Goal: Task Accomplishment & Management: Manage account settings

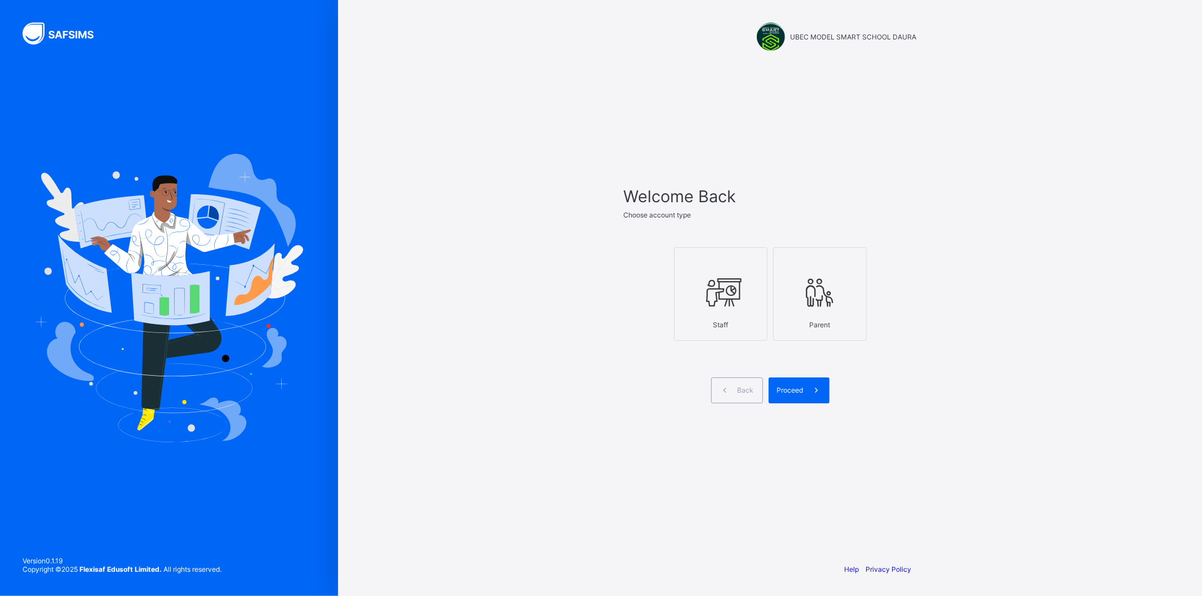
click at [713, 297] on icon at bounding box center [720, 293] width 39 height 34
click at [803, 394] on span at bounding box center [816, 391] width 26 height 26
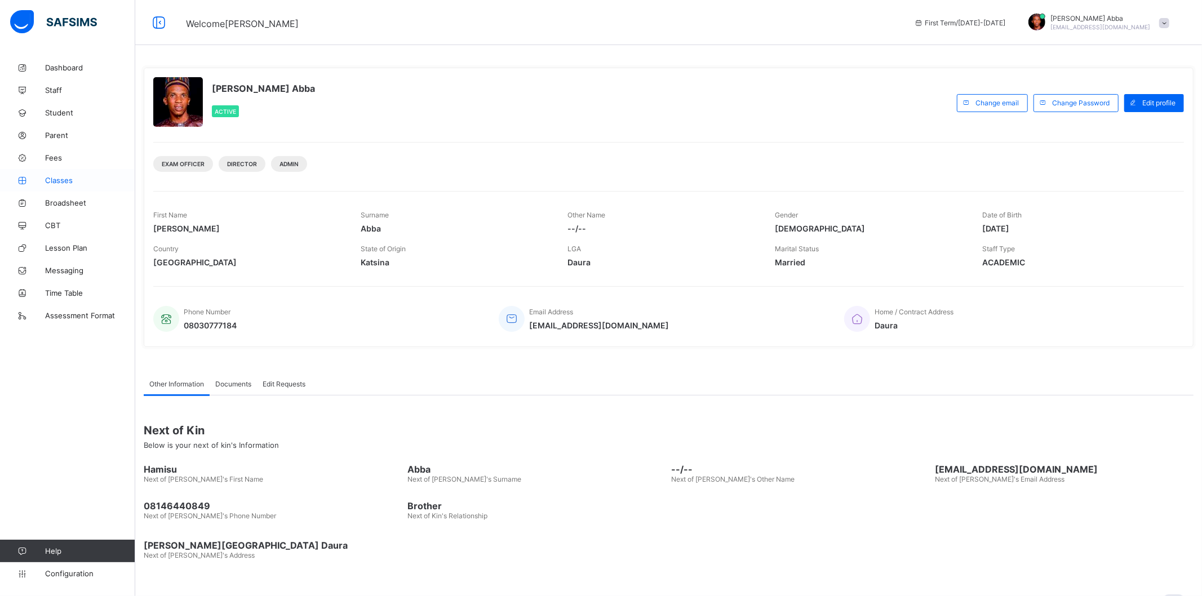
click at [79, 187] on link "Classes" at bounding box center [67, 180] width 135 height 23
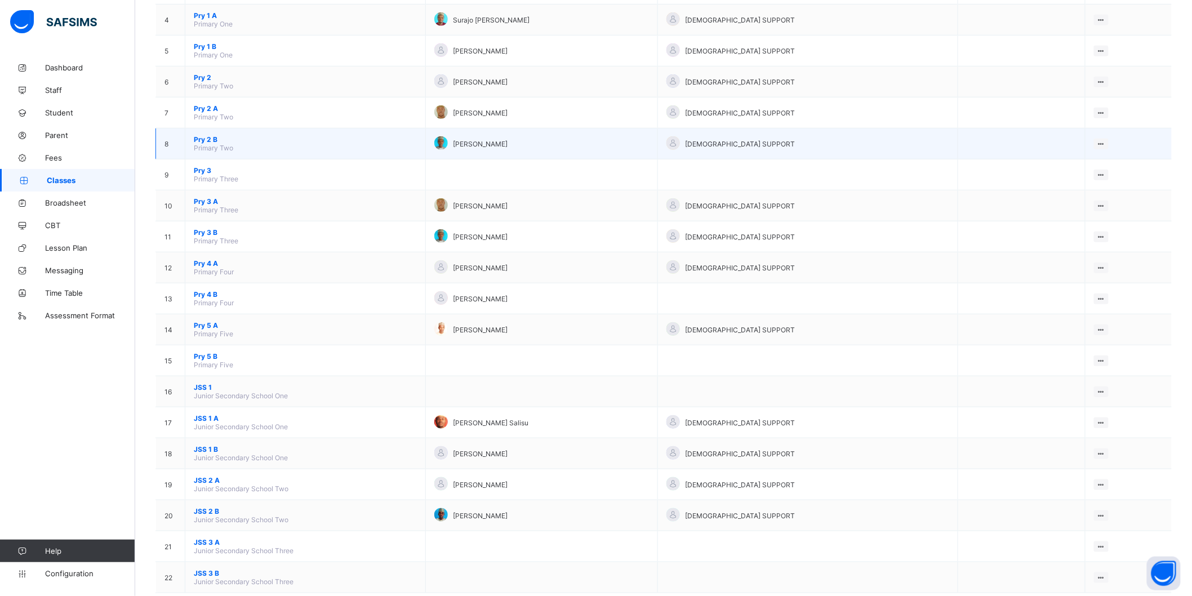
scroll to position [233, 0]
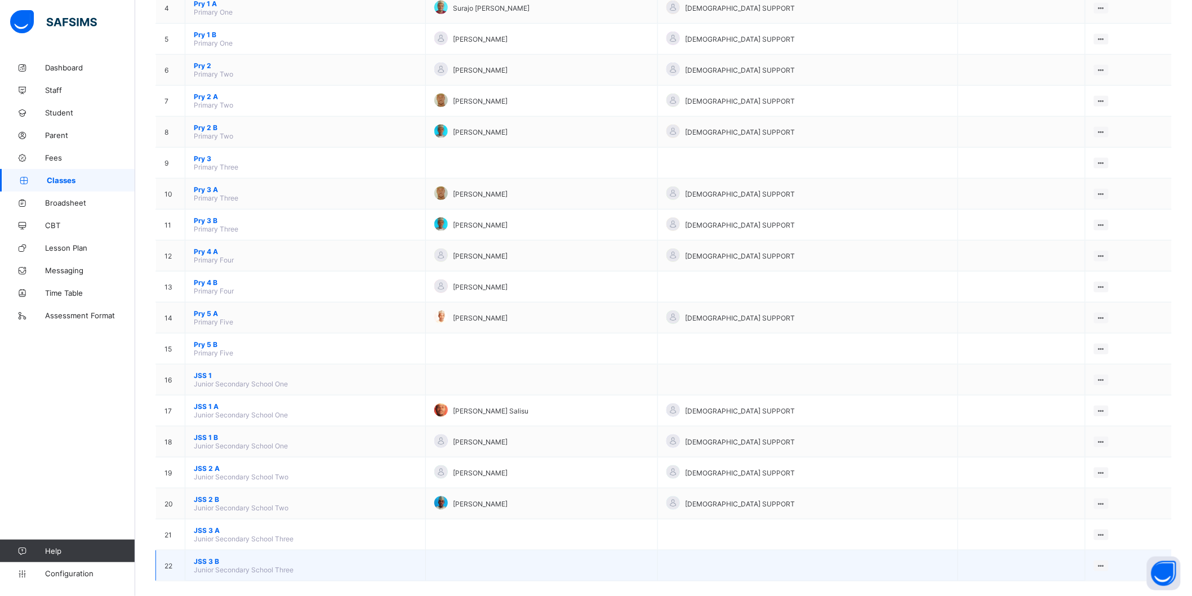
click at [205, 557] on span "JSS 3 B" at bounding box center [305, 561] width 223 height 8
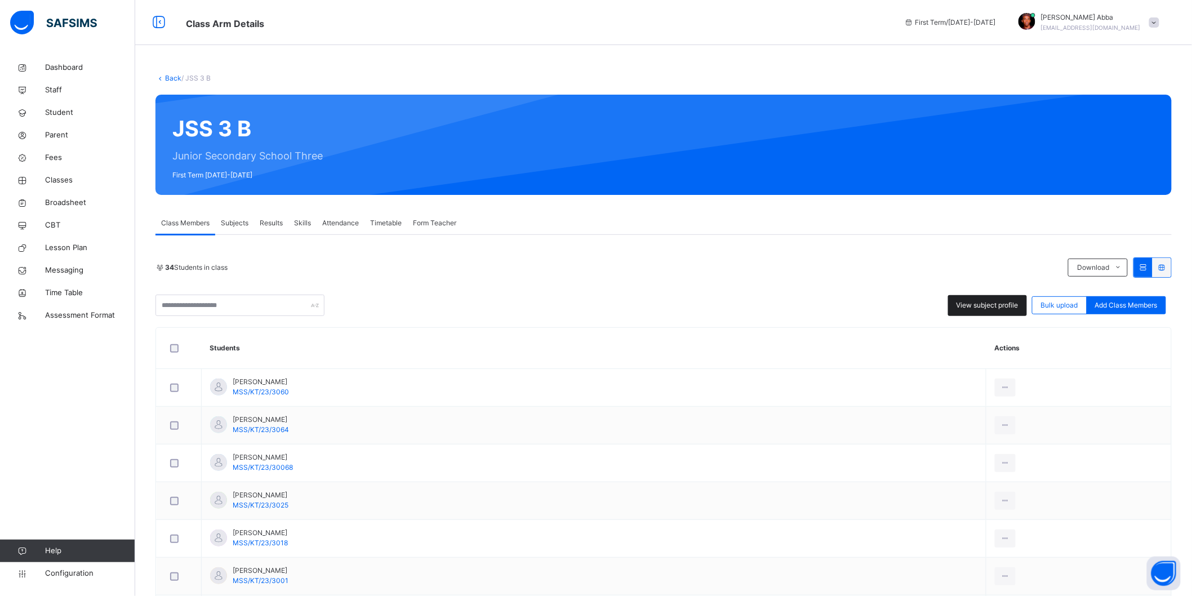
click at [995, 312] on div "View subject profile" at bounding box center [987, 305] width 79 height 21
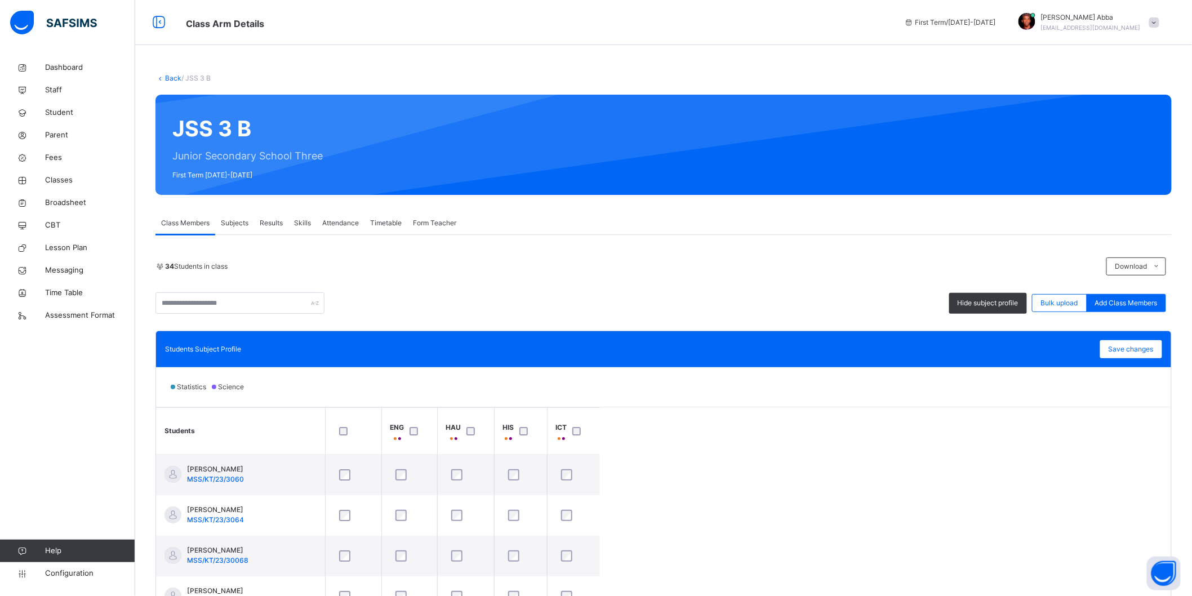
click at [238, 223] on span "Subjects" at bounding box center [235, 223] width 28 height 10
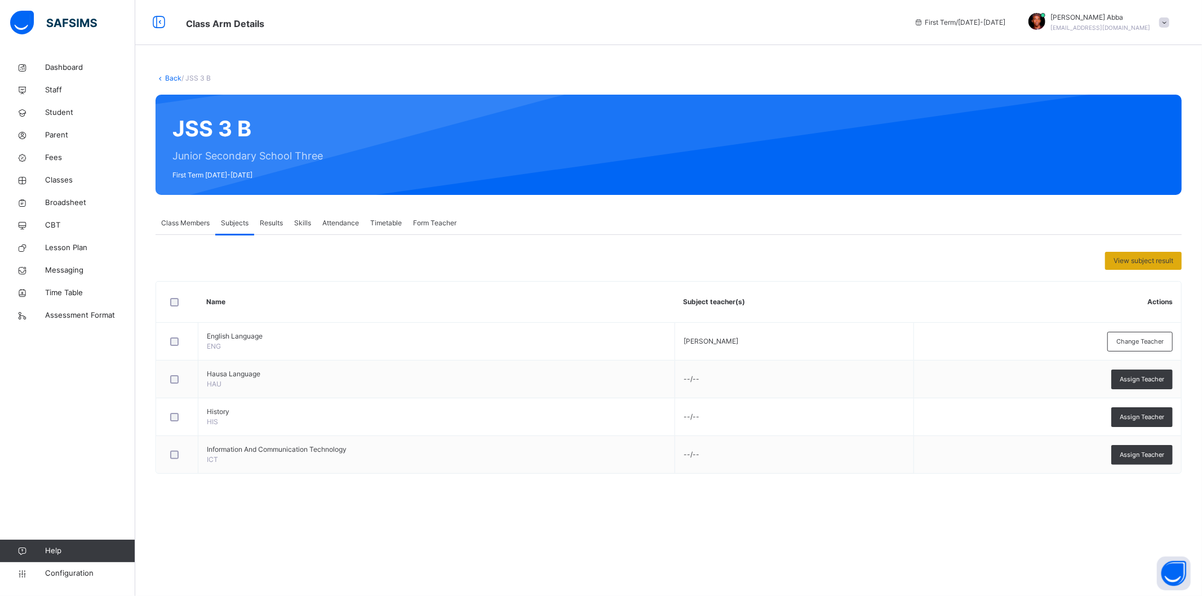
click at [1146, 256] on span "View subject result" at bounding box center [1143, 261] width 60 height 10
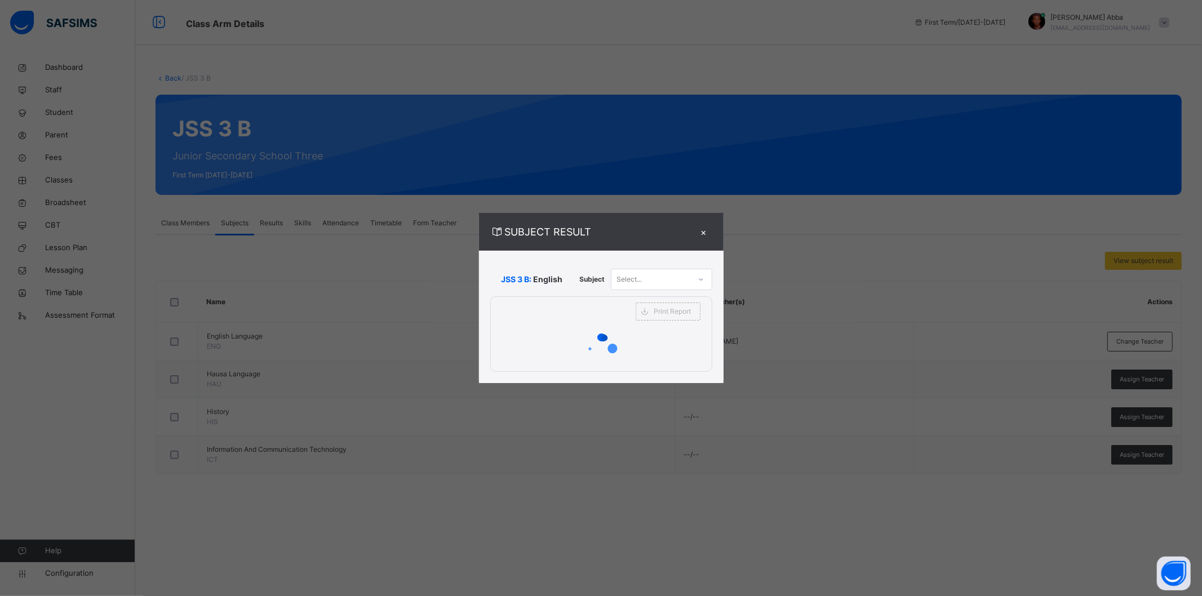
click at [704, 234] on div "×" at bounding box center [703, 231] width 17 height 15
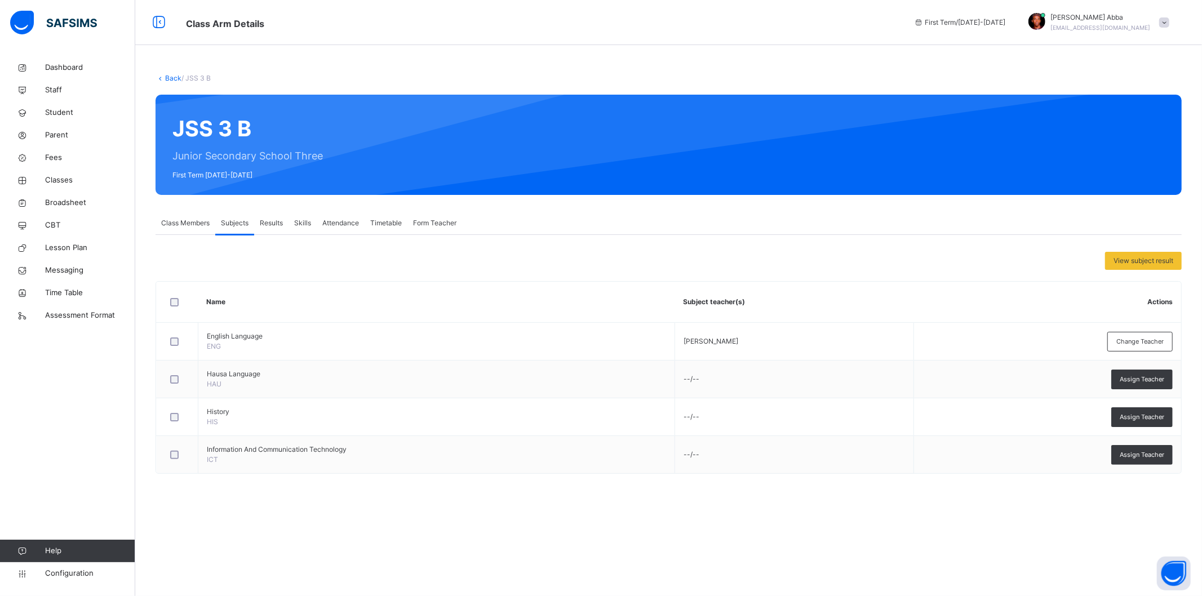
click at [190, 216] on div "Class Members" at bounding box center [186, 223] width 60 height 23
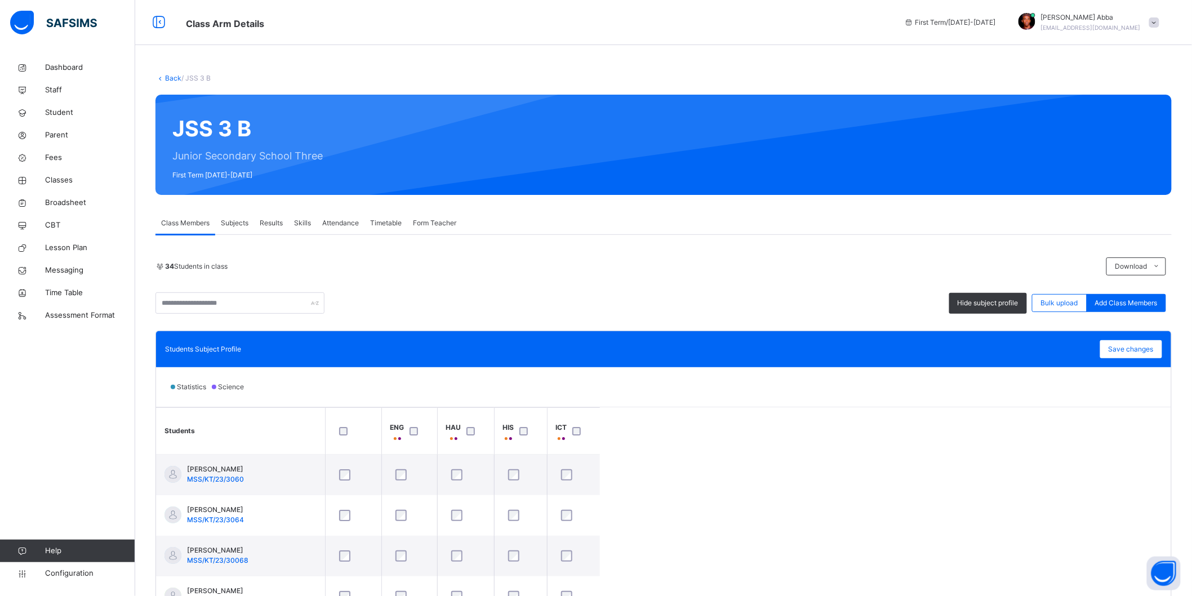
click at [165, 79] on link "Back" at bounding box center [173, 78] width 16 height 8
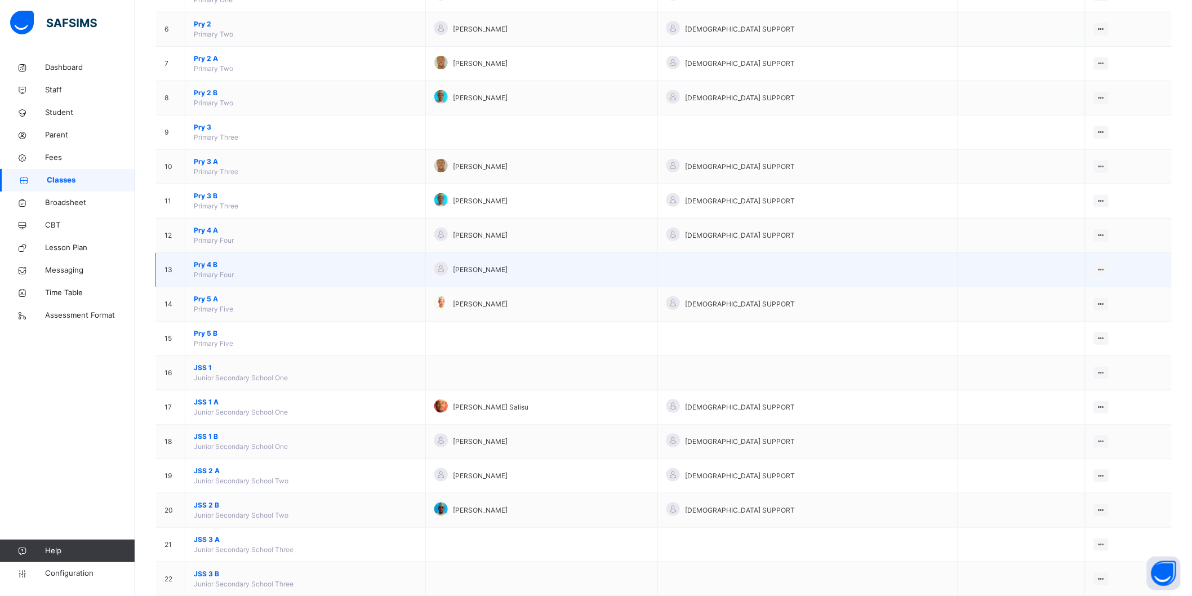
scroll to position [323, 0]
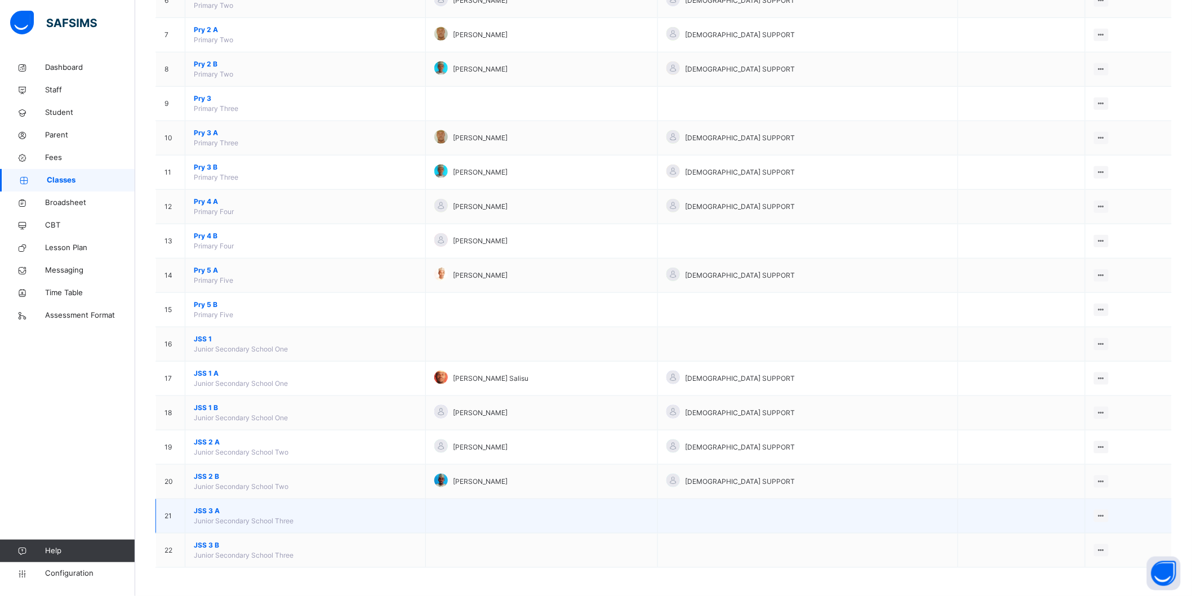
click at [239, 516] on td "JSS 3 A Junior Secondary School Three" at bounding box center [305, 516] width 241 height 34
click at [205, 508] on span "JSS 3 A" at bounding box center [305, 511] width 223 height 10
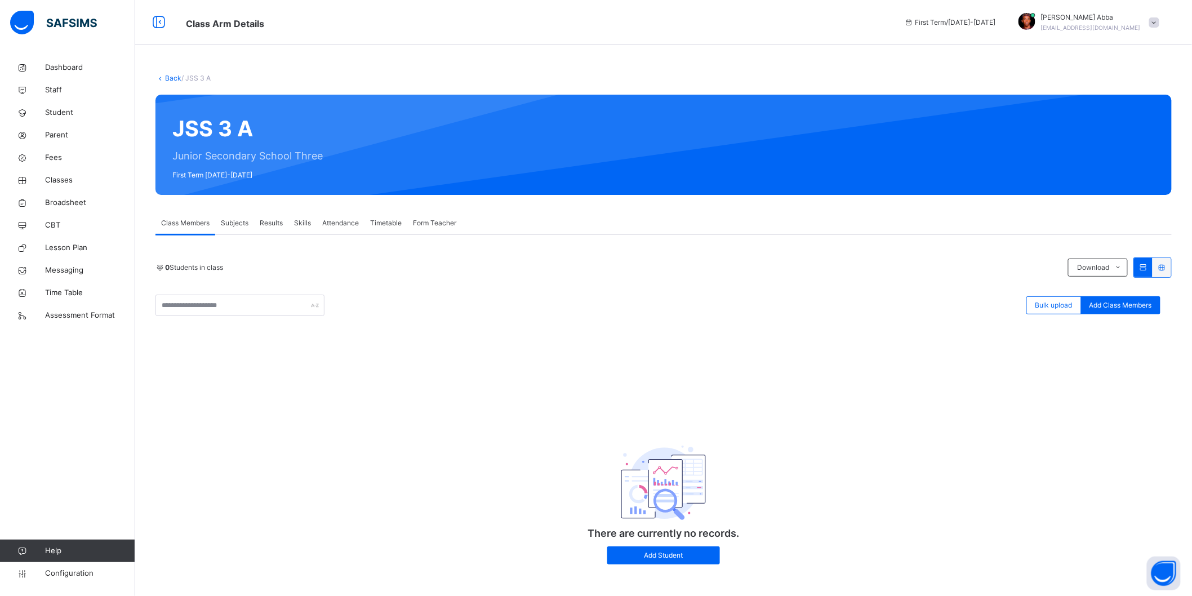
click at [241, 225] on span "Subjects" at bounding box center [235, 223] width 28 height 10
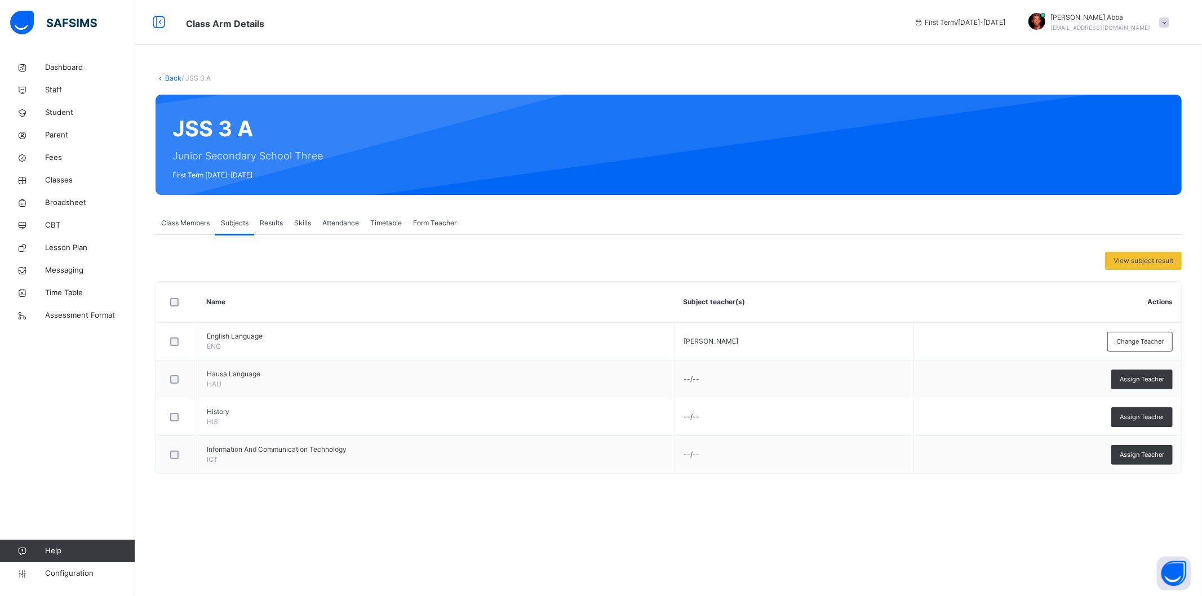
click at [203, 224] on span "Class Members" at bounding box center [185, 223] width 48 height 10
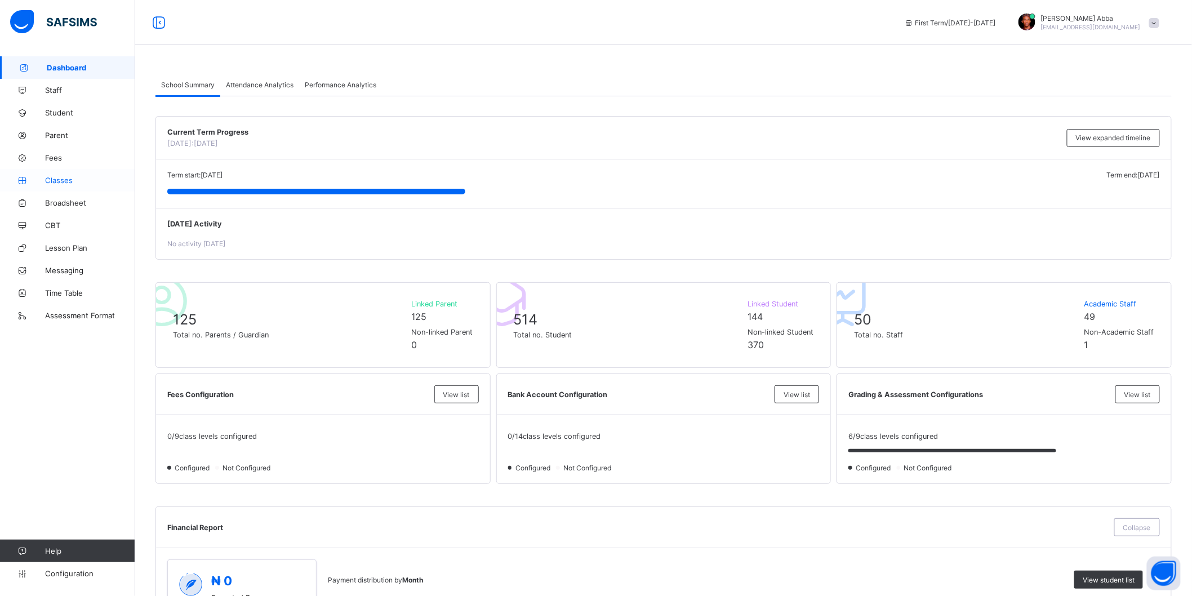
click at [73, 181] on span "Classes" at bounding box center [90, 180] width 90 height 9
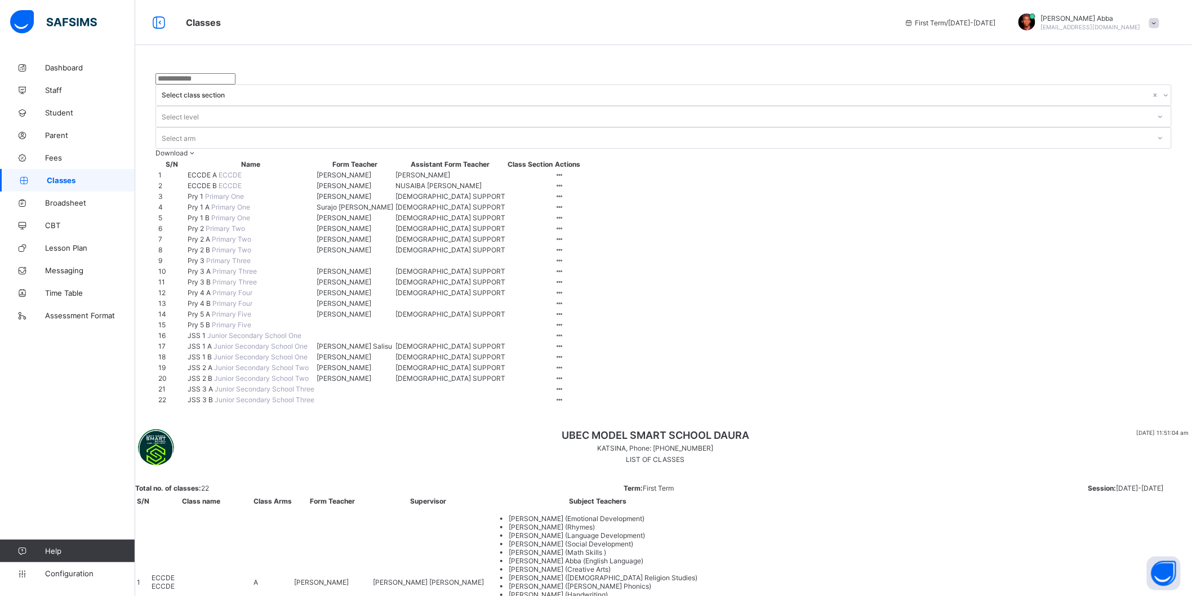
click at [211, 171] on span "ECCDE A" at bounding box center [203, 175] width 31 height 8
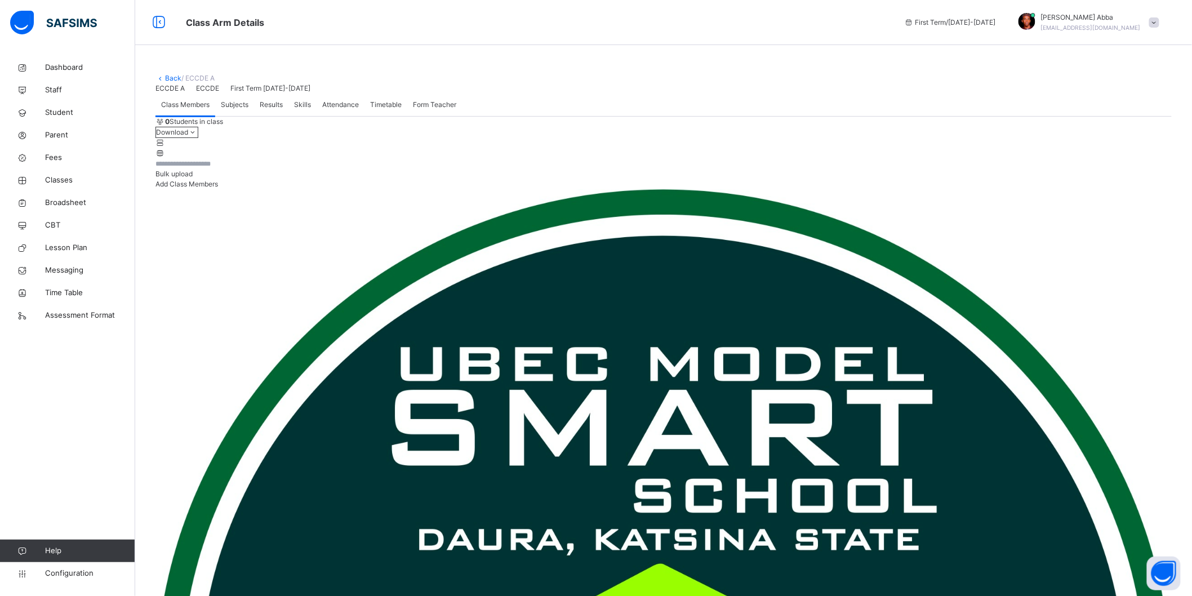
click at [164, 77] on icon at bounding box center [161, 78] width 10 height 8
click at [238, 110] on span "Subjects" at bounding box center [235, 105] width 28 height 10
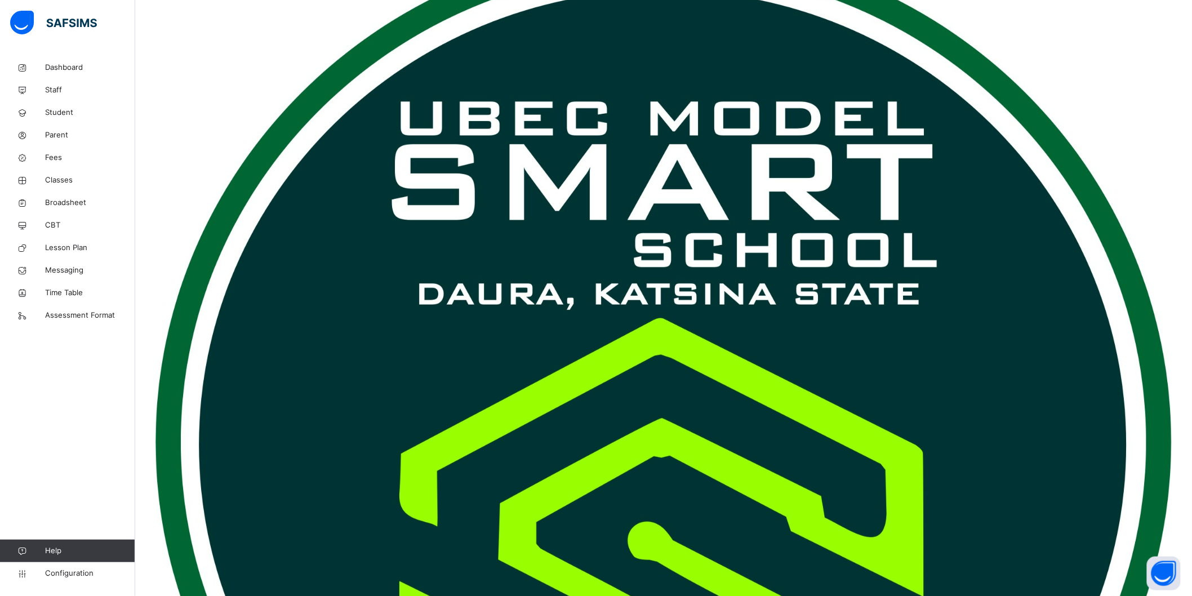
scroll to position [0, 0]
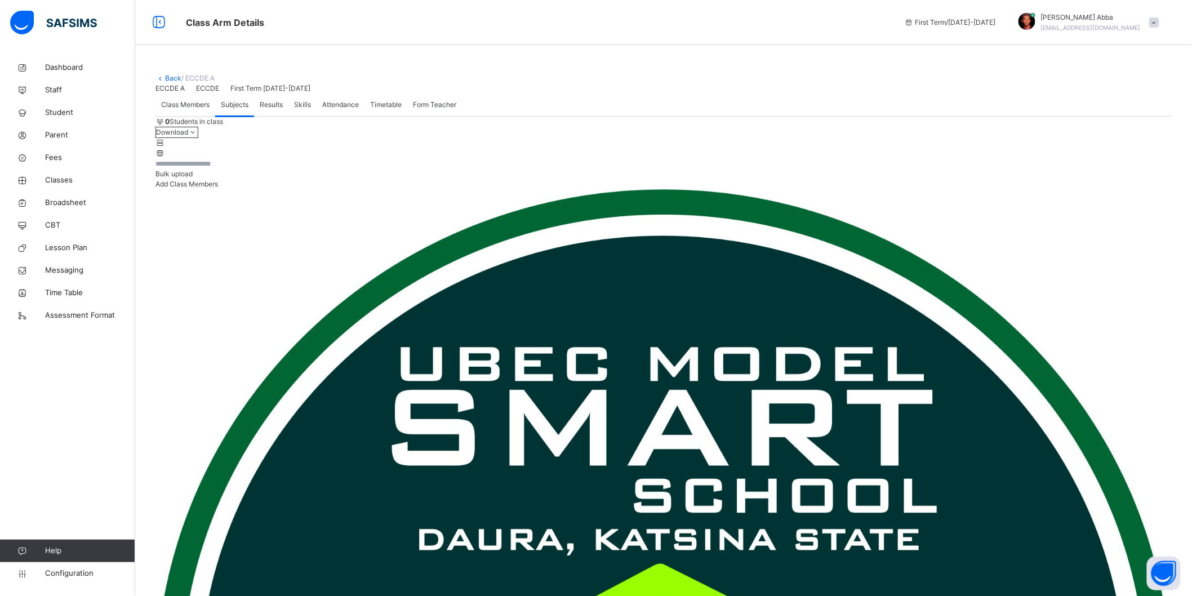
click at [184, 110] on span "Class Members" at bounding box center [185, 105] width 48 height 10
click at [170, 77] on link "Back" at bounding box center [173, 78] width 16 height 8
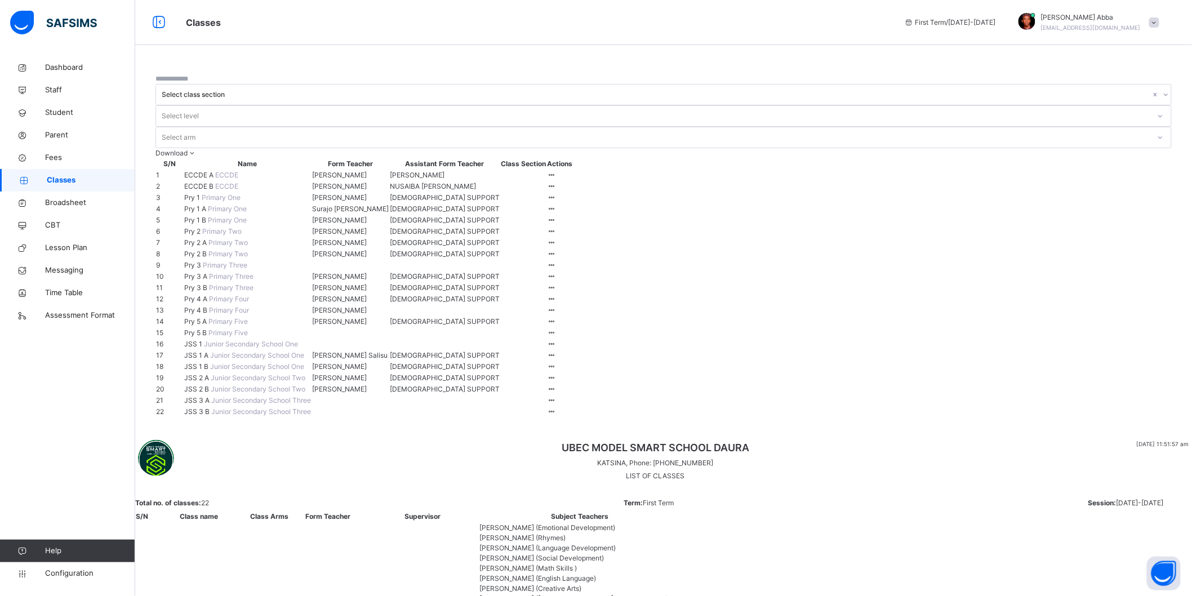
click at [208, 213] on span "Pry 1 A" at bounding box center [196, 209] width 24 height 8
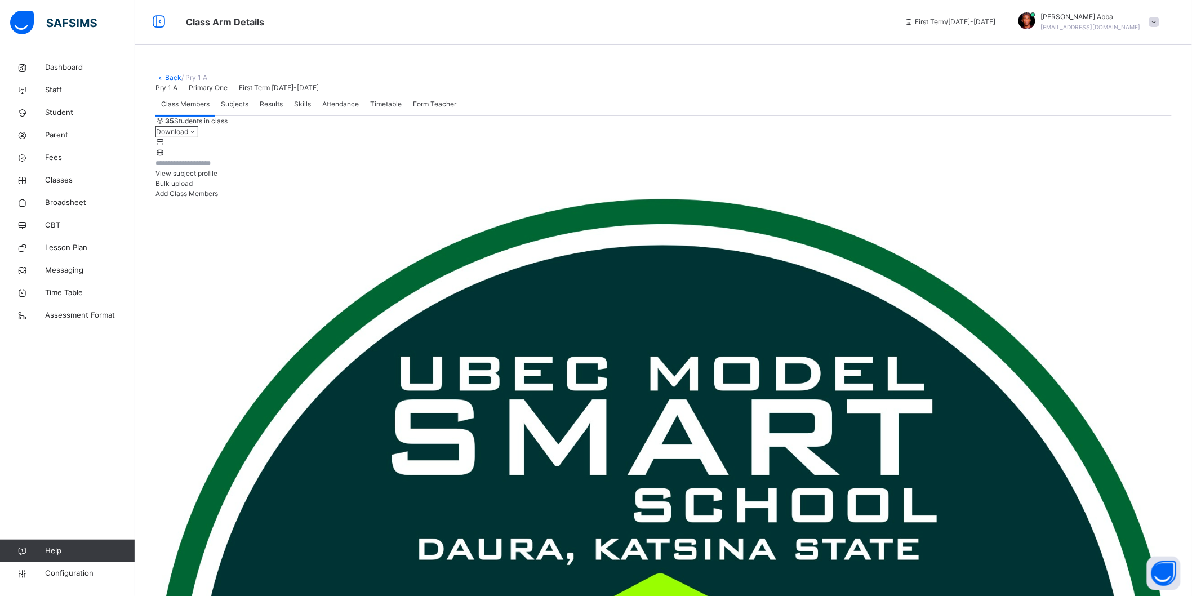
click at [245, 109] on span "Subjects" at bounding box center [235, 104] width 28 height 10
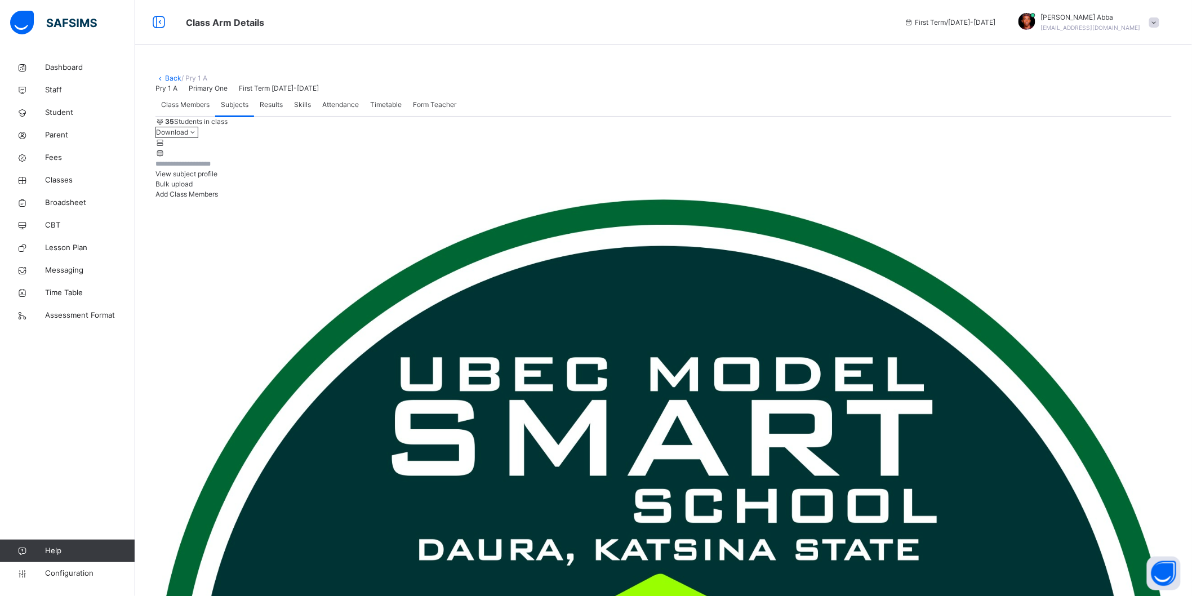
click at [203, 110] on span "Class Members" at bounding box center [185, 105] width 48 height 10
click at [978, 199] on div "35 Students in class Download Pdf Report Excel Report View subject profile Bulk…" at bounding box center [664, 158] width 1016 height 83
click at [979, 199] on div "35 Students in class Download Pdf Report Excel Report View subject profile Bulk…" at bounding box center [664, 158] width 1016 height 83
click at [217, 178] on span "View subject profile" at bounding box center [187, 174] width 62 height 8
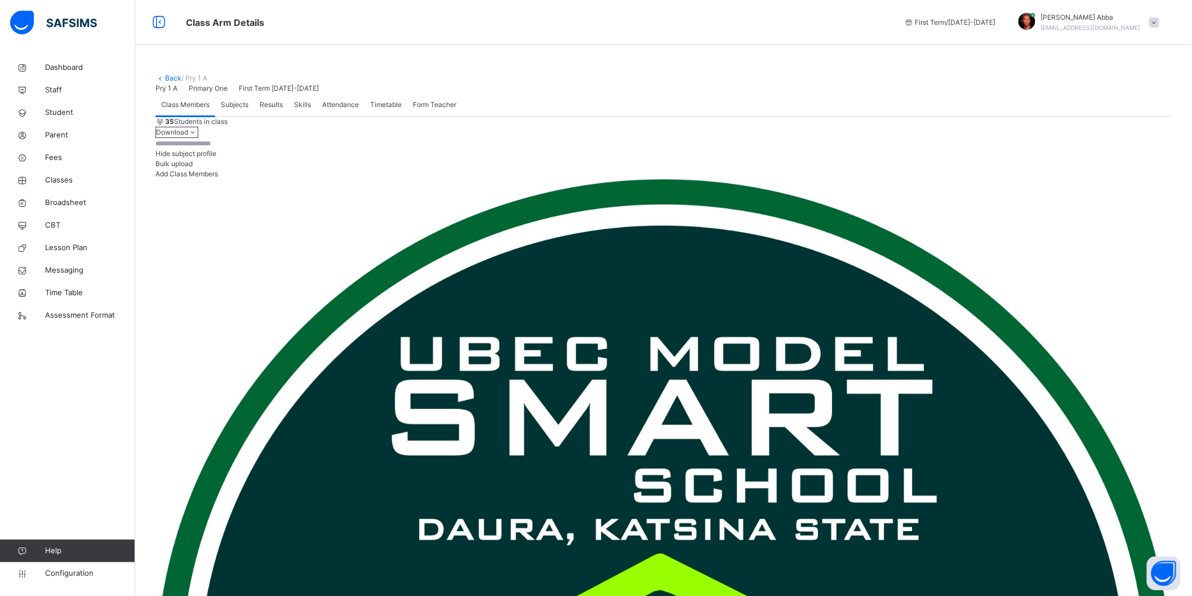
scroll to position [0, 275]
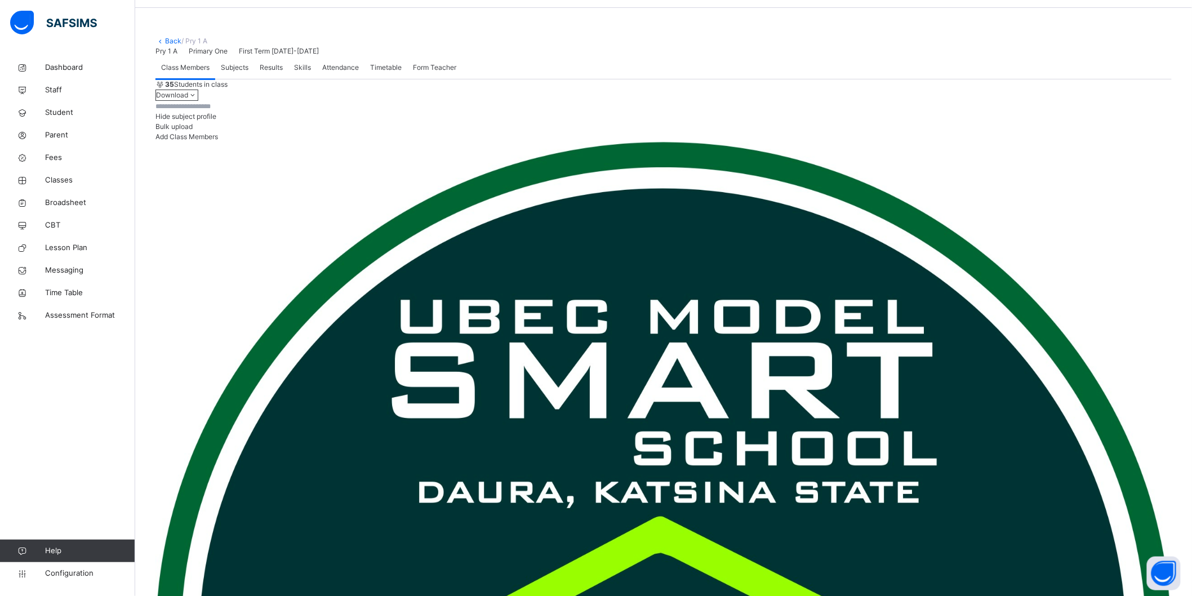
scroll to position [0, 0]
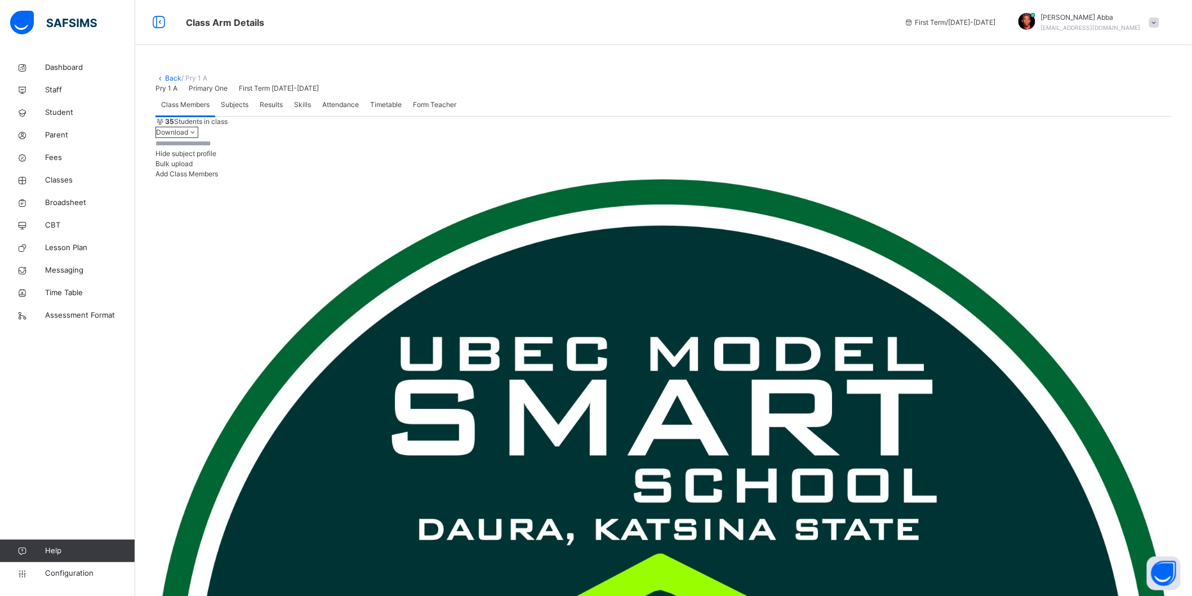
click at [166, 77] on link "Back" at bounding box center [173, 78] width 16 height 8
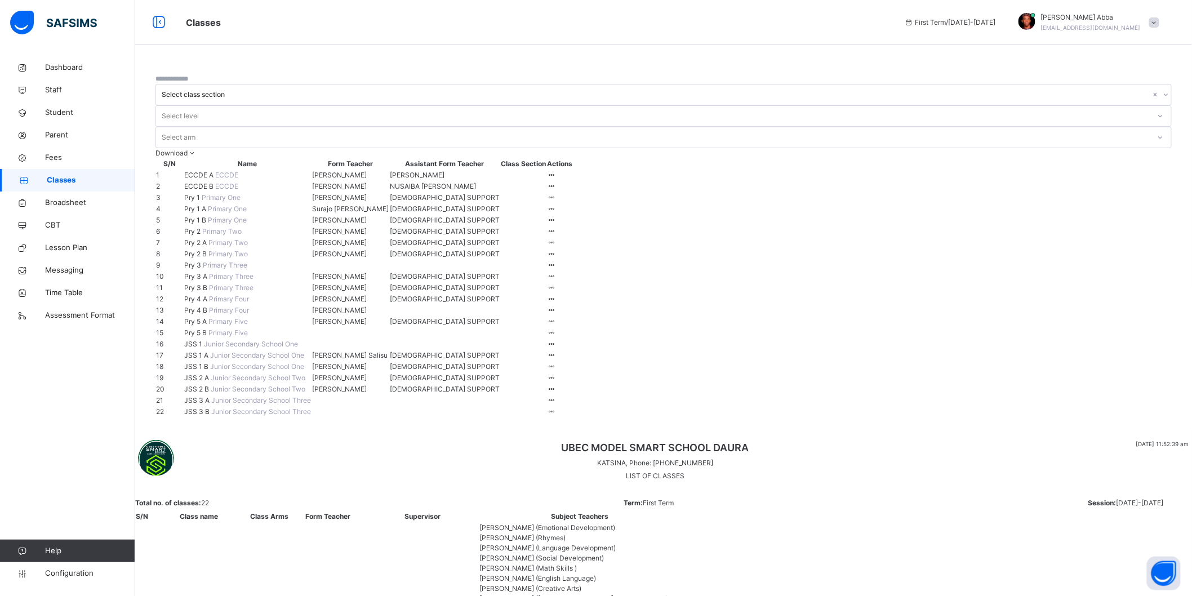
click at [206, 224] on span "Pry 1 B" at bounding box center [196, 220] width 24 height 8
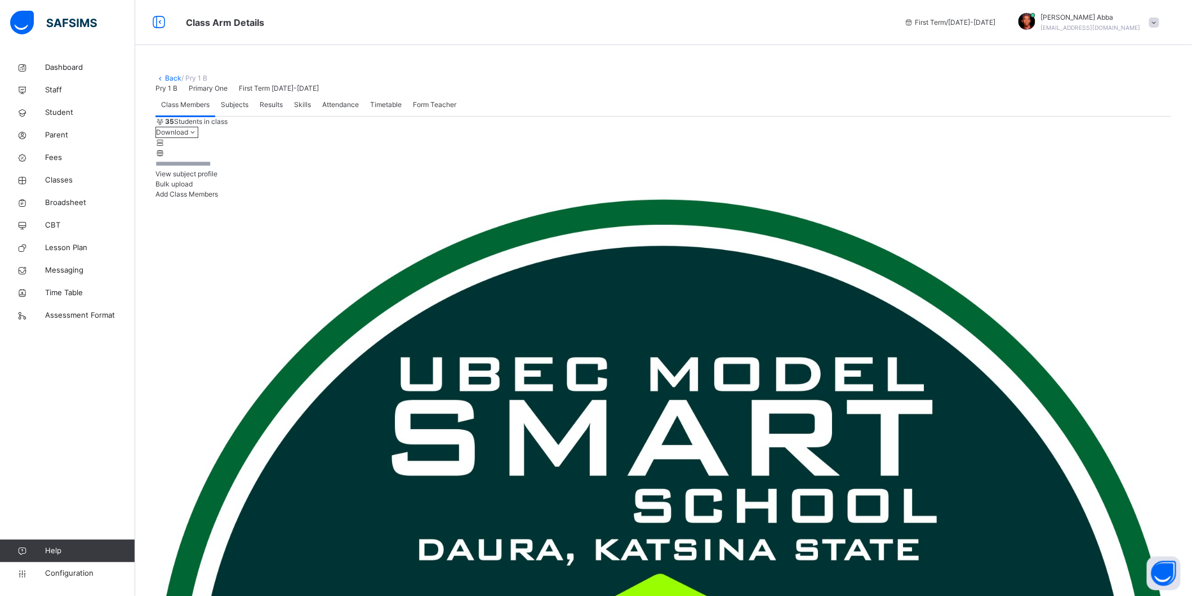
click at [168, 80] on link "Back" at bounding box center [173, 78] width 16 height 8
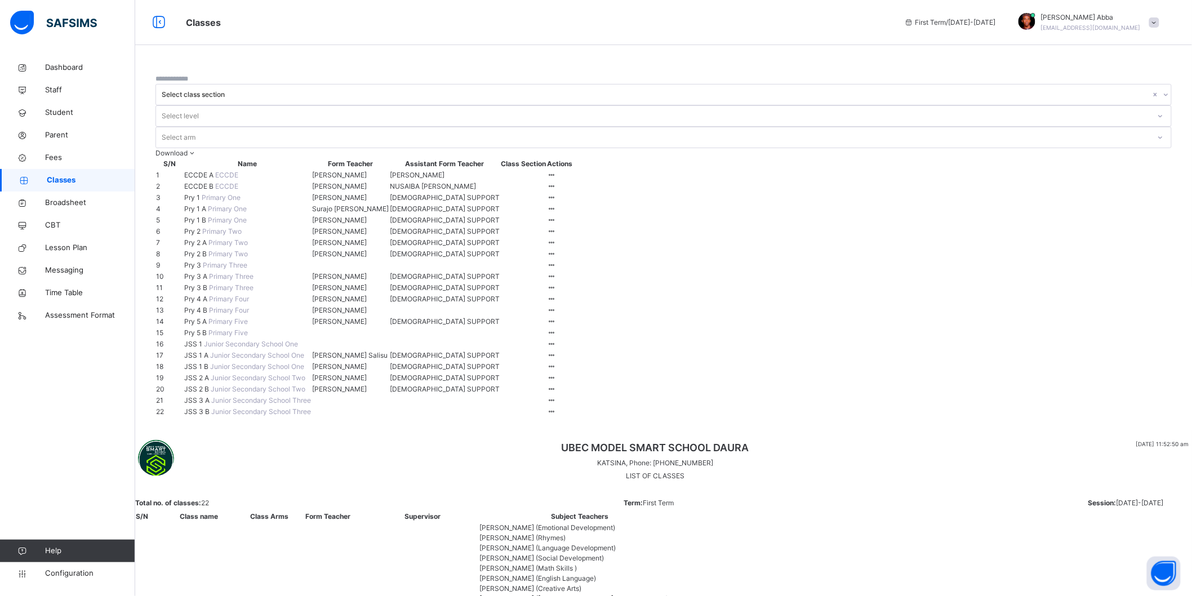
click at [205, 247] on span "Pry 2 A" at bounding box center [196, 242] width 24 height 8
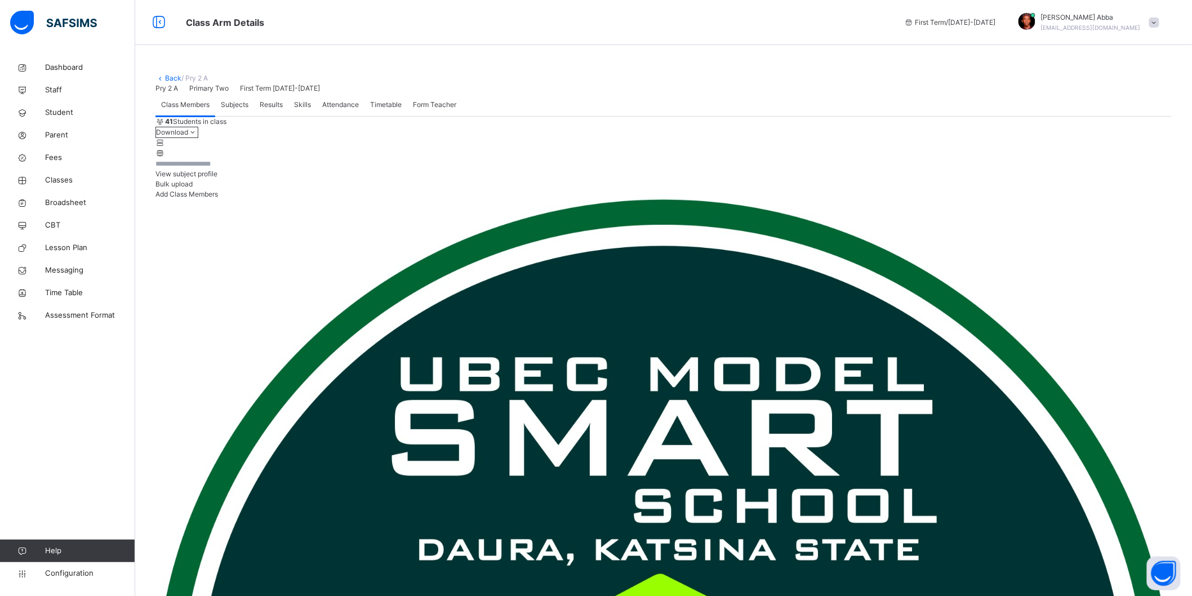
click at [232, 110] on span "Subjects" at bounding box center [235, 105] width 28 height 10
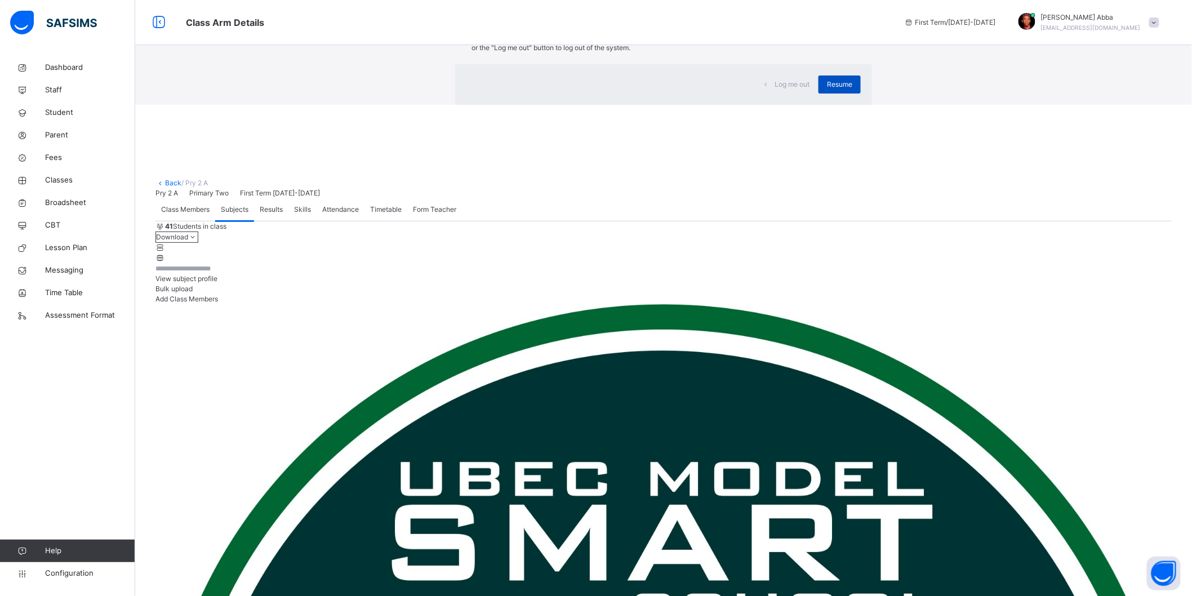
click at [827, 90] on span "Resume" at bounding box center [839, 84] width 25 height 10
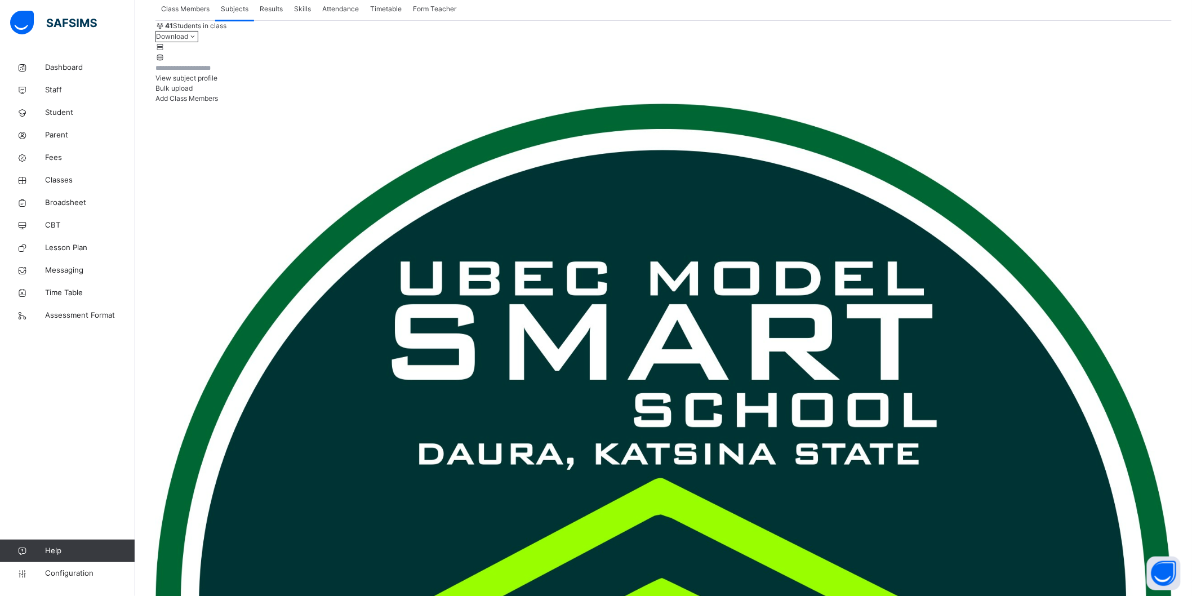
scroll to position [125, 0]
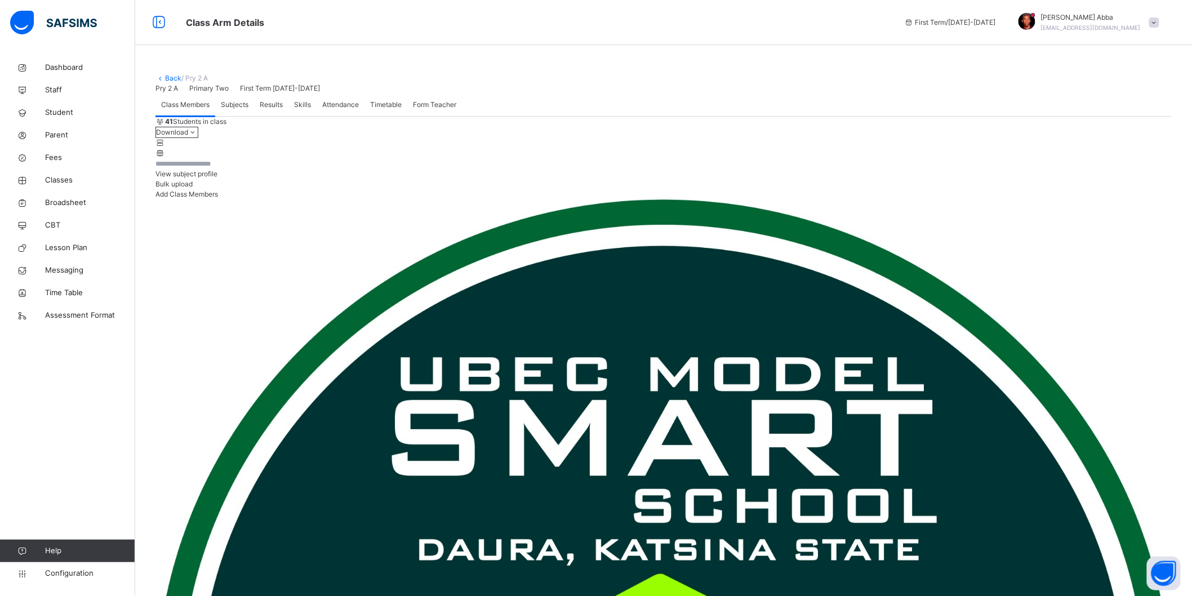
click at [169, 76] on link "Back" at bounding box center [173, 78] width 16 height 8
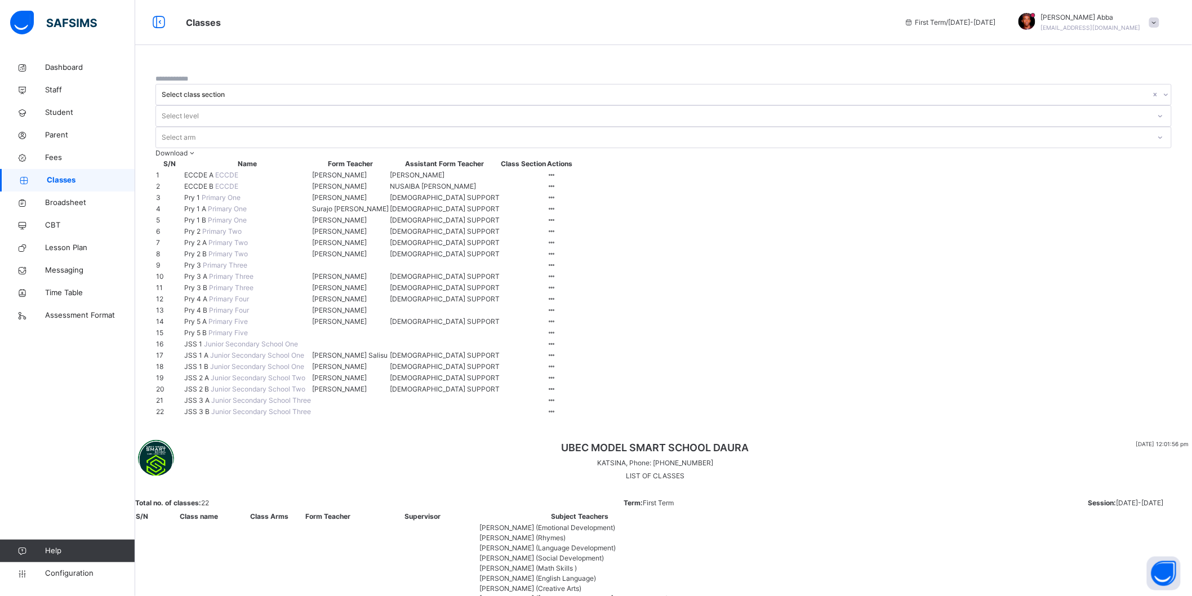
click at [201, 258] on span "Pry 2 B" at bounding box center [196, 254] width 24 height 8
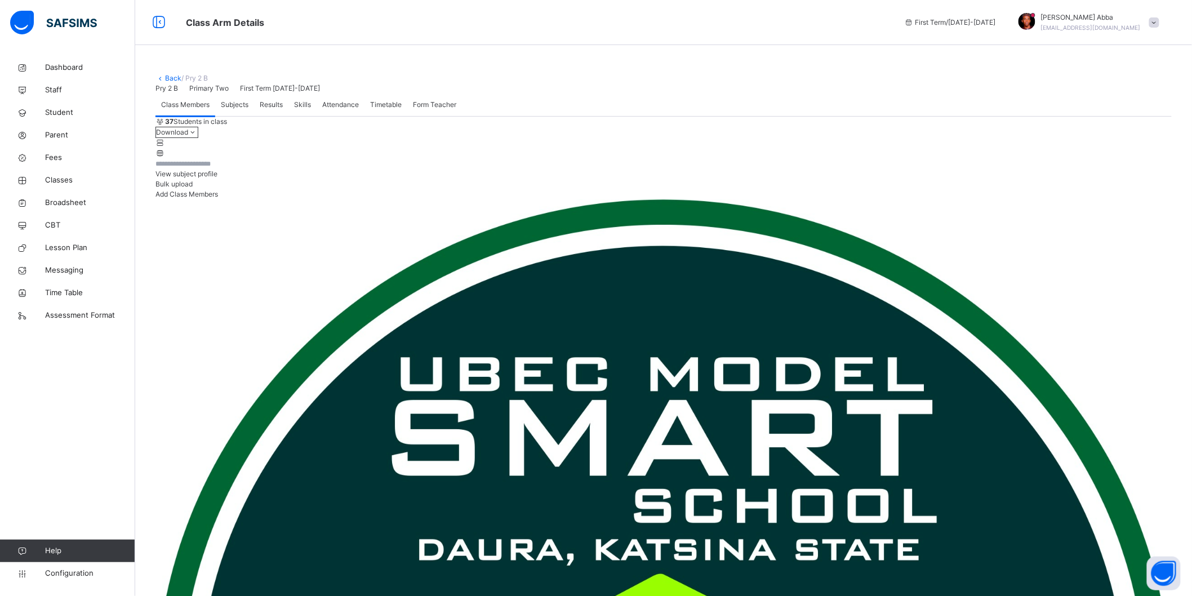
click at [236, 110] on span "Subjects" at bounding box center [235, 105] width 28 height 10
click at [196, 110] on span "Class Members" at bounding box center [185, 105] width 48 height 10
click at [986, 179] on div "View subject profile" at bounding box center [664, 174] width 1016 height 10
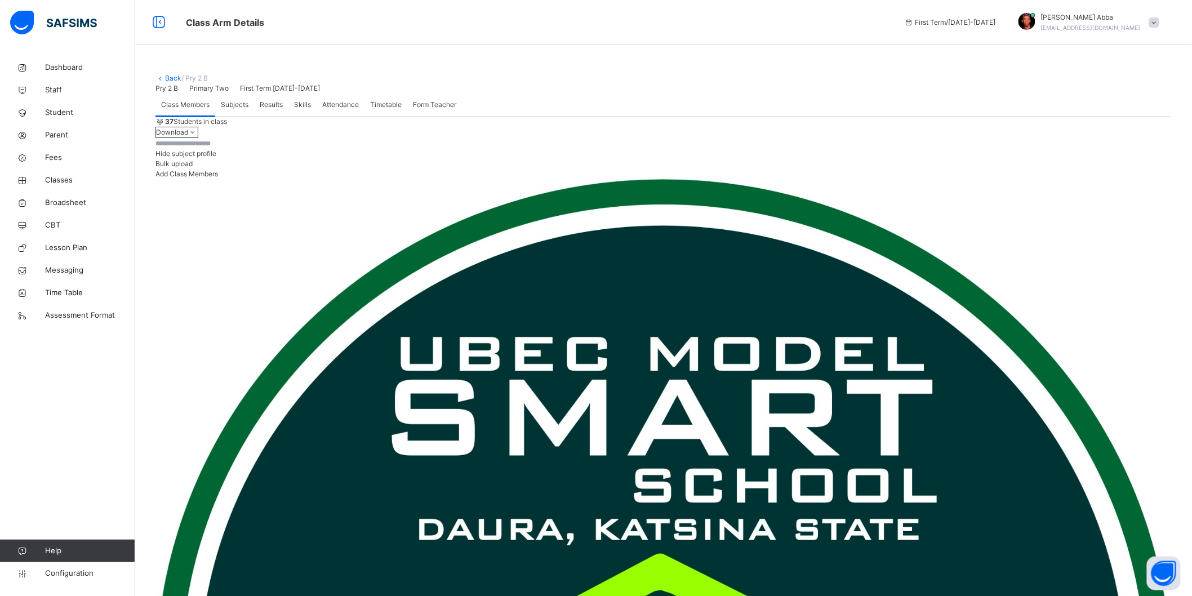
click at [233, 116] on div "Subjects" at bounding box center [234, 105] width 39 height 23
click at [189, 110] on span "Class Members" at bounding box center [185, 105] width 48 height 10
click at [165, 76] on link "Back" at bounding box center [173, 78] width 16 height 8
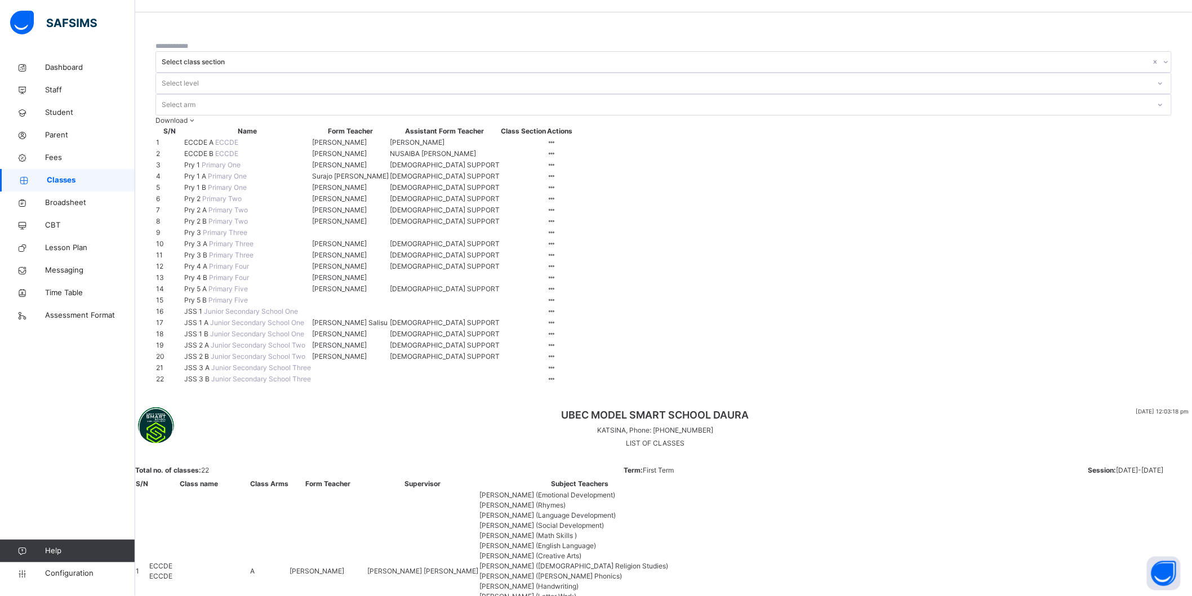
scroll to position [63, 0]
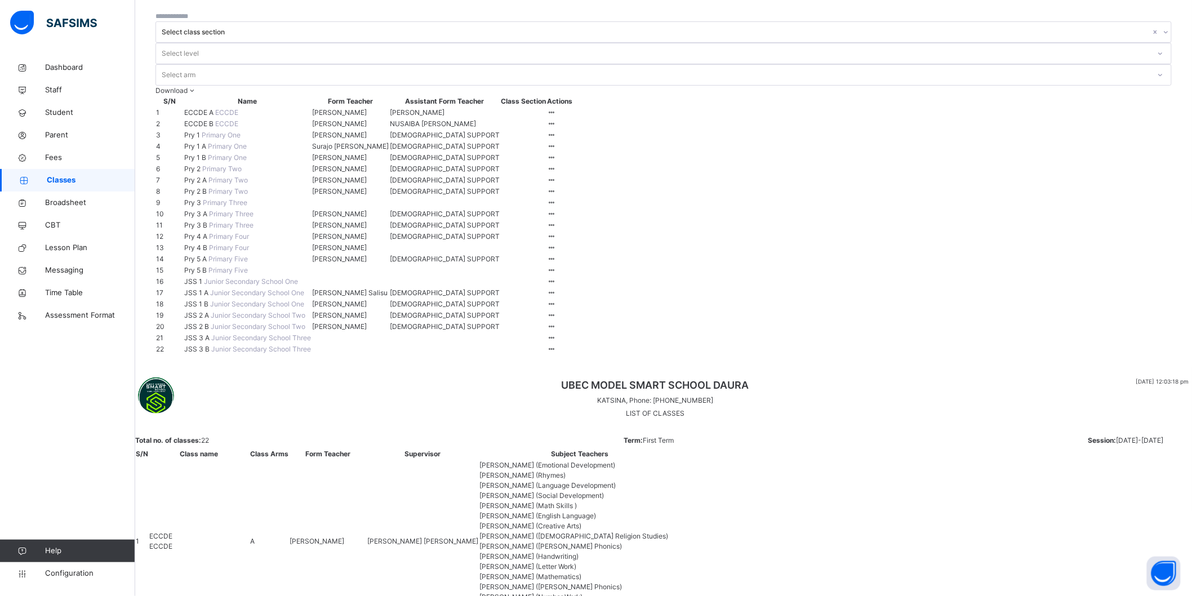
click at [206, 218] on span "Pry 3 A" at bounding box center [196, 214] width 25 height 8
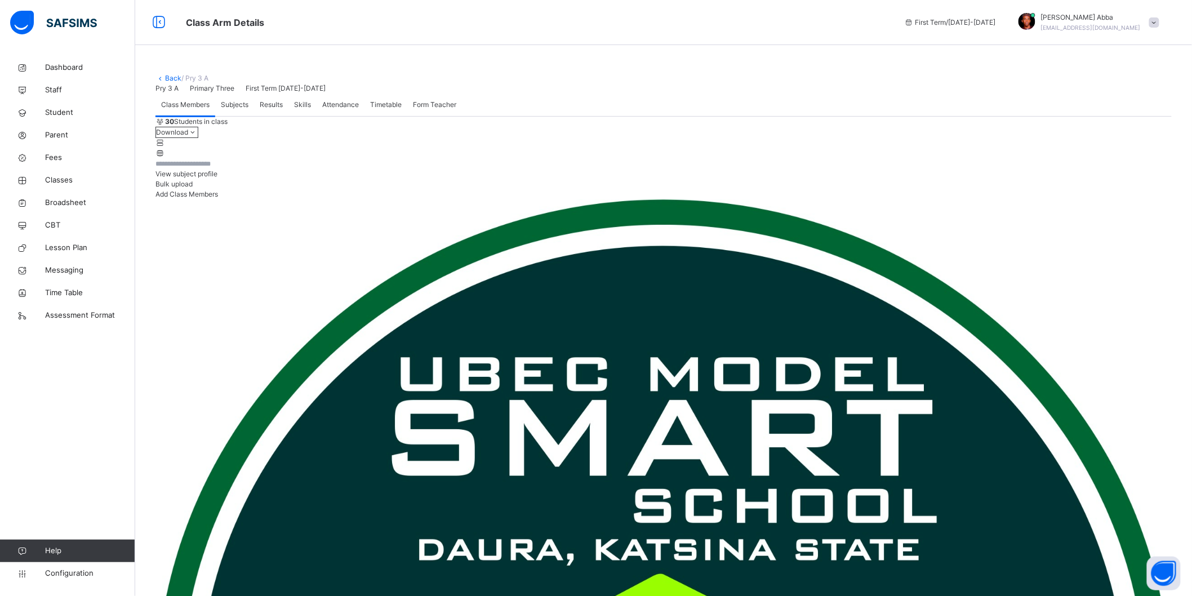
click at [233, 110] on span "Subjects" at bounding box center [235, 105] width 28 height 10
click at [190, 110] on span "Class Members" at bounding box center [185, 105] width 48 height 10
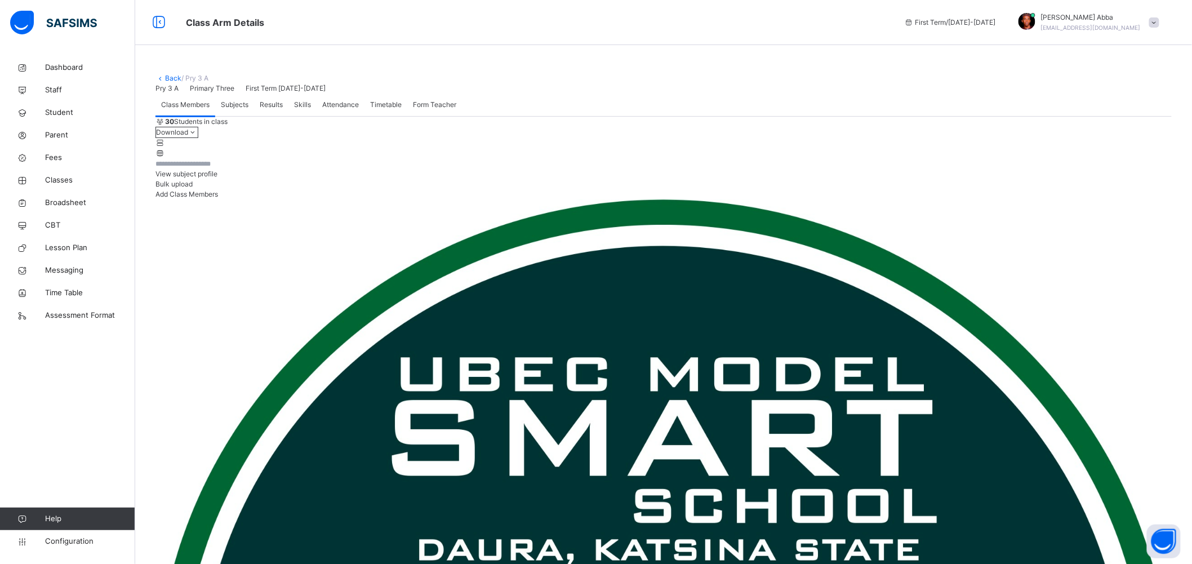
click at [168, 77] on link "Back" at bounding box center [173, 78] width 16 height 8
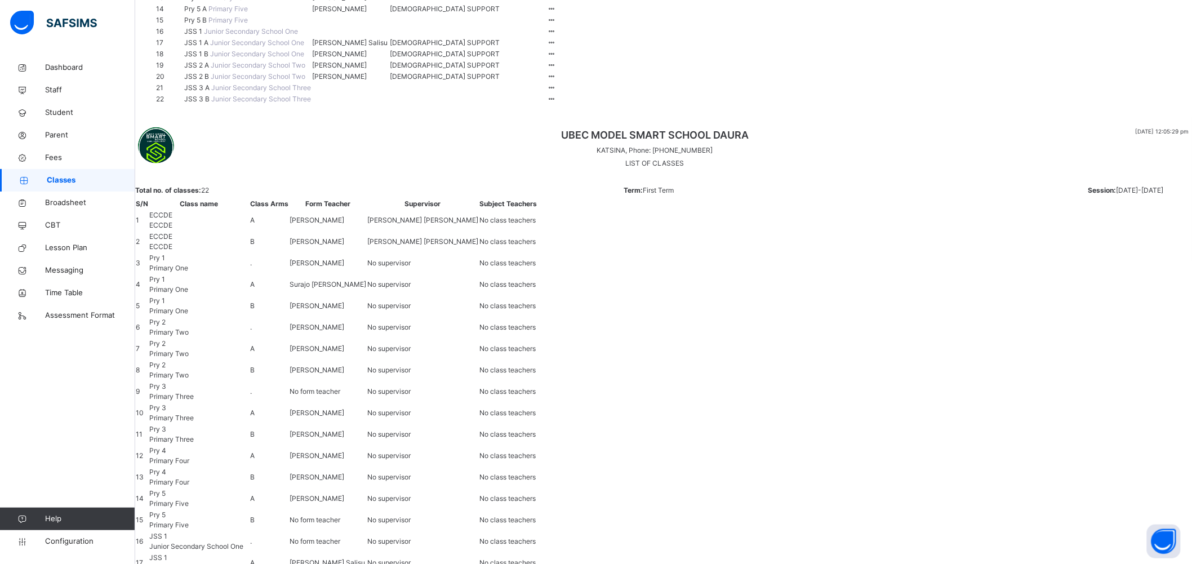
scroll to position [356, 0]
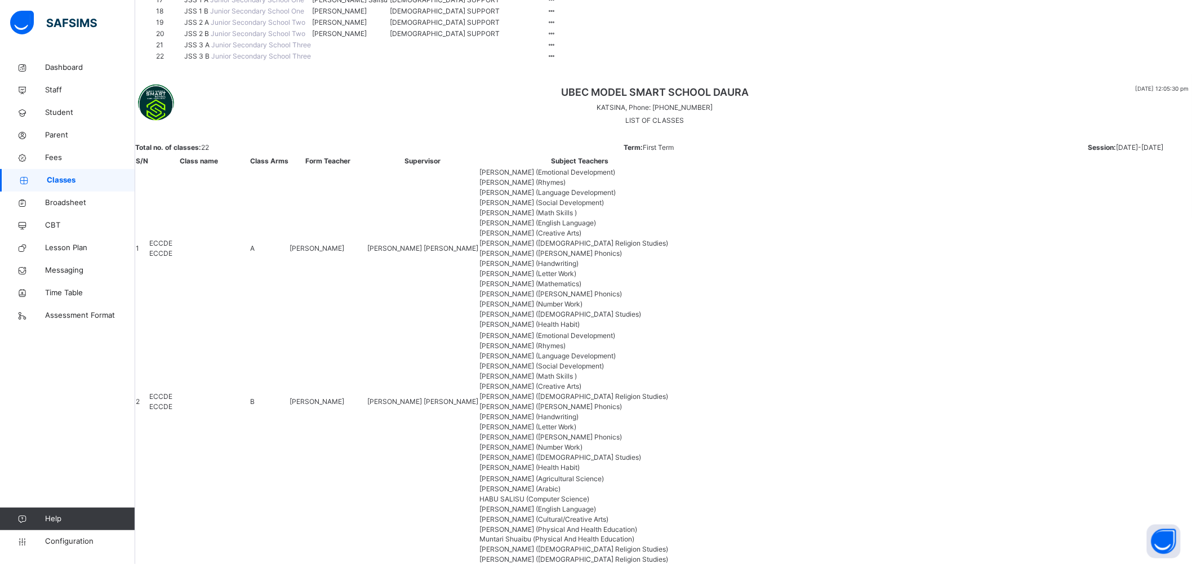
click at [203, 49] on span "JSS 3 A" at bounding box center [197, 45] width 27 height 8
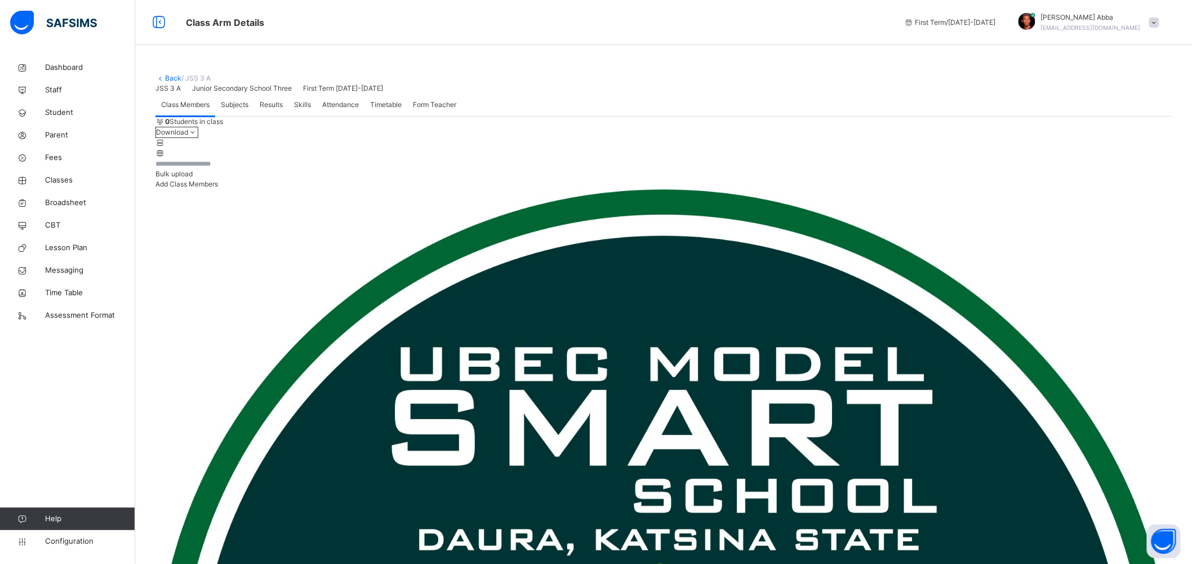
click at [218, 188] on span "Add Class Members" at bounding box center [187, 184] width 63 height 8
type input "*"
type input "**********"
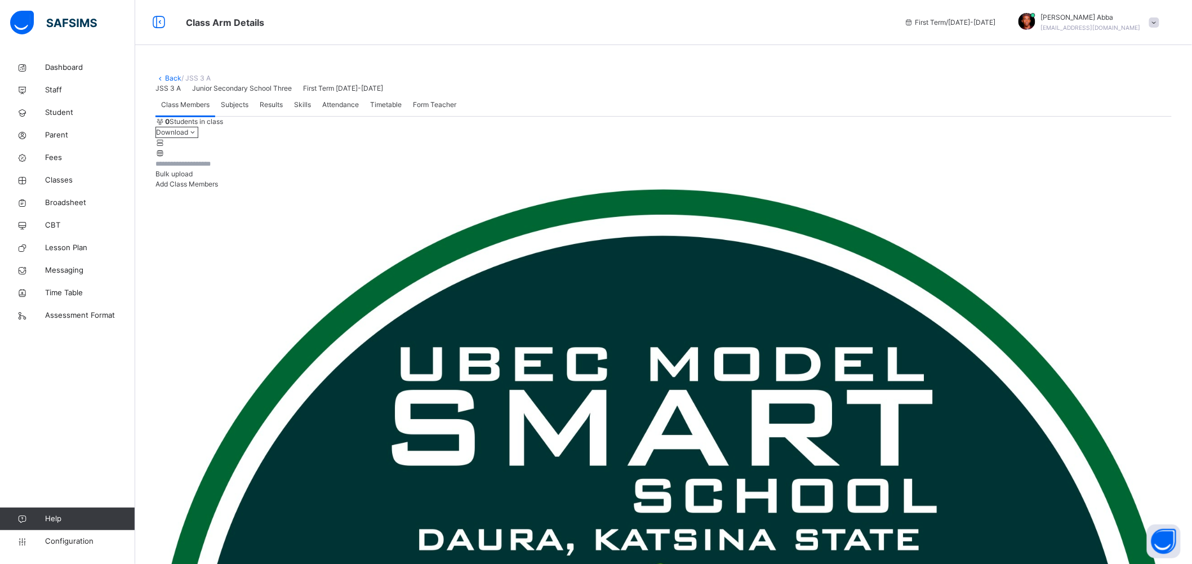
click at [232, 110] on span "Subjects" at bounding box center [235, 105] width 28 height 10
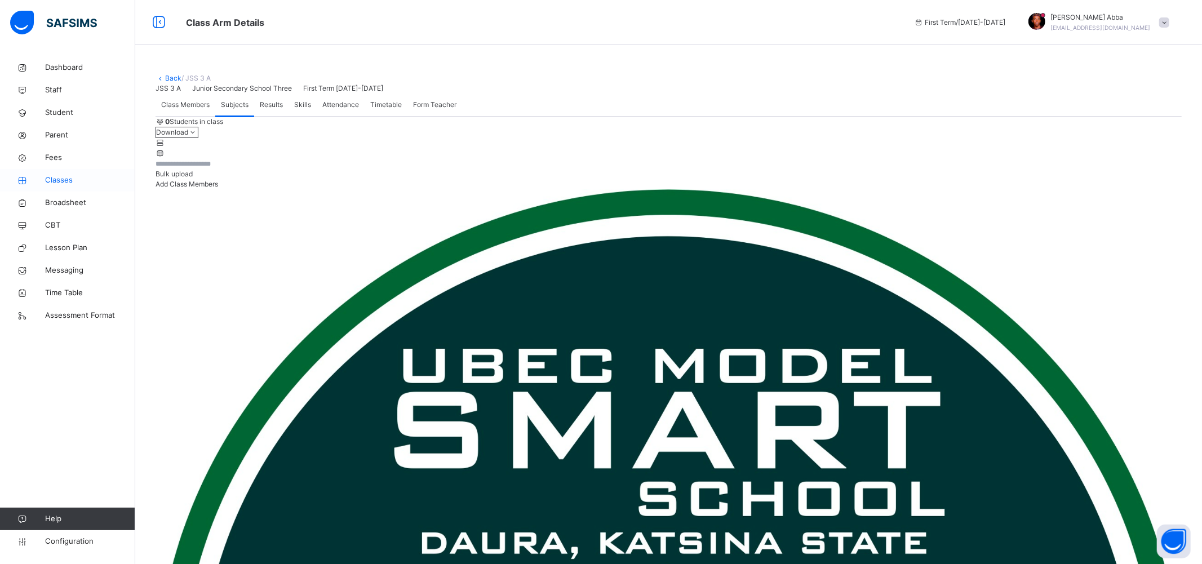
click at [60, 177] on span "Classes" at bounding box center [90, 180] width 90 height 11
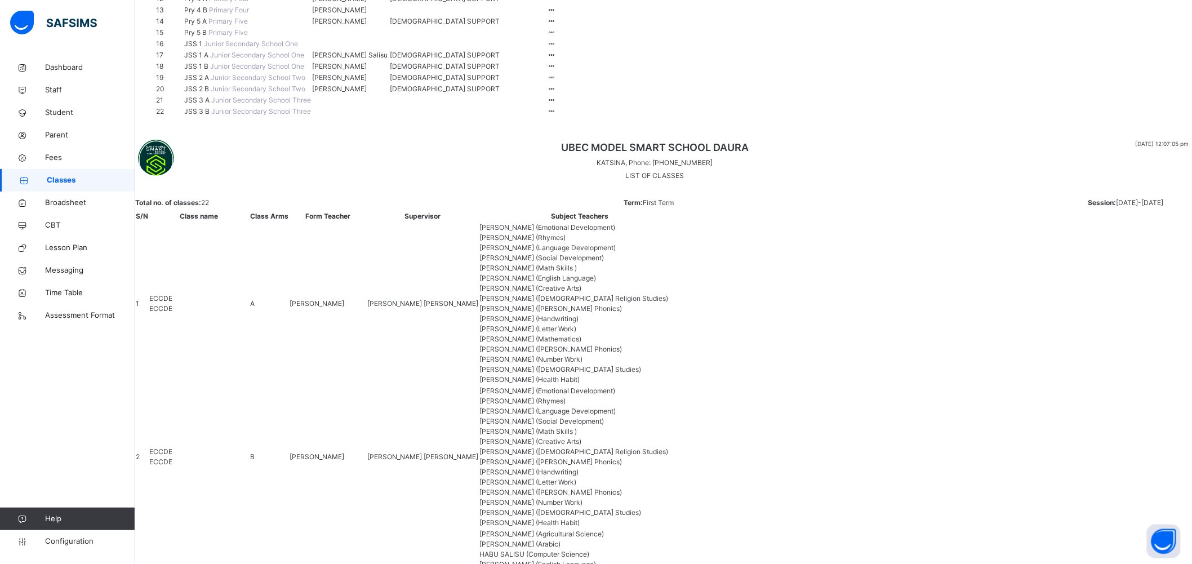
scroll to position [313, 0]
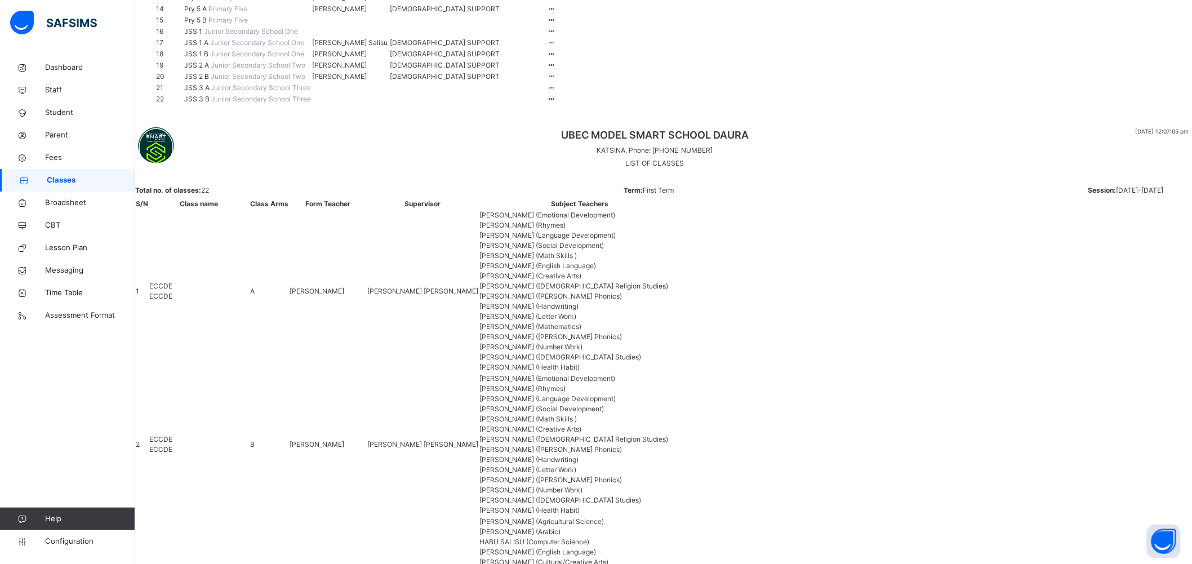
click at [211, 69] on span "JSS 2 A" at bounding box center [197, 65] width 26 height 8
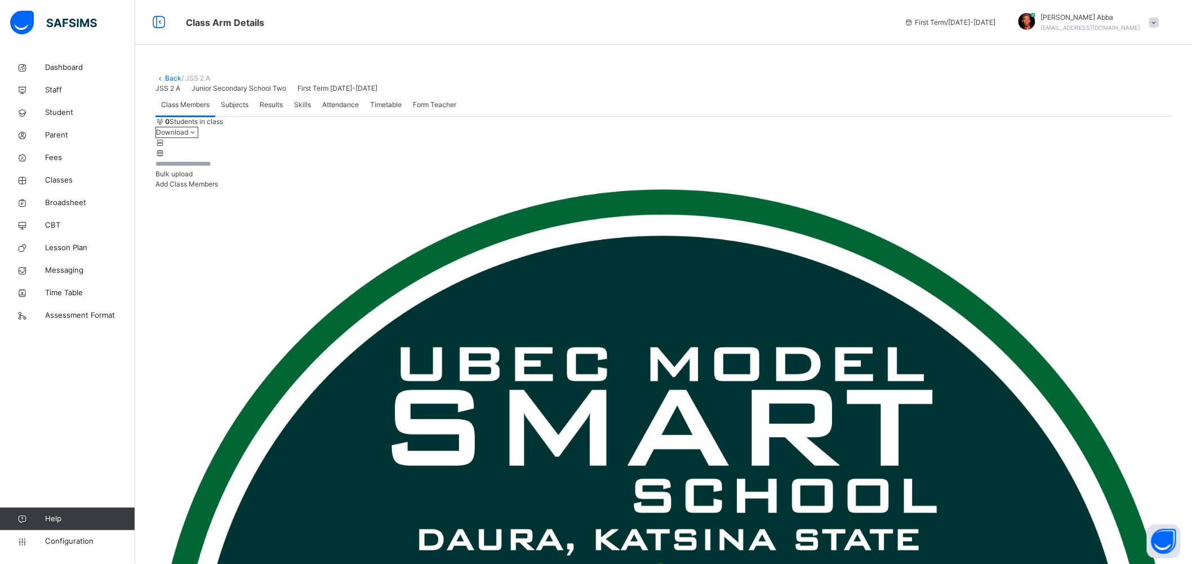
click at [171, 74] on link "Back" at bounding box center [173, 78] width 16 height 8
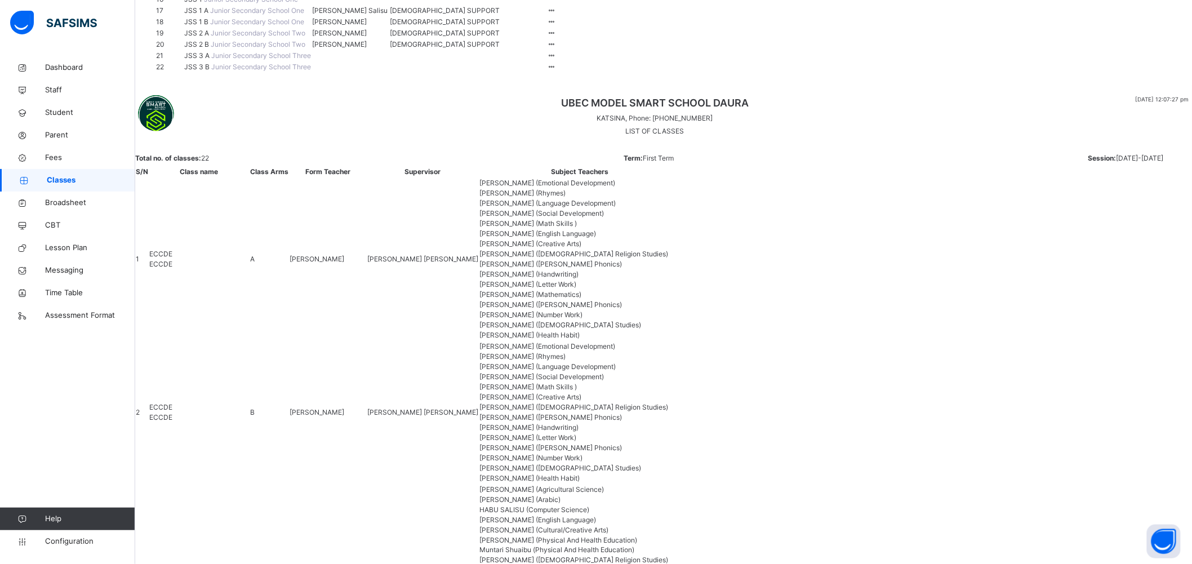
scroll to position [356, 0]
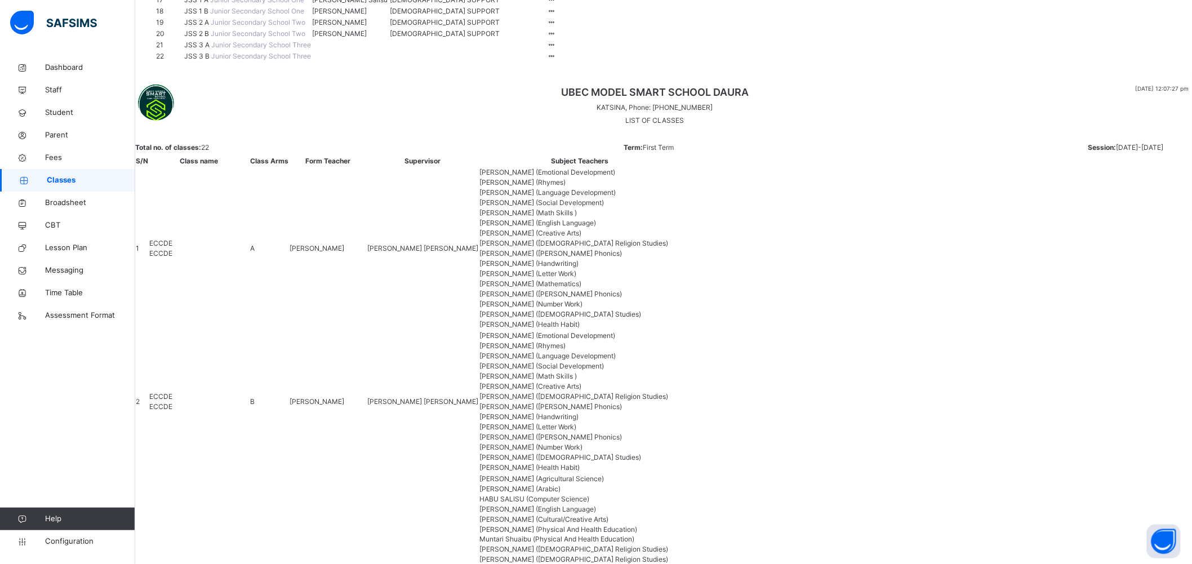
click at [206, 4] on span "JSS 1 A" at bounding box center [197, -1] width 26 height 8
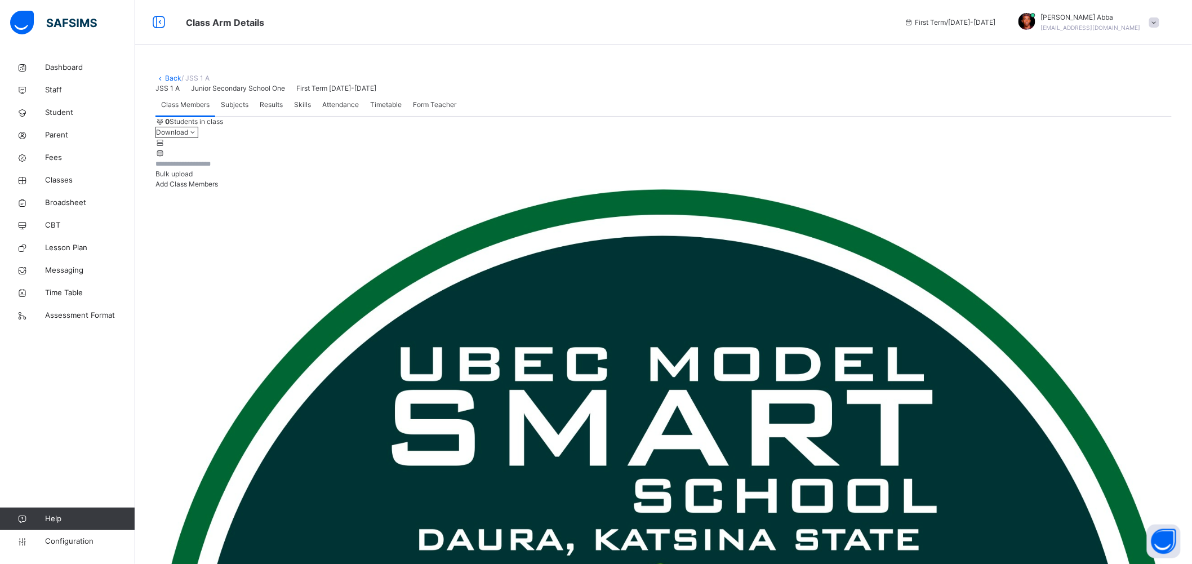
click at [171, 77] on link "Back" at bounding box center [173, 78] width 16 height 8
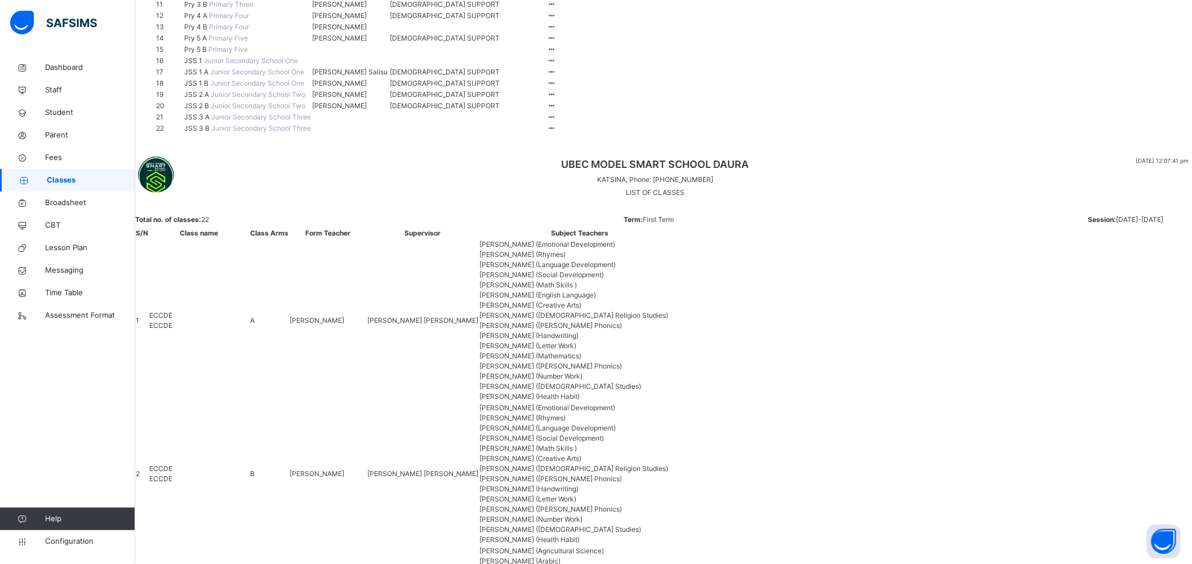
scroll to position [313, 0]
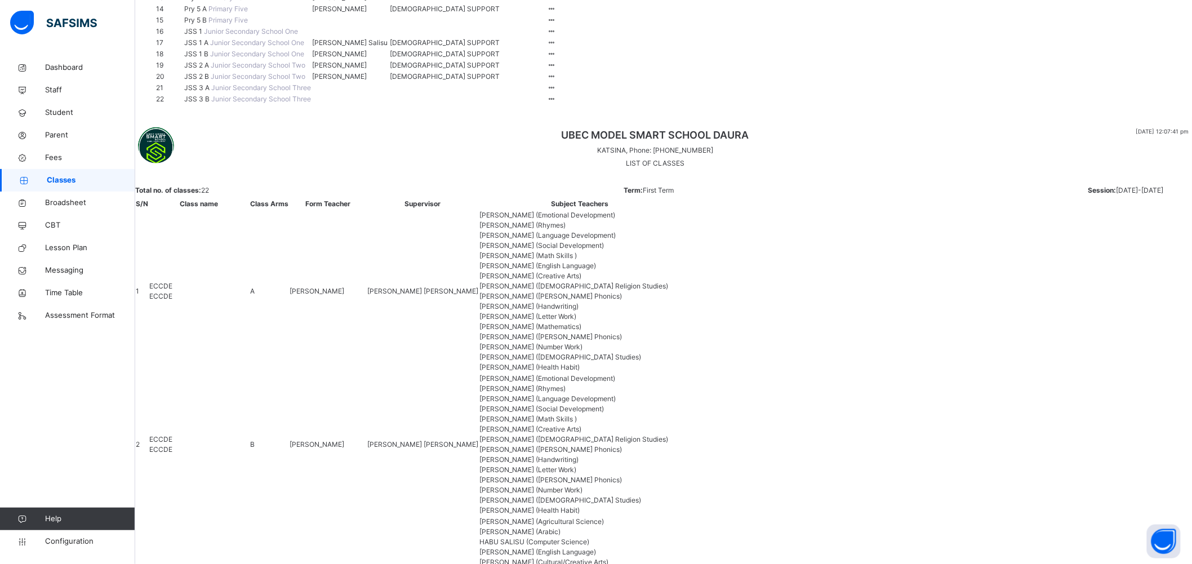
click at [199, 47] on span "JSS 1 A" at bounding box center [197, 42] width 26 height 8
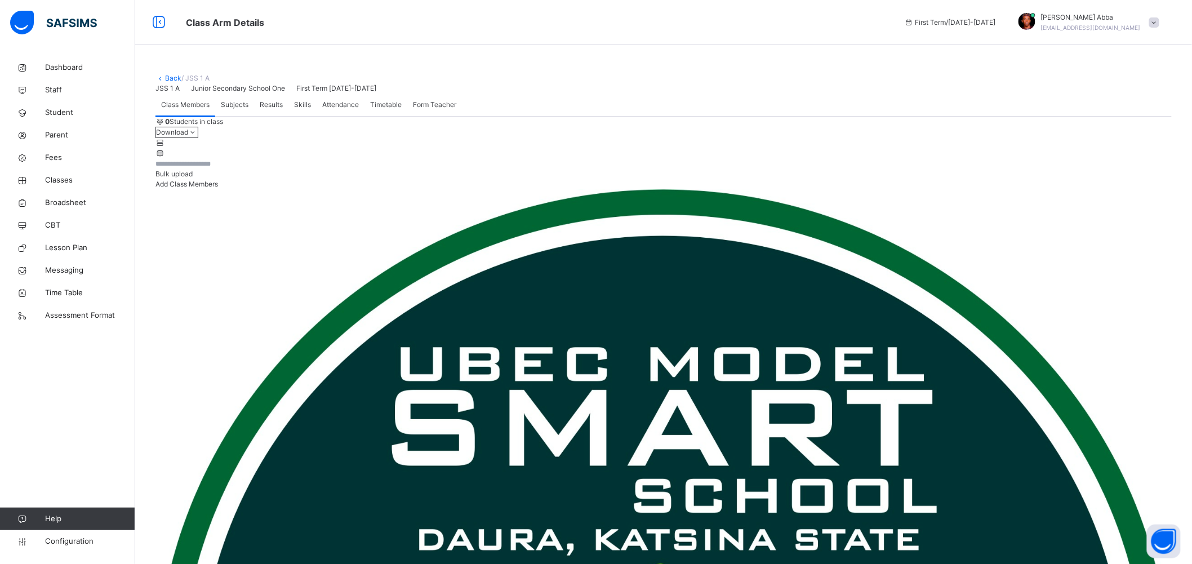
click at [167, 74] on link "Back" at bounding box center [173, 78] width 16 height 8
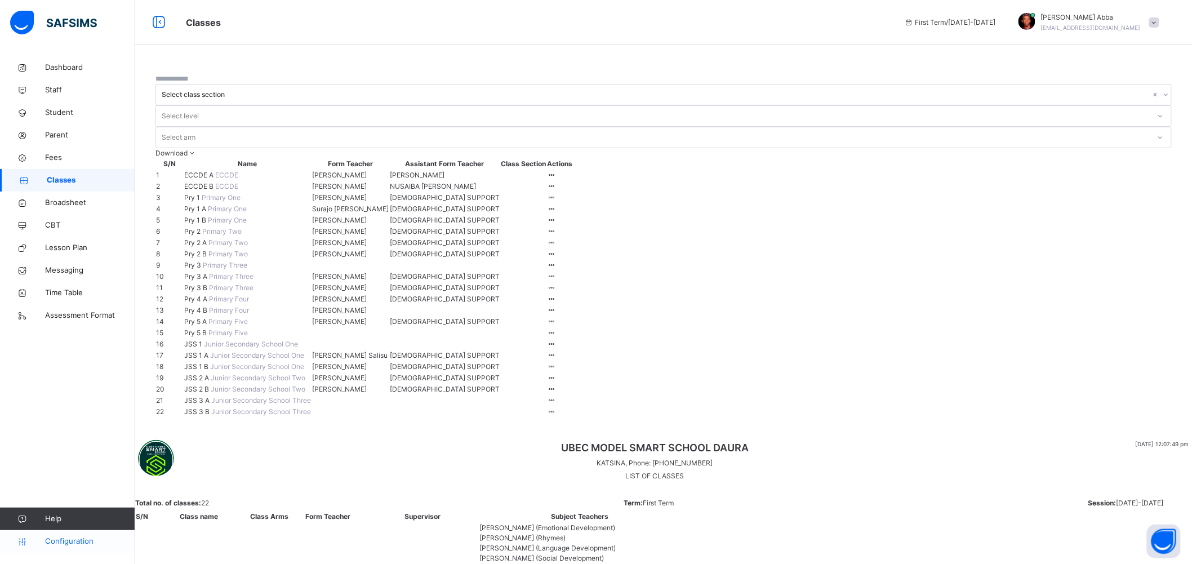
click at [71, 539] on span "Configuration" at bounding box center [90, 541] width 90 height 11
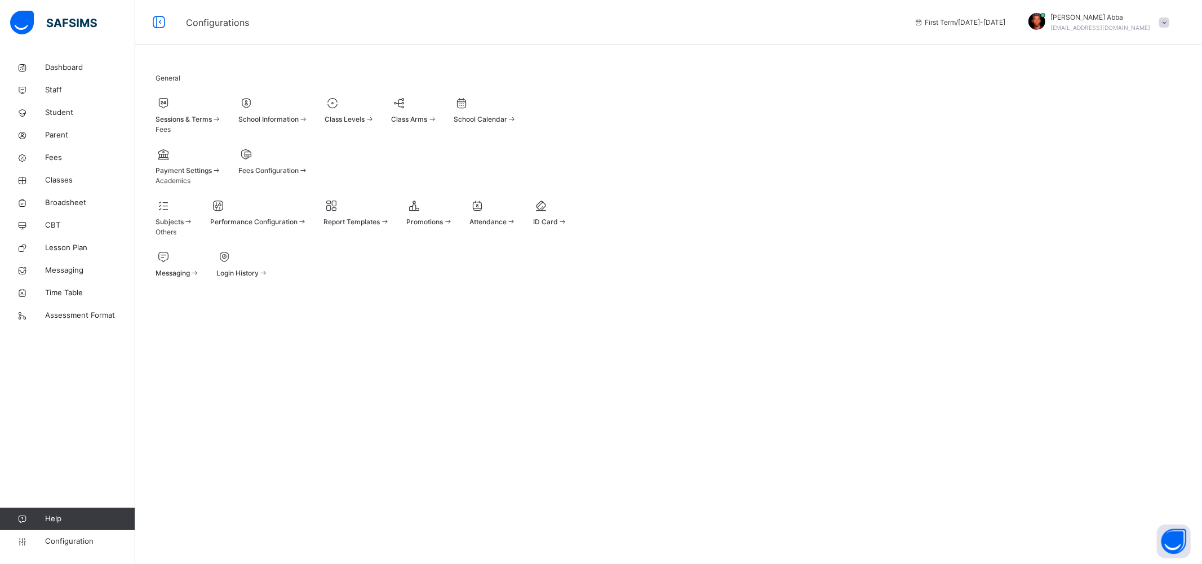
click at [452, 214] on div at bounding box center [429, 205] width 46 height 17
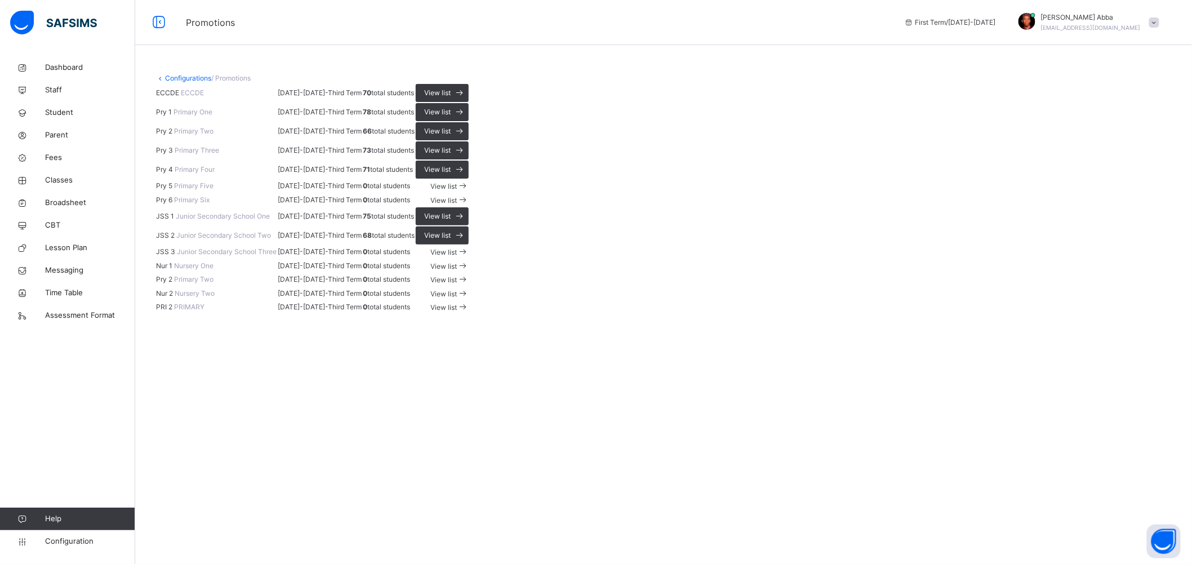
scroll to position [250, 0]
click at [174, 220] on span "JSS 1" at bounding box center [165, 216] width 18 height 8
click at [451, 221] on span "View list" at bounding box center [437, 216] width 26 height 10
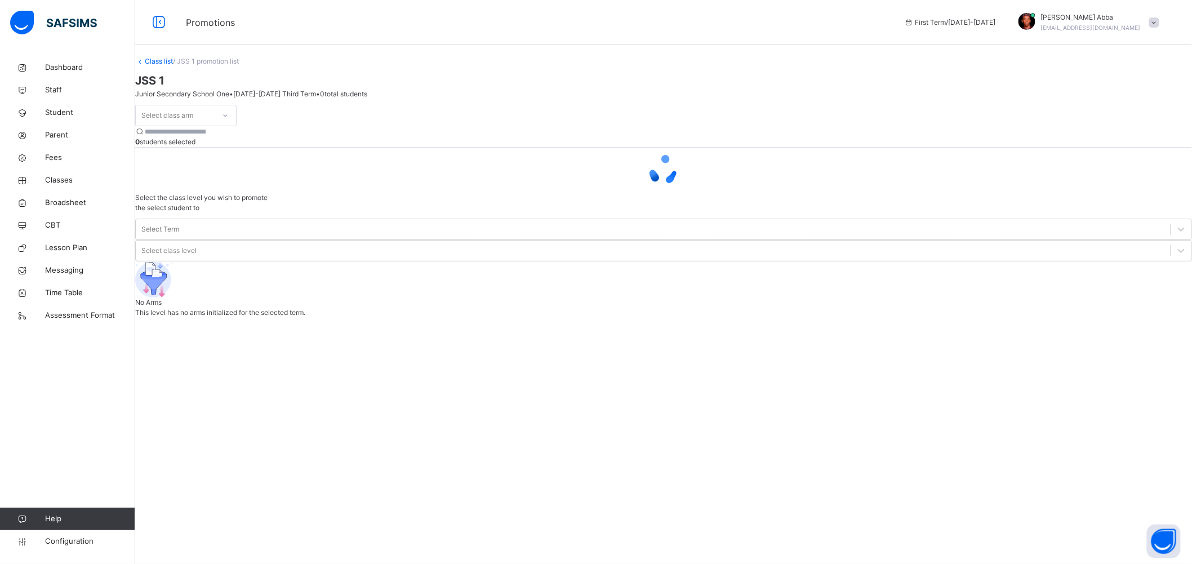
scroll to position [20, 0]
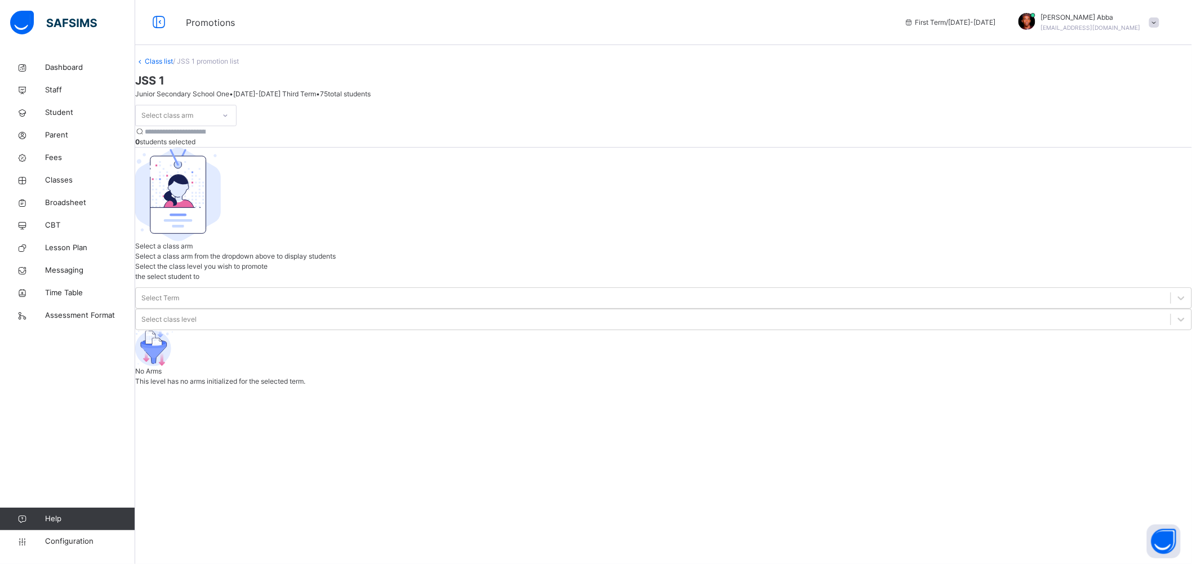
click at [235, 125] on div at bounding box center [225, 115] width 19 height 18
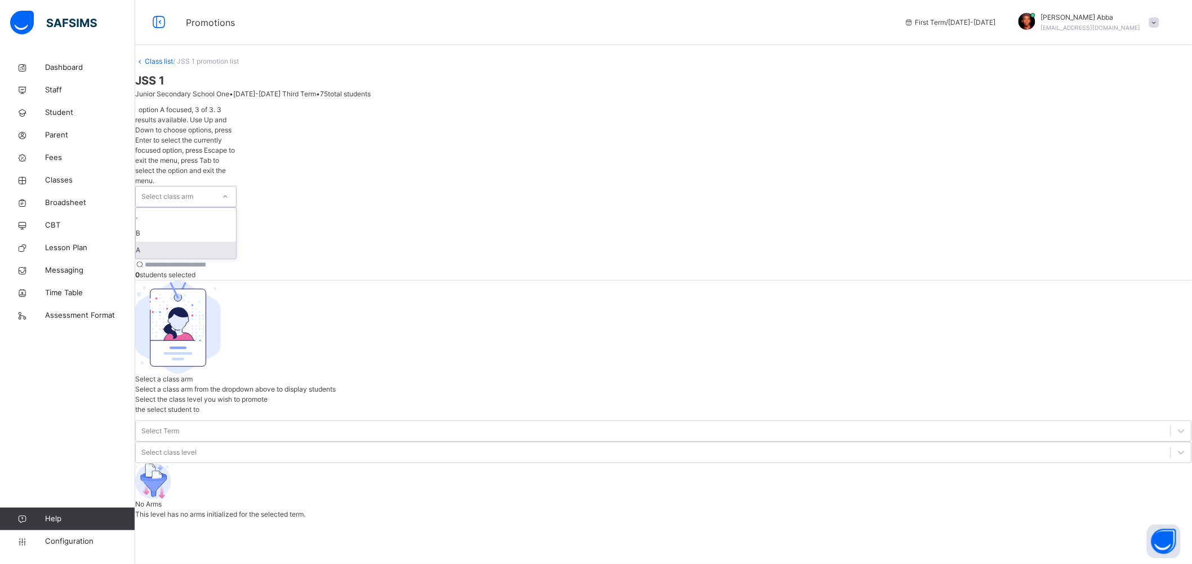
click at [193, 242] on div "A" at bounding box center [186, 250] width 100 height 17
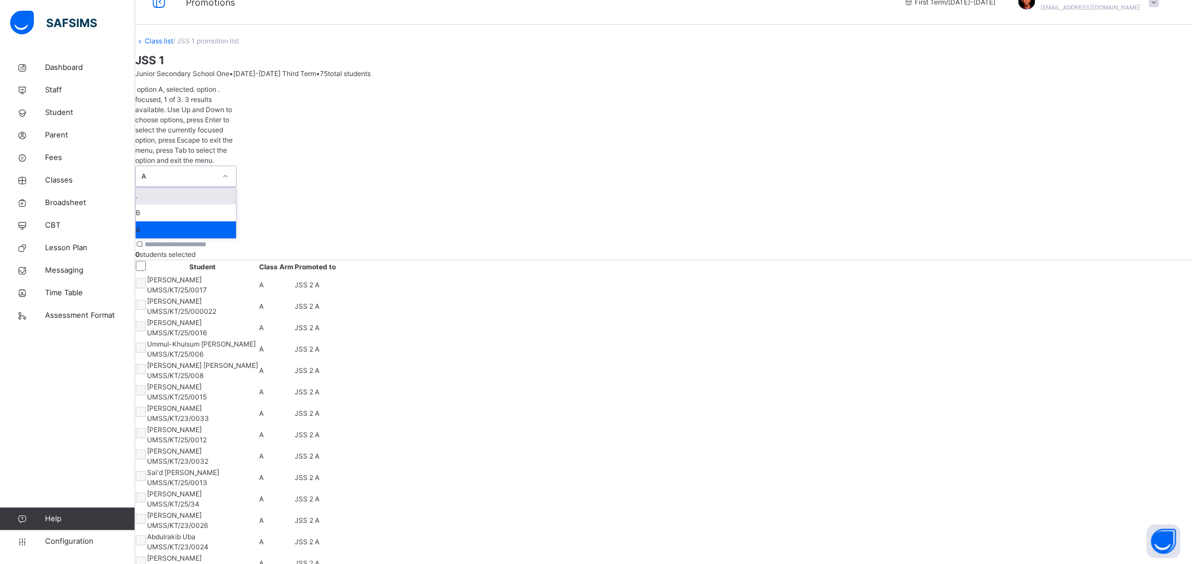
click at [216, 171] on div "A" at bounding box center [178, 176] width 74 height 10
click at [199, 205] on div "B" at bounding box center [186, 213] width 100 height 17
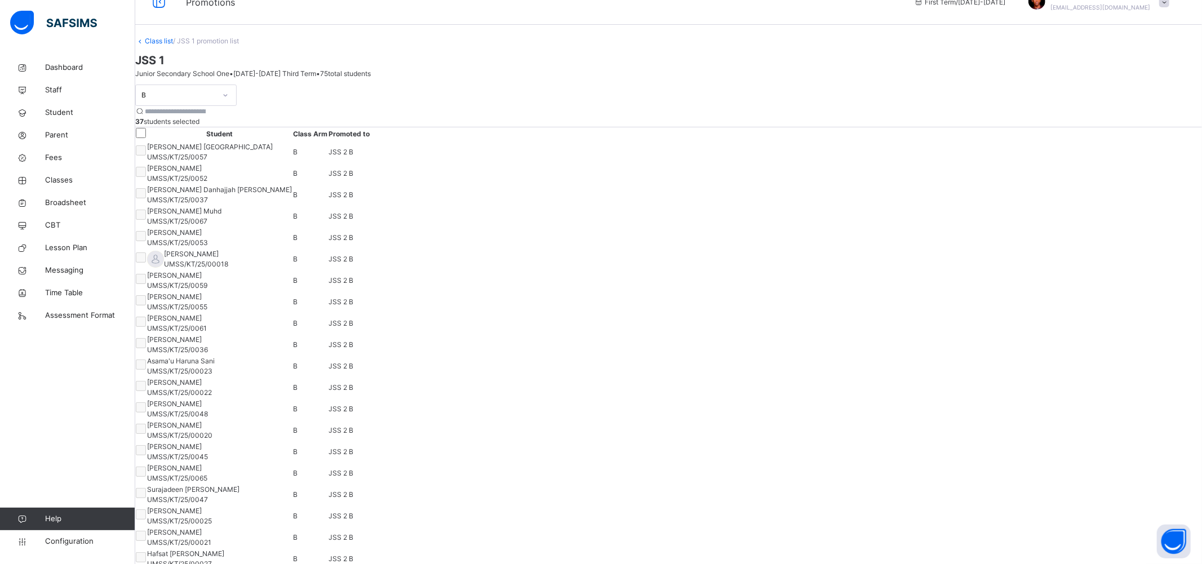
click at [52, 179] on span "Classes" at bounding box center [90, 180] width 90 height 11
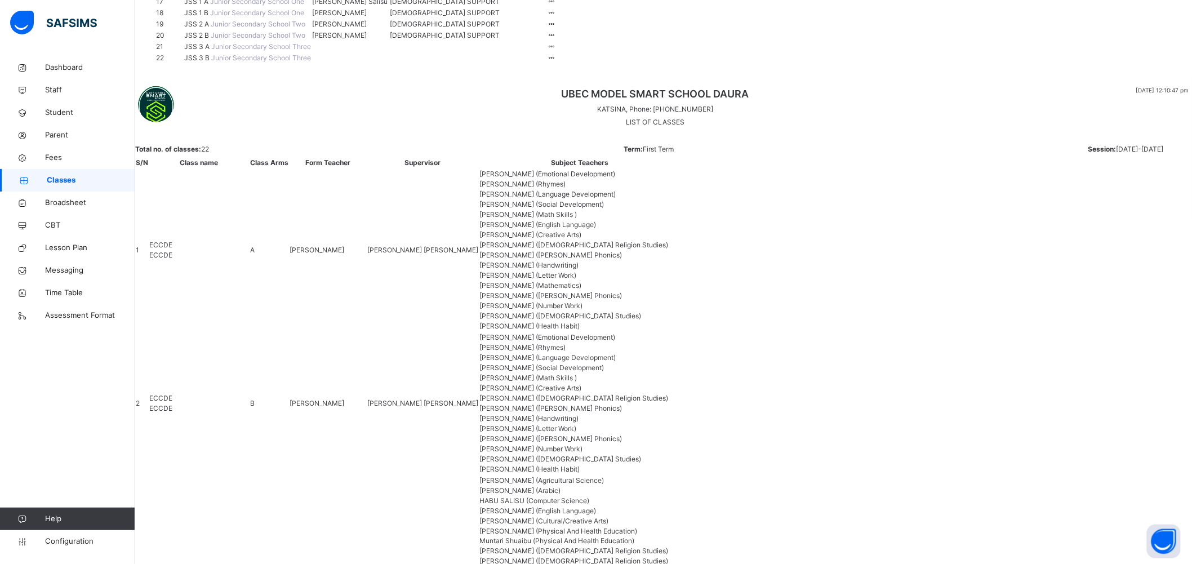
scroll to position [356, 0]
click at [207, 26] on span "JSS 2 A" at bounding box center [197, 22] width 26 height 8
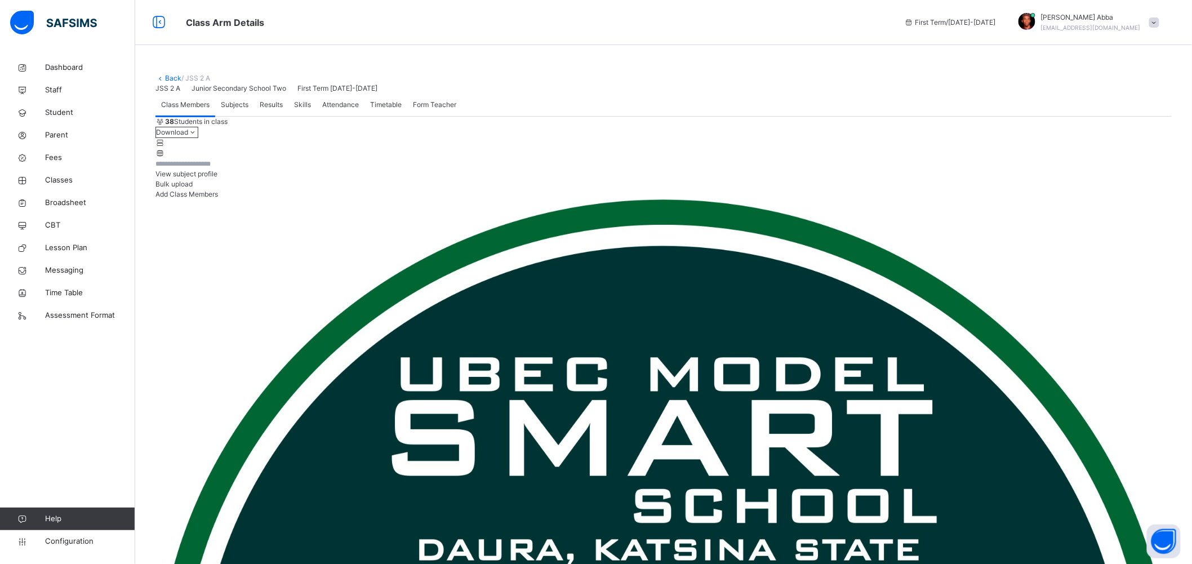
click at [170, 77] on link "Back" at bounding box center [173, 78] width 16 height 8
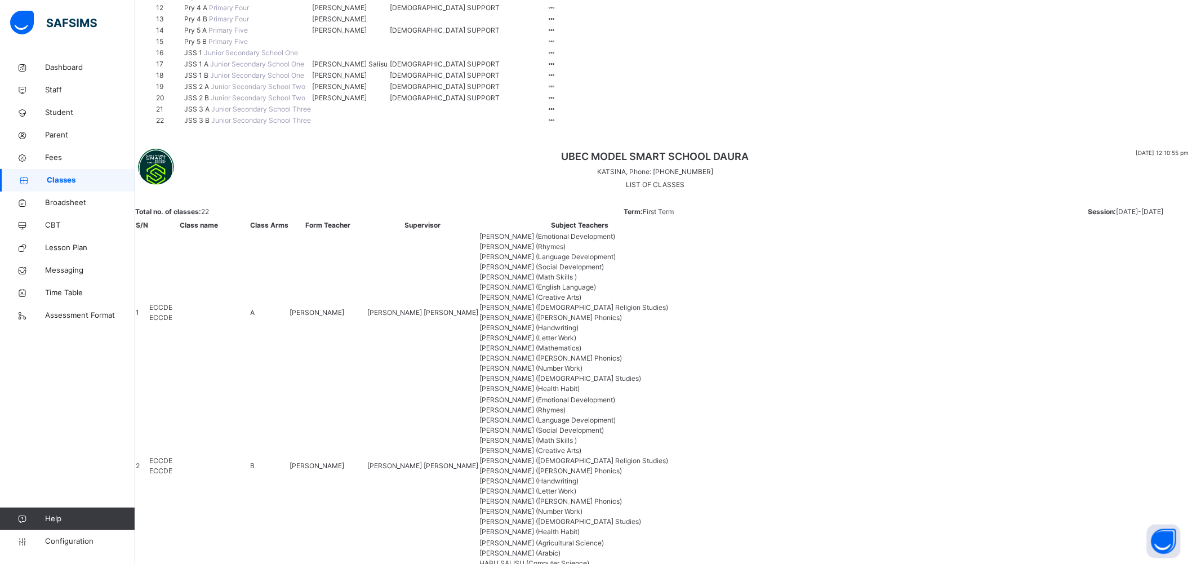
scroll to position [313, 0]
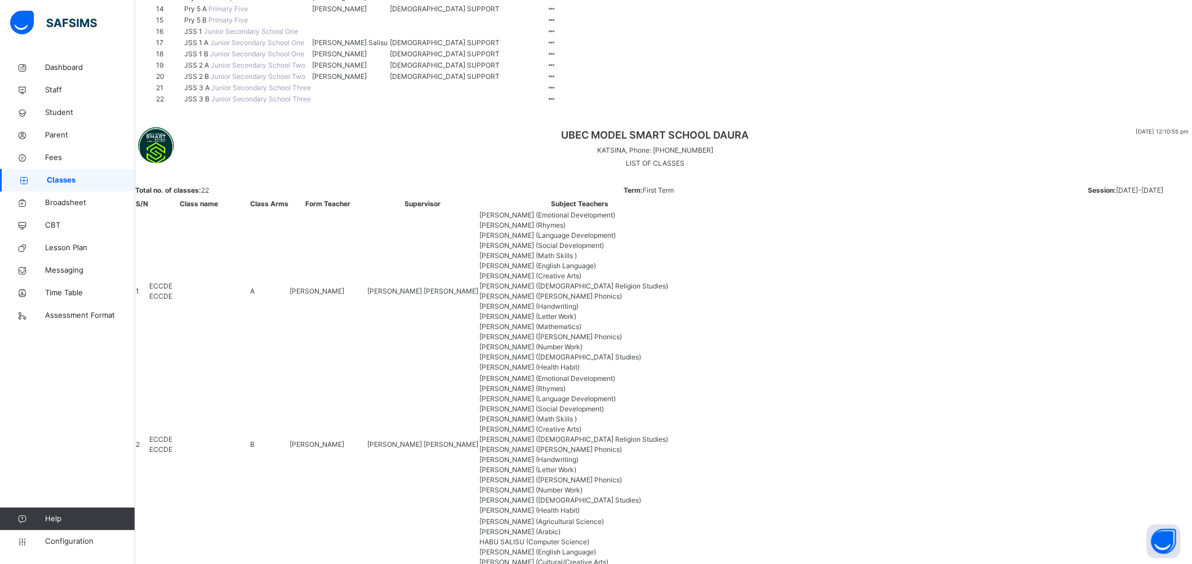
click at [204, 81] on span "JSS 2 B" at bounding box center [197, 76] width 26 height 8
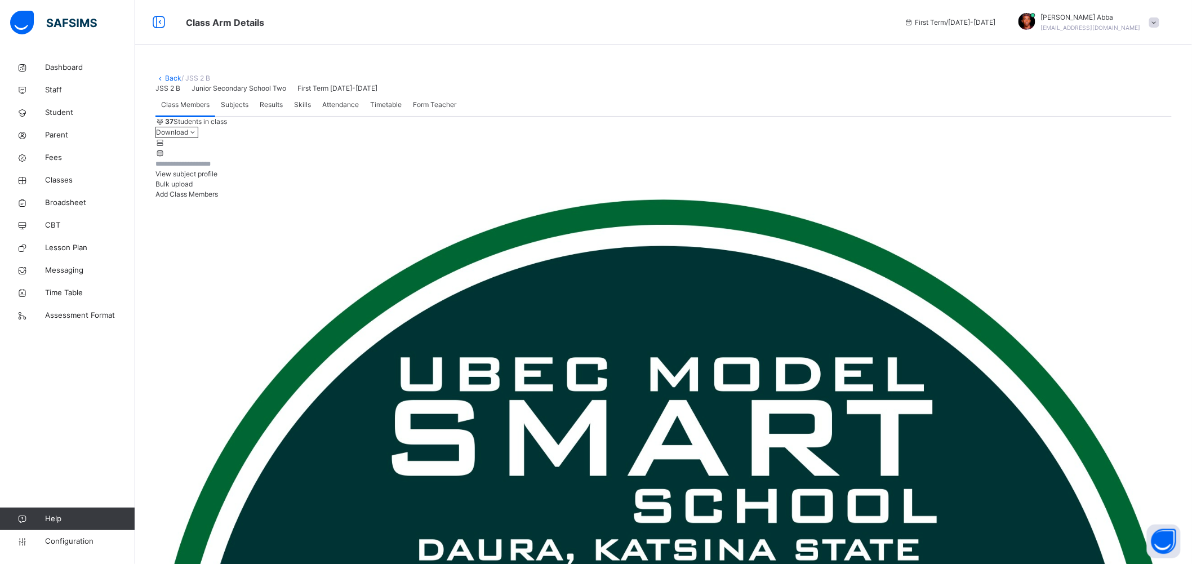
click at [236, 110] on span "Subjects" at bounding box center [235, 105] width 28 height 10
click at [169, 79] on link "Back" at bounding box center [173, 78] width 16 height 8
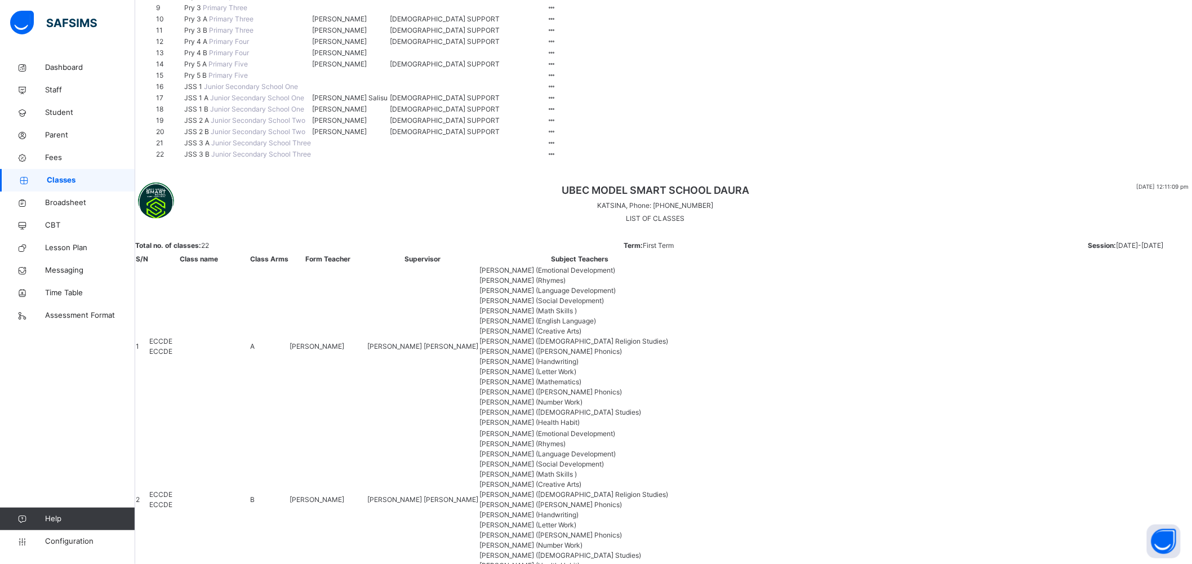
scroll to position [356, 0]
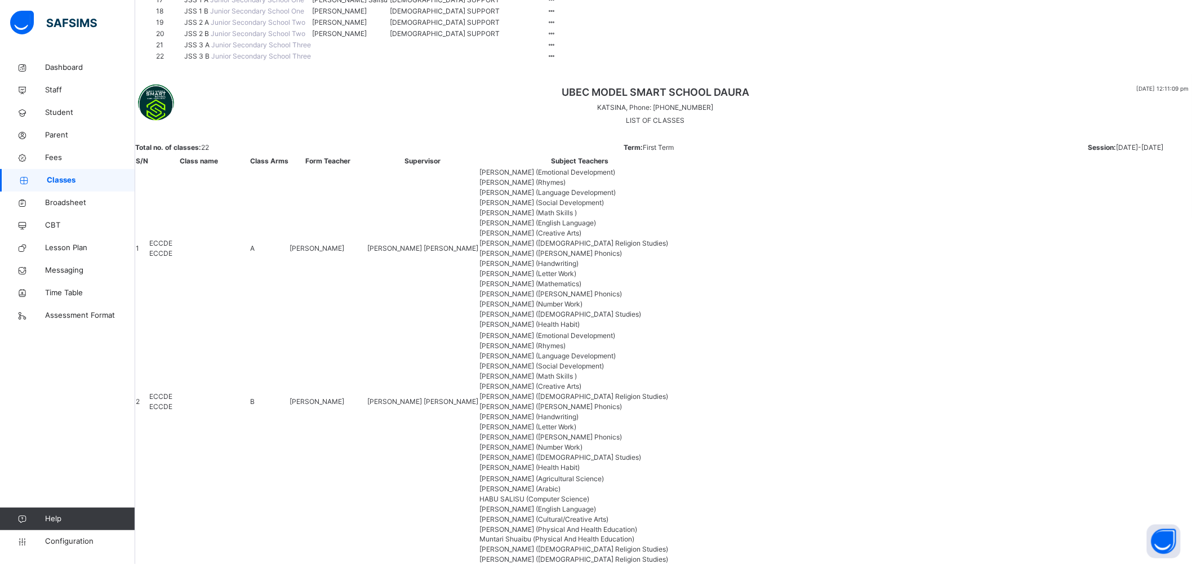
click at [211, 60] on span "JSS 3 B" at bounding box center [197, 56] width 27 height 8
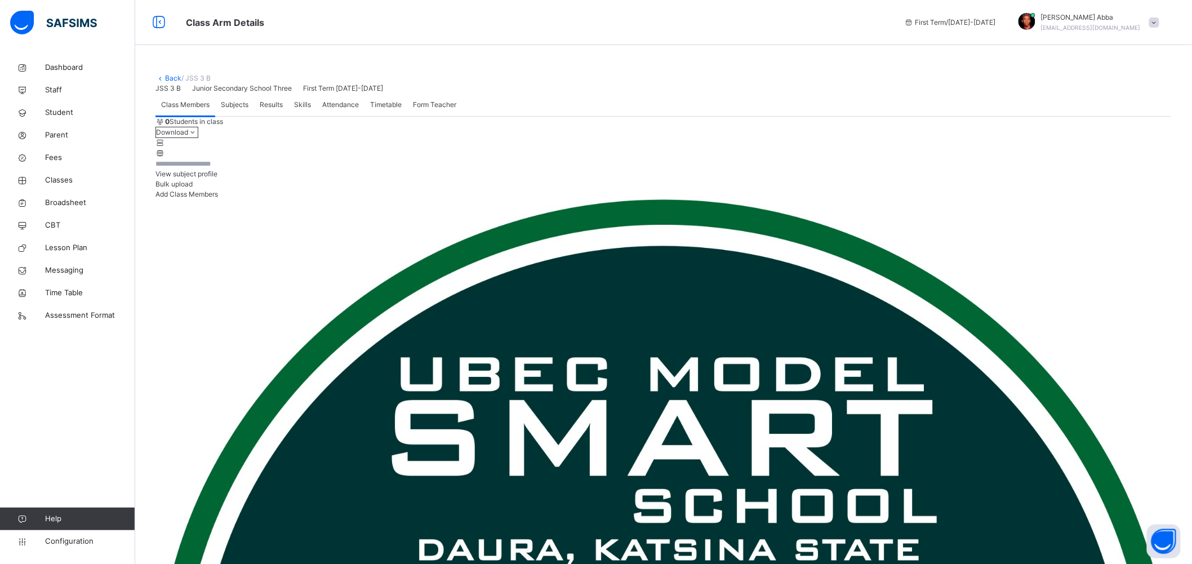
click at [241, 110] on span "Subjects" at bounding box center [235, 105] width 28 height 10
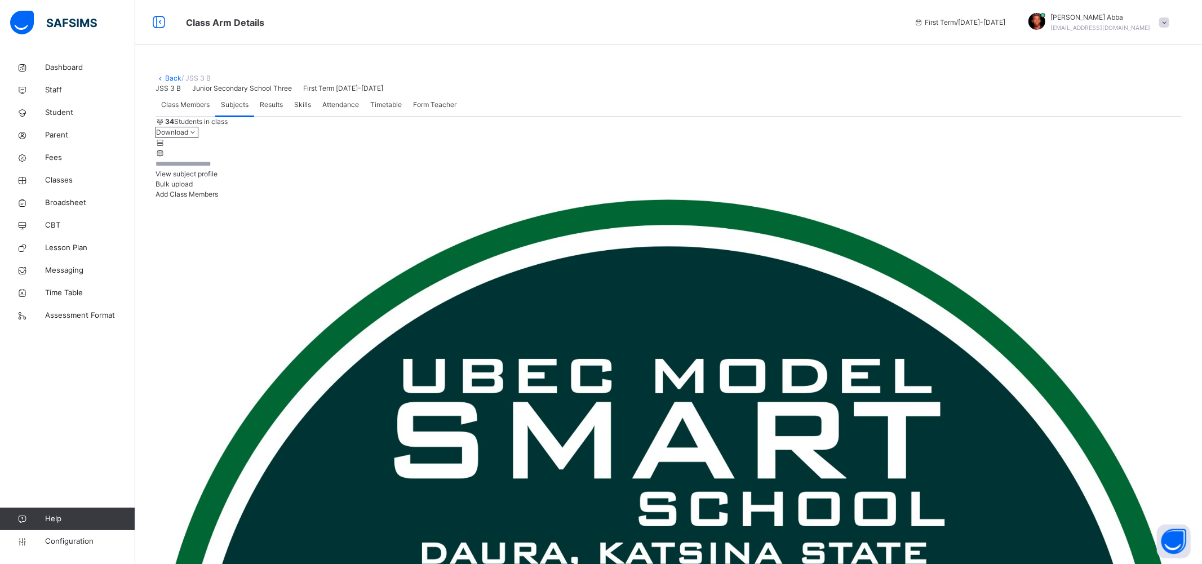
click at [190, 110] on span "Class Members" at bounding box center [185, 105] width 48 height 10
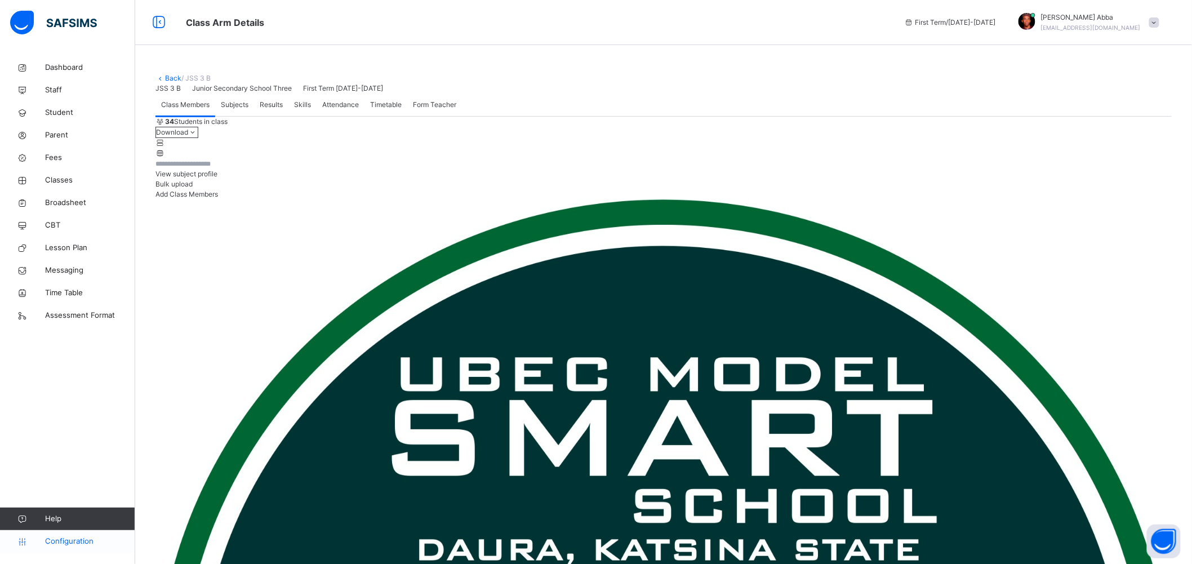
click at [66, 539] on span "Configuration" at bounding box center [90, 541] width 90 height 11
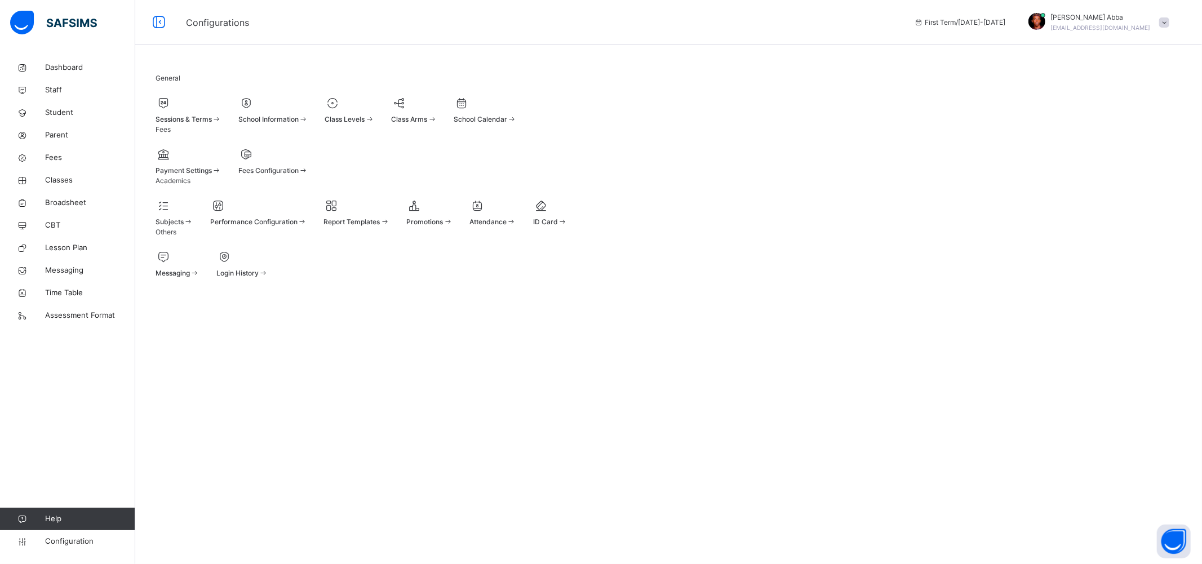
click at [176, 217] on span at bounding box center [175, 215] width 38 height 3
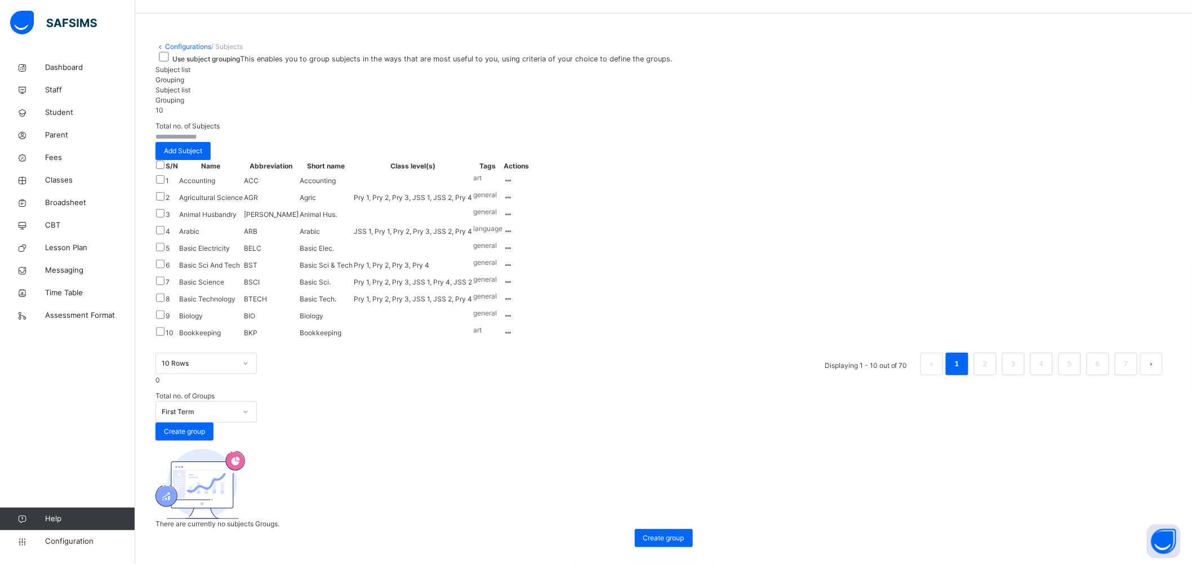
scroll to position [188, 0]
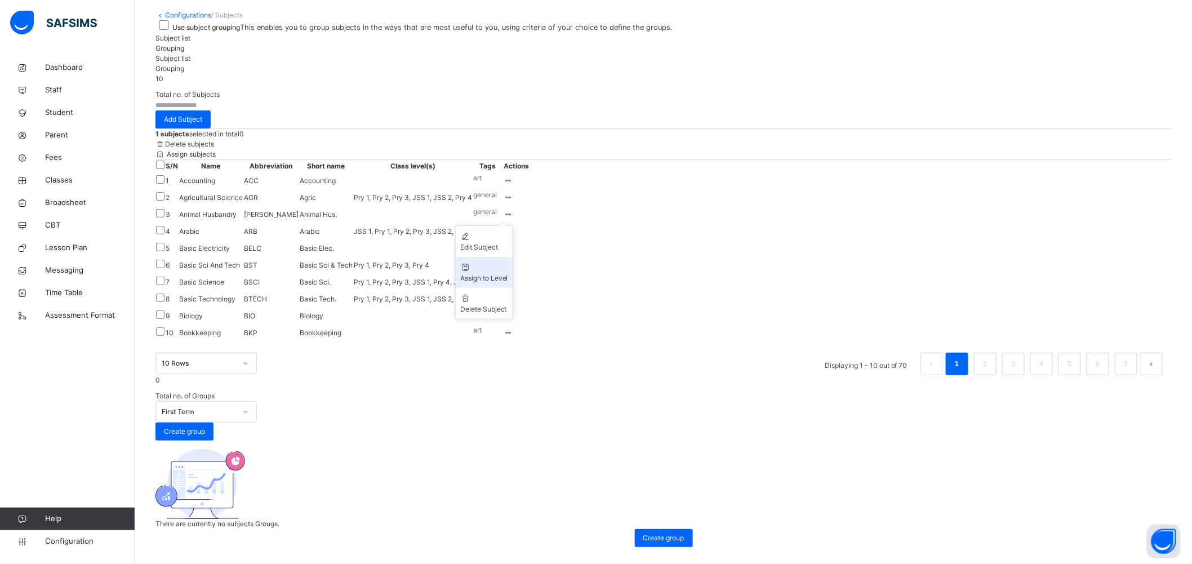
click at [508, 283] on div "Assign to Level" at bounding box center [484, 278] width 48 height 10
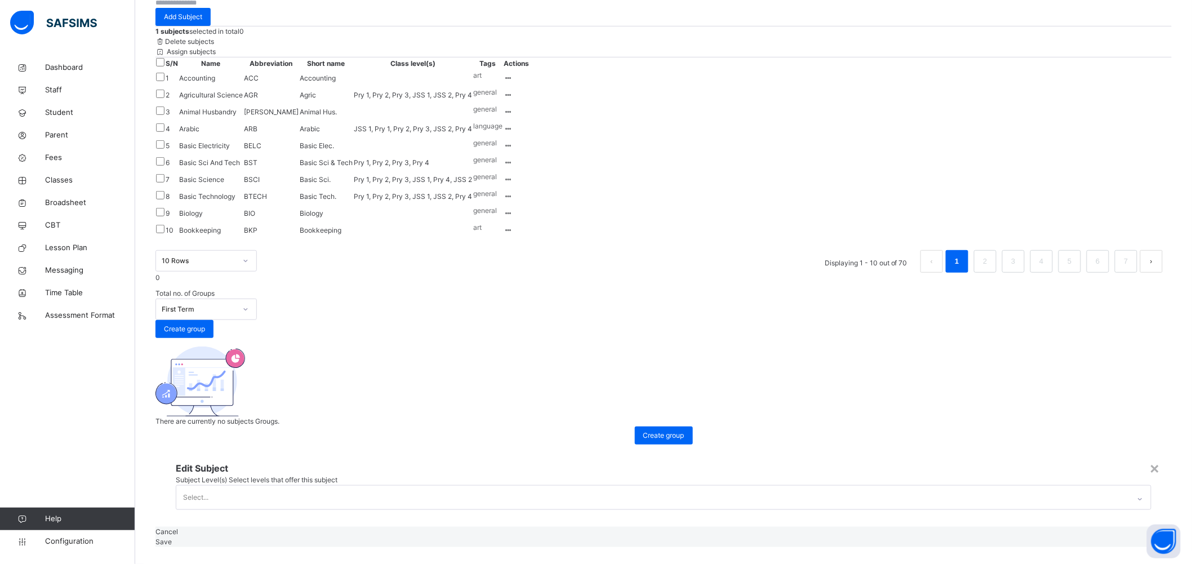
click at [565, 486] on div "Select..." at bounding box center [652, 498] width 953 height 24
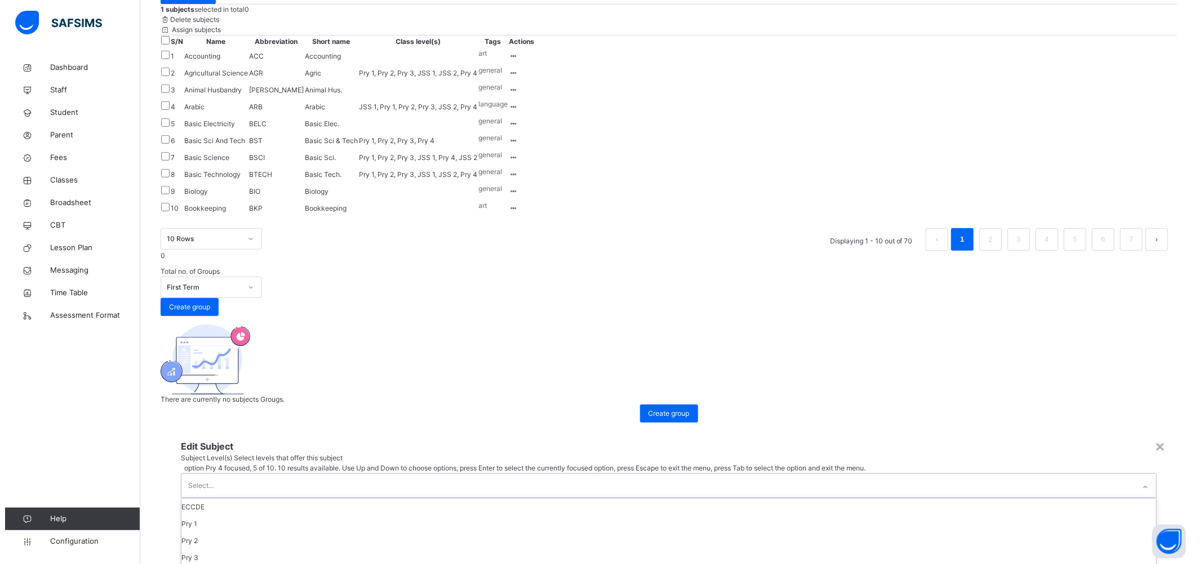
scroll to position [23, 0]
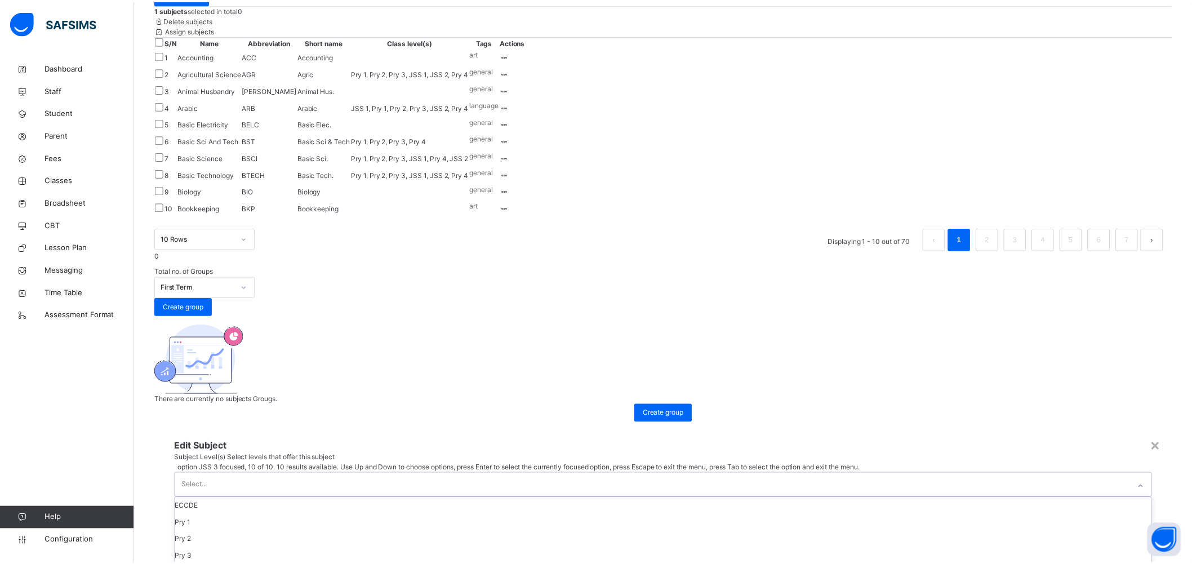
scroll to position [3, 0]
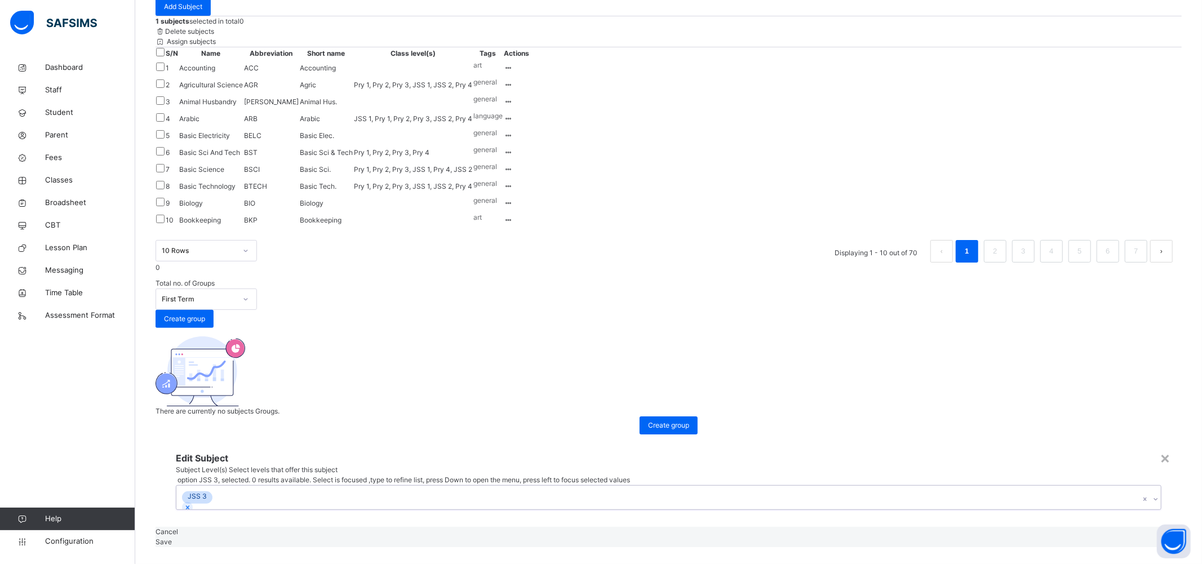
click at [554, 486] on div "JSS 3" at bounding box center [657, 498] width 963 height 24
click at [172, 538] on span "Save" at bounding box center [164, 542] width 16 height 8
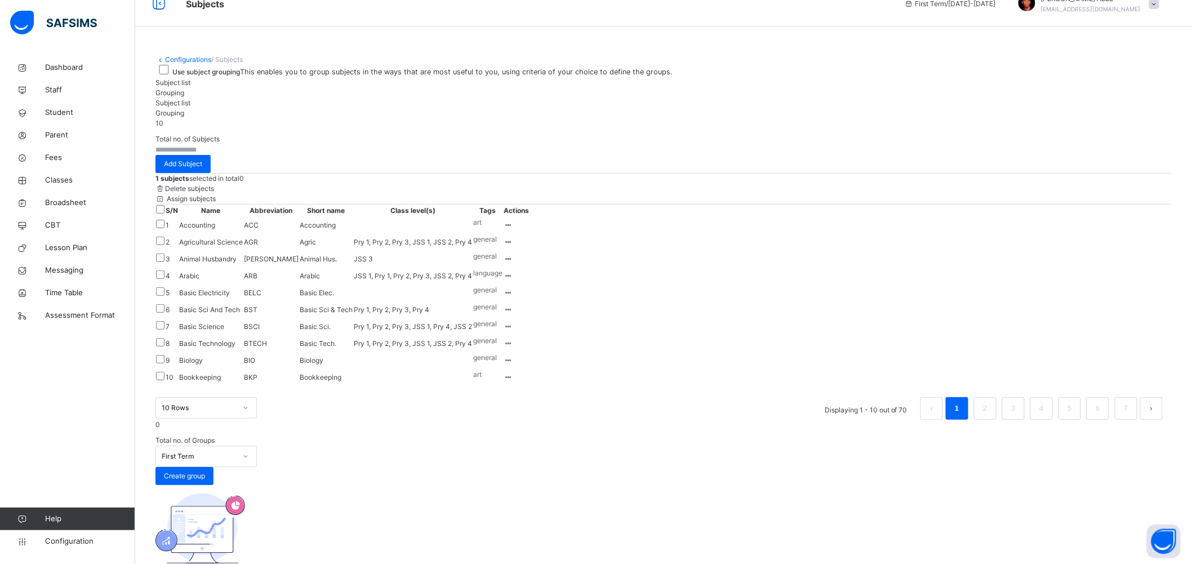
scroll to position [188, 0]
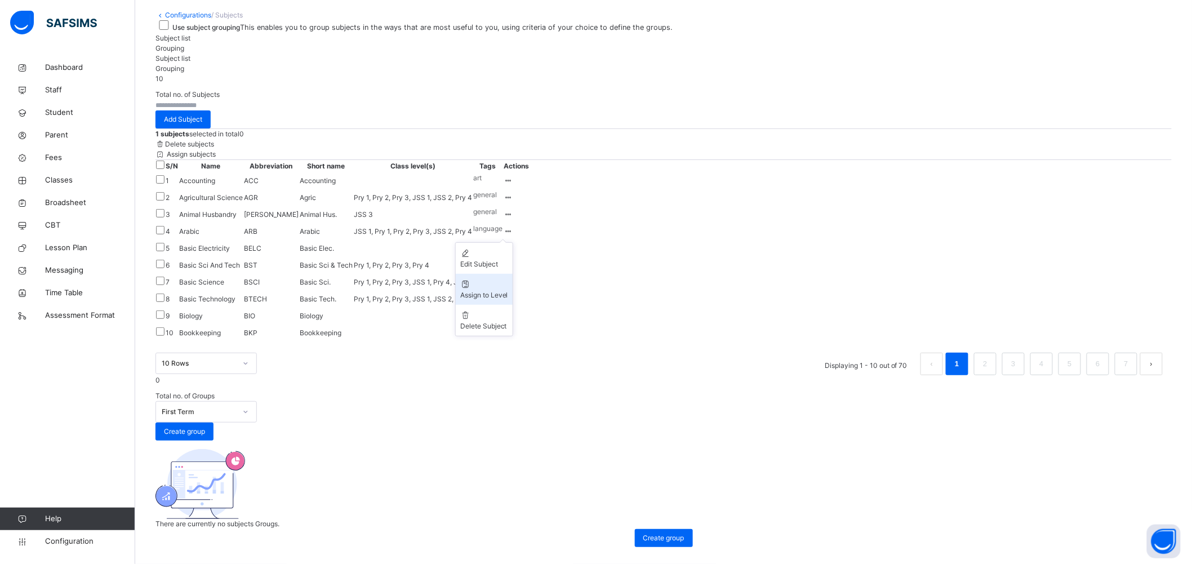
click at [508, 300] on div "Assign to Level" at bounding box center [484, 295] width 48 height 10
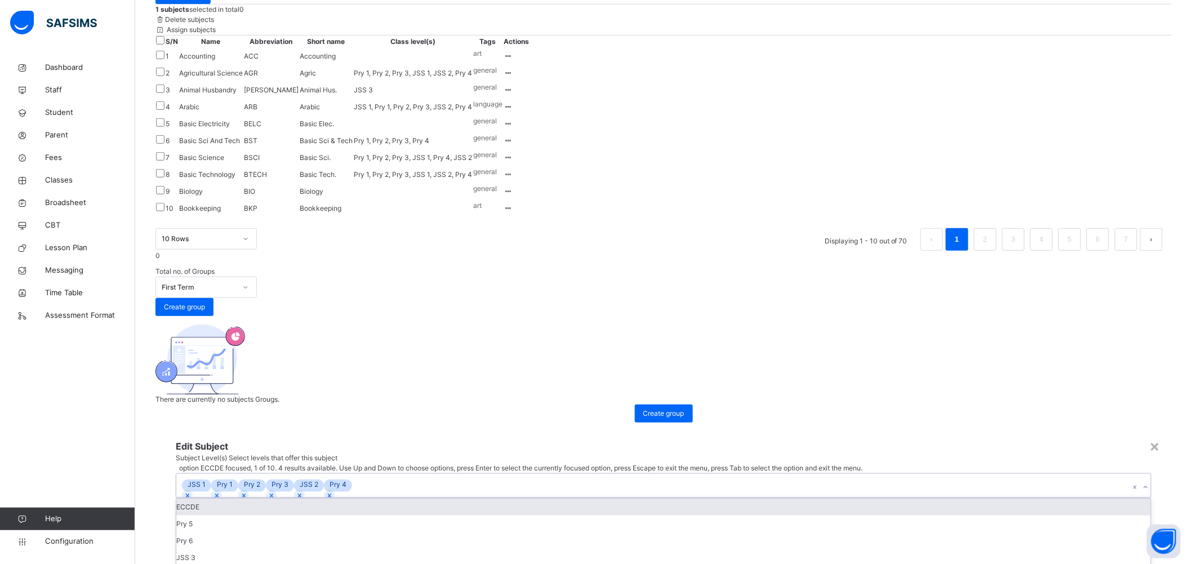
click at [712, 474] on div "JSS 1 Pry 1 Pry 2 Pry 3 JSS 2 Pry 4" at bounding box center [652, 486] width 953 height 24
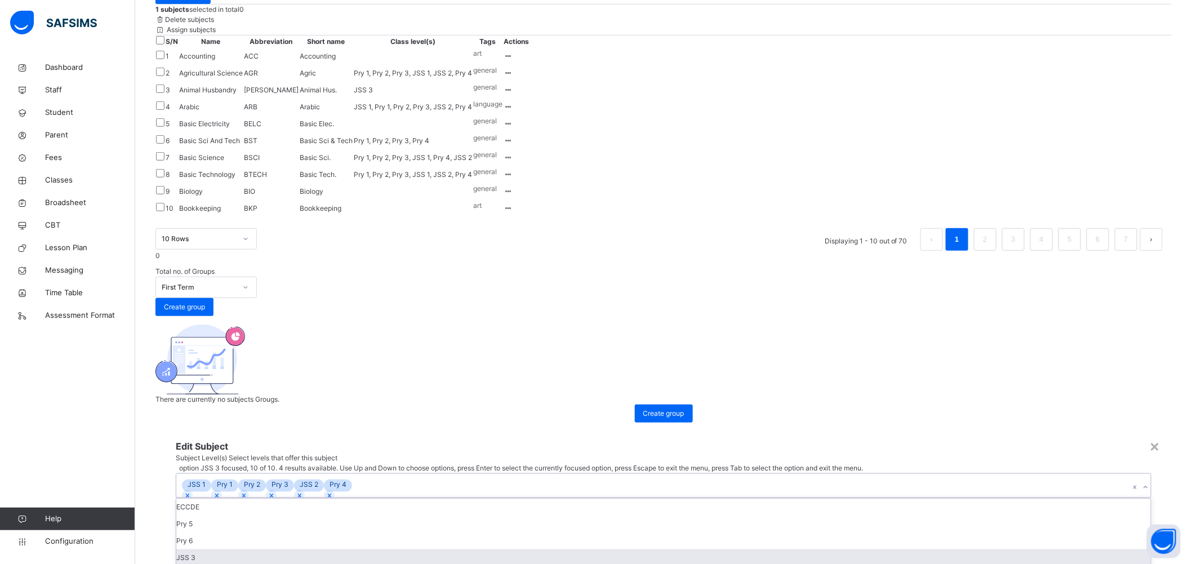
click at [485, 549] on div "JSS 3" at bounding box center [663, 557] width 975 height 17
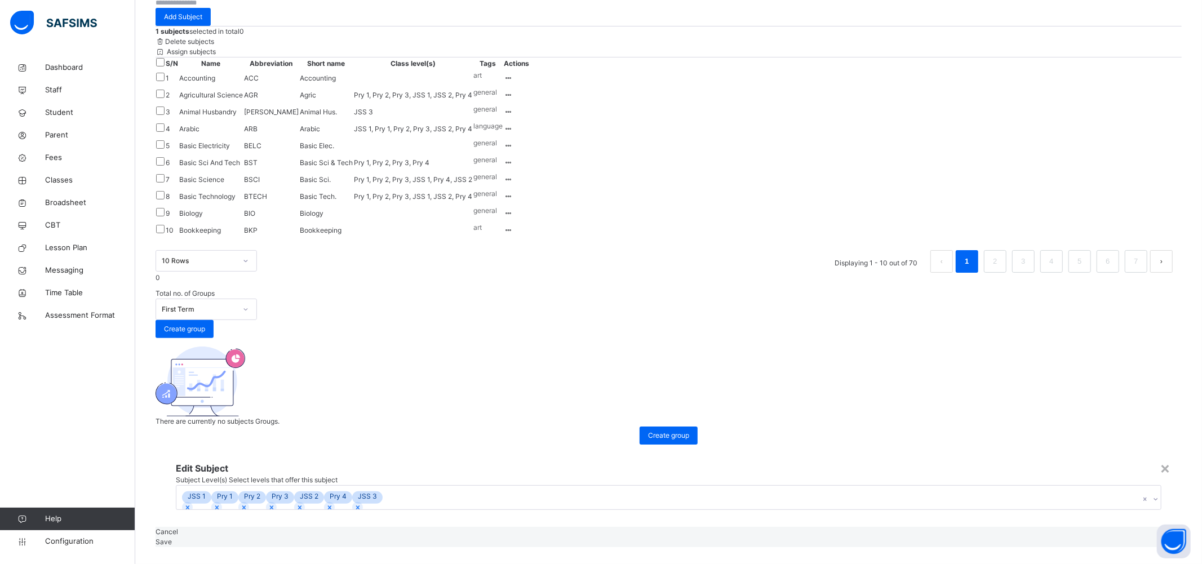
click at [842, 445] on div "× Edit Subject Subject Level(s) Select levels that offer this subject JSS 1 Pry…" at bounding box center [669, 496] width 1026 height 103
click at [172, 538] on span "Save" at bounding box center [164, 542] width 16 height 8
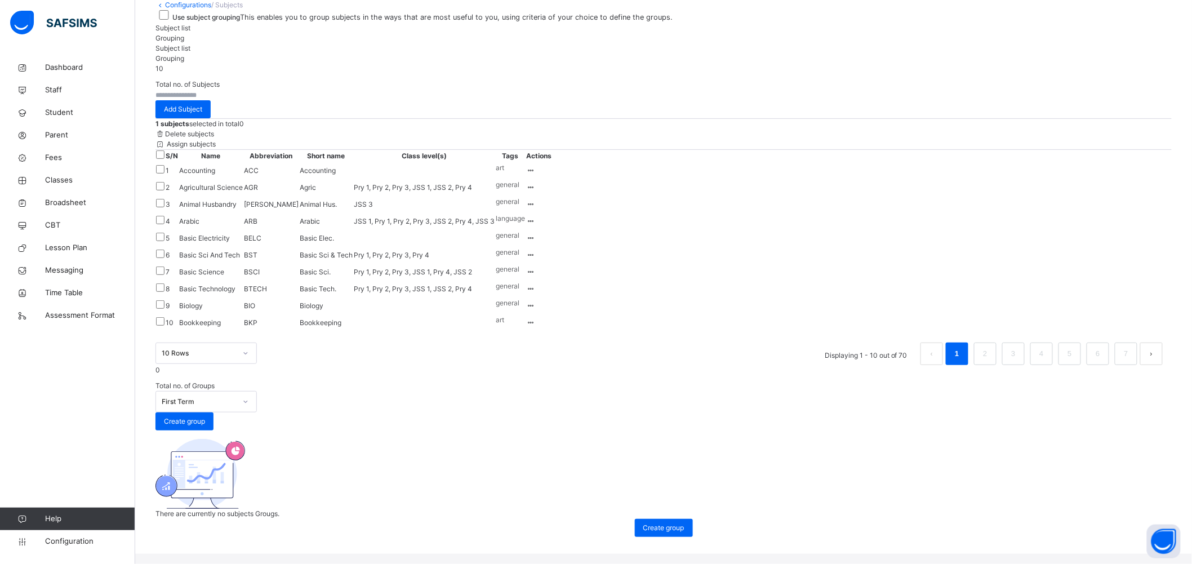
scroll to position [250, 0]
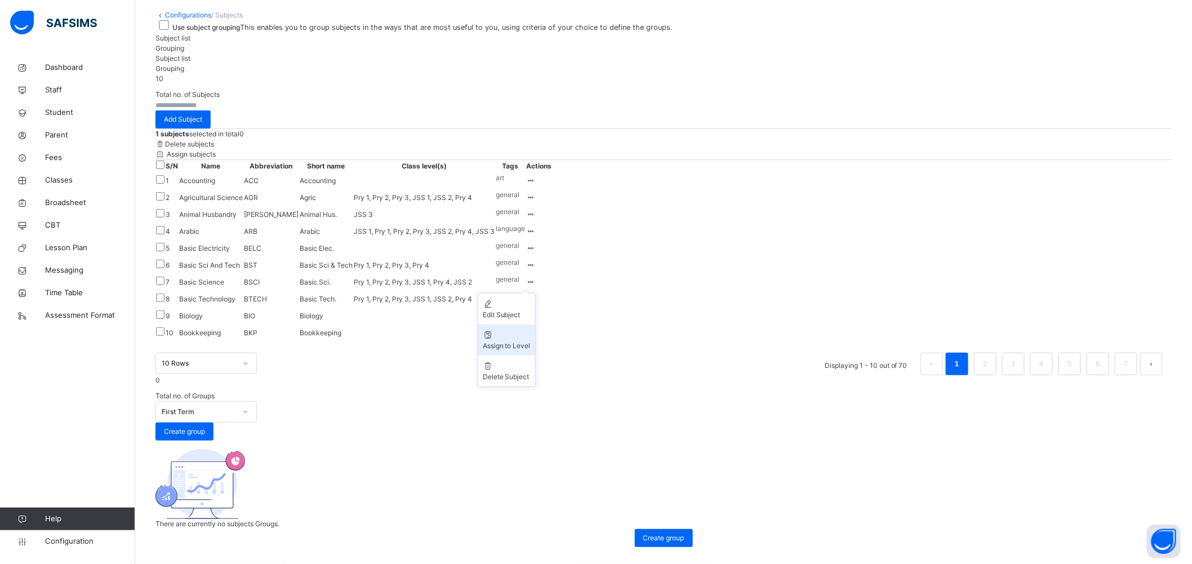
click at [531, 351] on div "Assign to Level" at bounding box center [507, 346] width 48 height 10
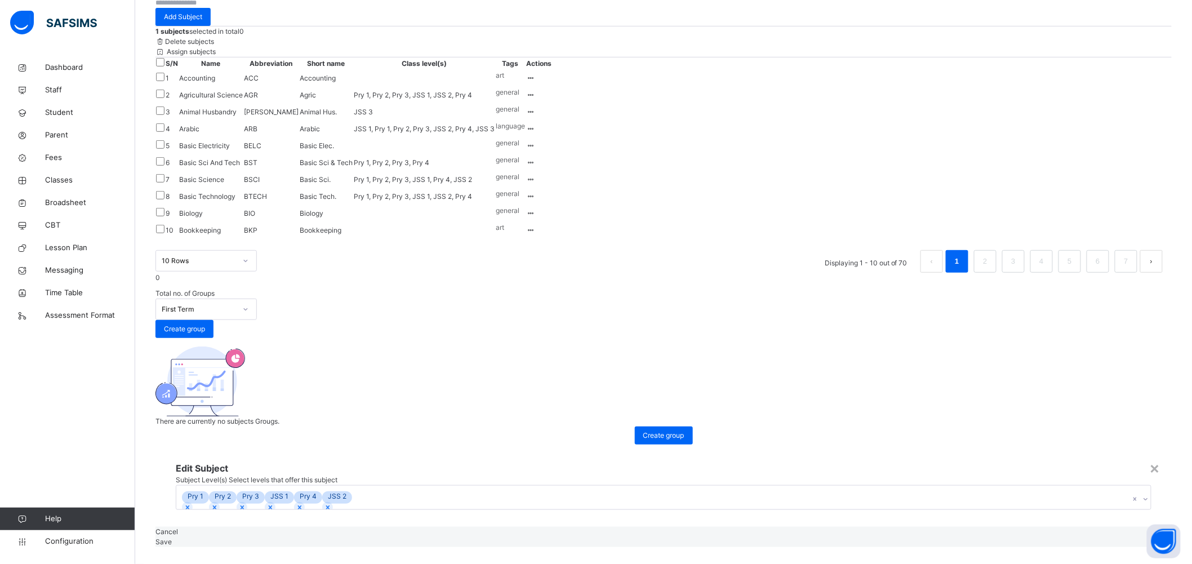
click at [726, 486] on div "Pry 1 Pry 2 Pry 3 JSS 1 Pry 4 JSS 2" at bounding box center [652, 498] width 953 height 24
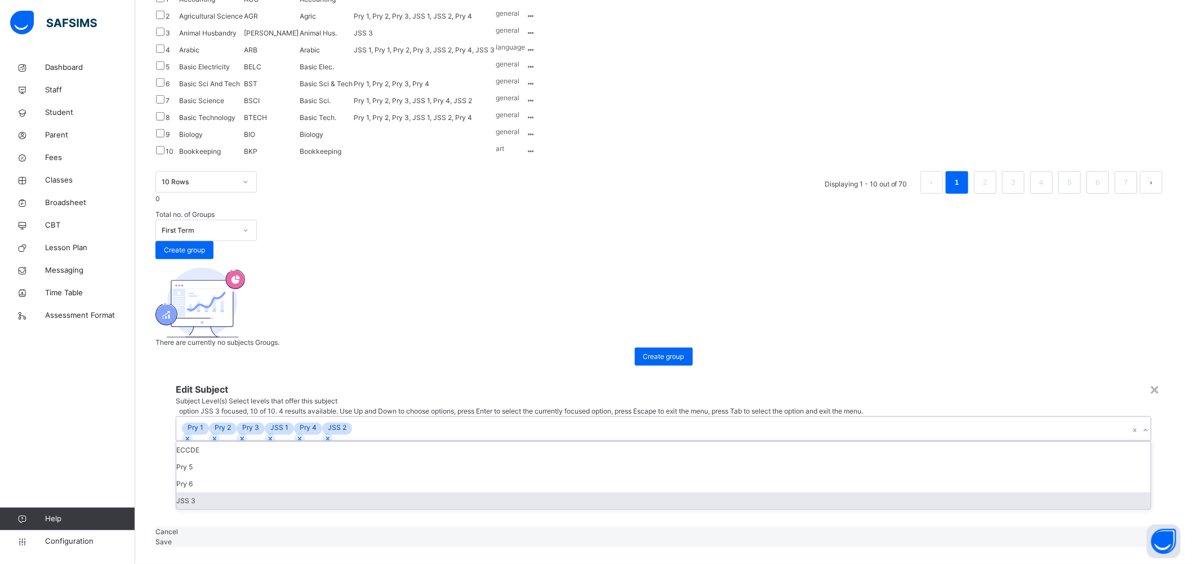
click at [512, 492] on div "JSS 3" at bounding box center [663, 500] width 975 height 17
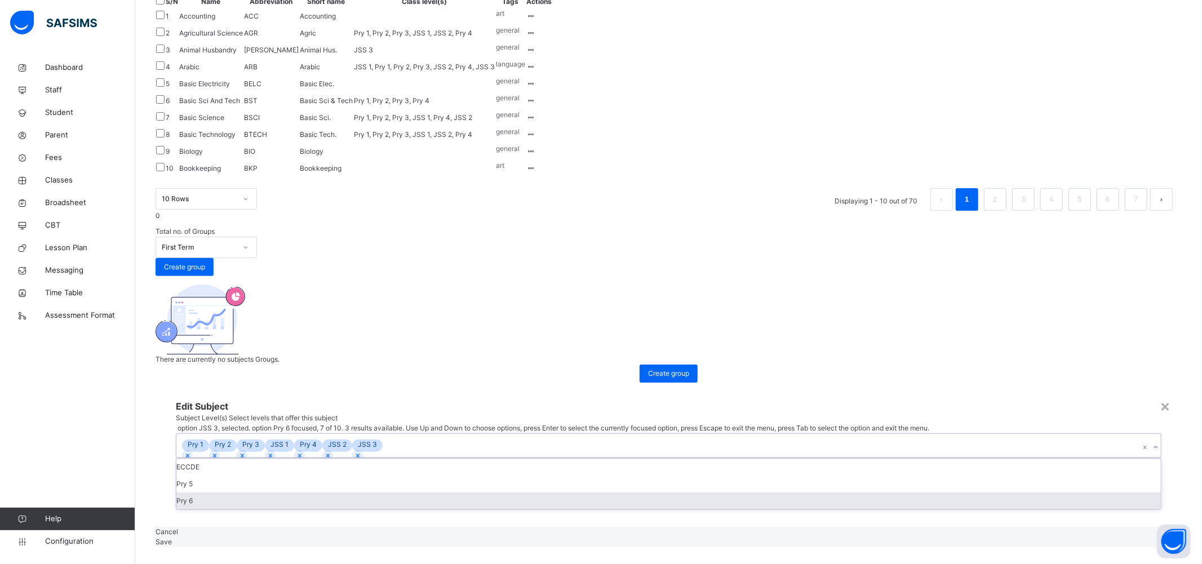
click at [815, 383] on div "× Edit Subject Subject Level(s) Select levels that offer this subject option JS…" at bounding box center [669, 465] width 1026 height 165
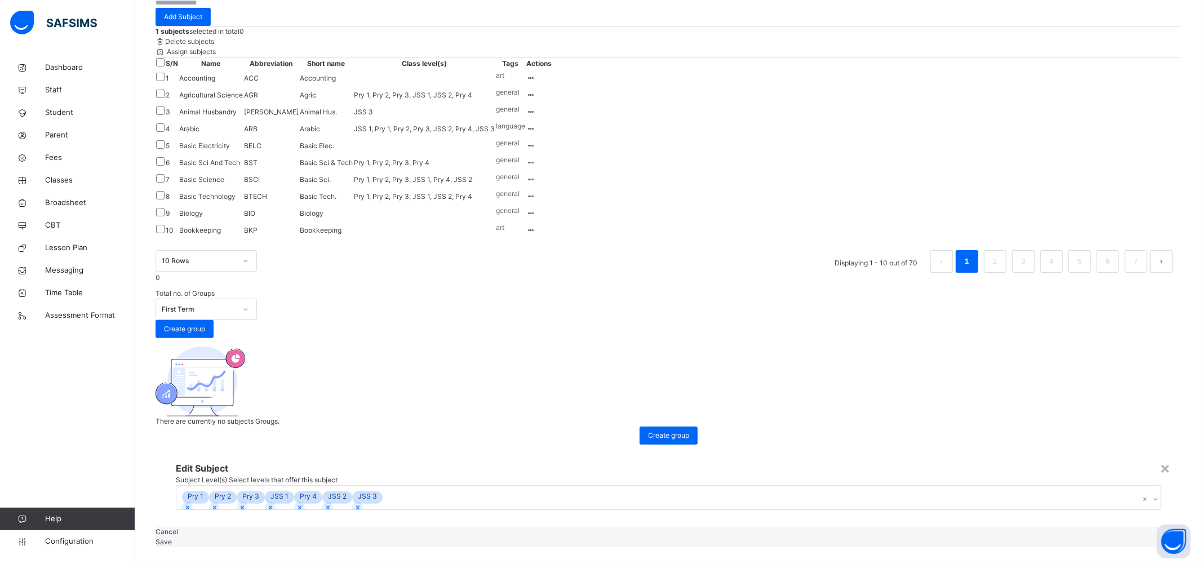
click at [742, 537] on div "Save" at bounding box center [669, 542] width 1026 height 10
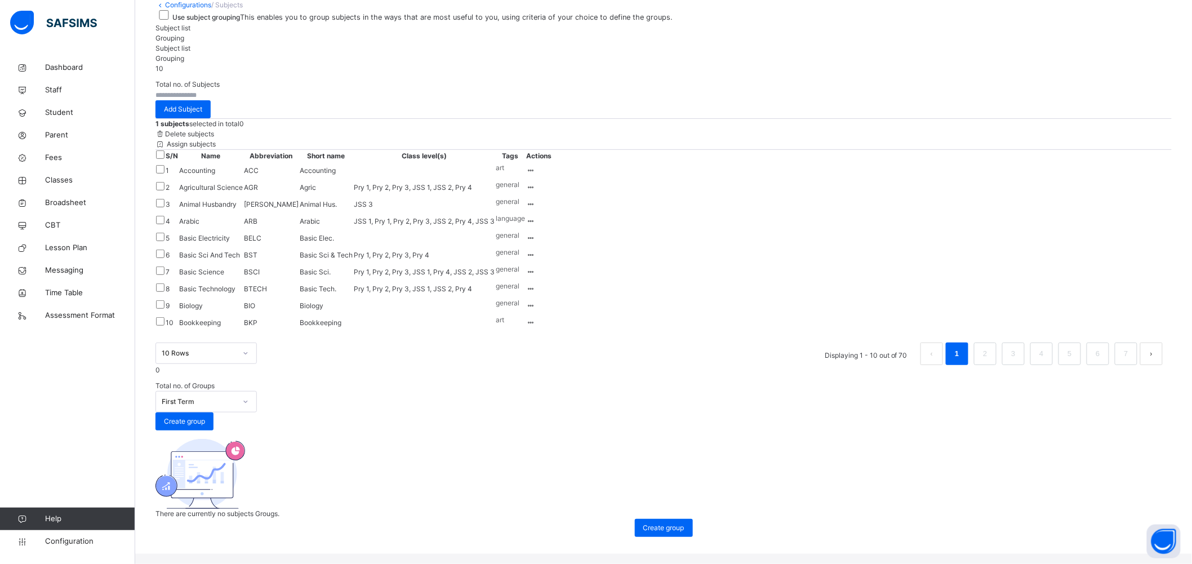
scroll to position [206, 0]
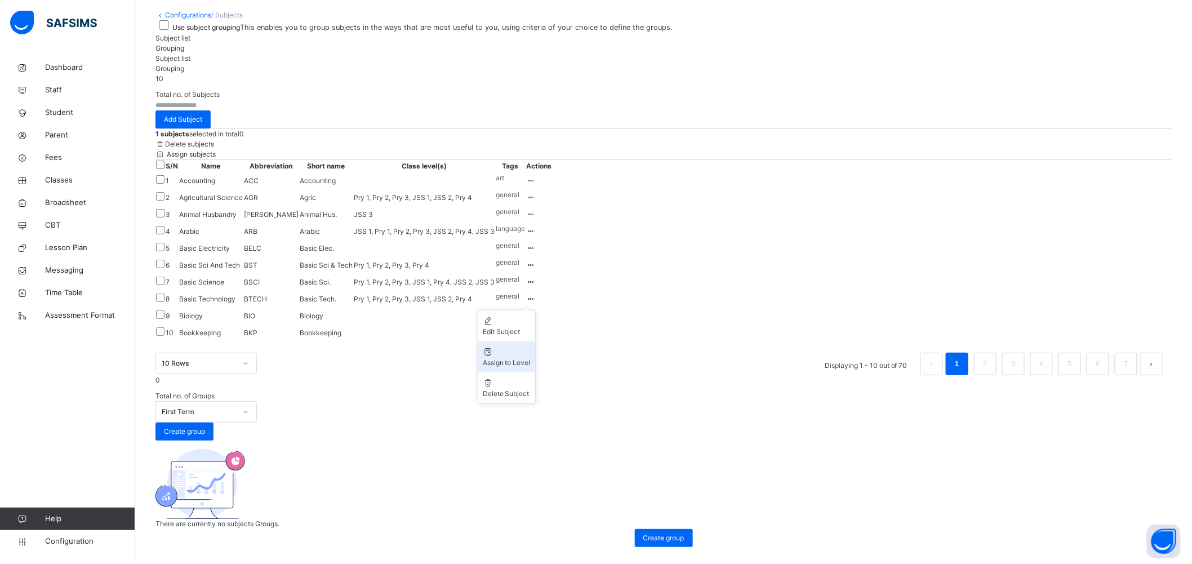
click at [535, 372] on li "Assign to Level" at bounding box center [506, 356] width 57 height 31
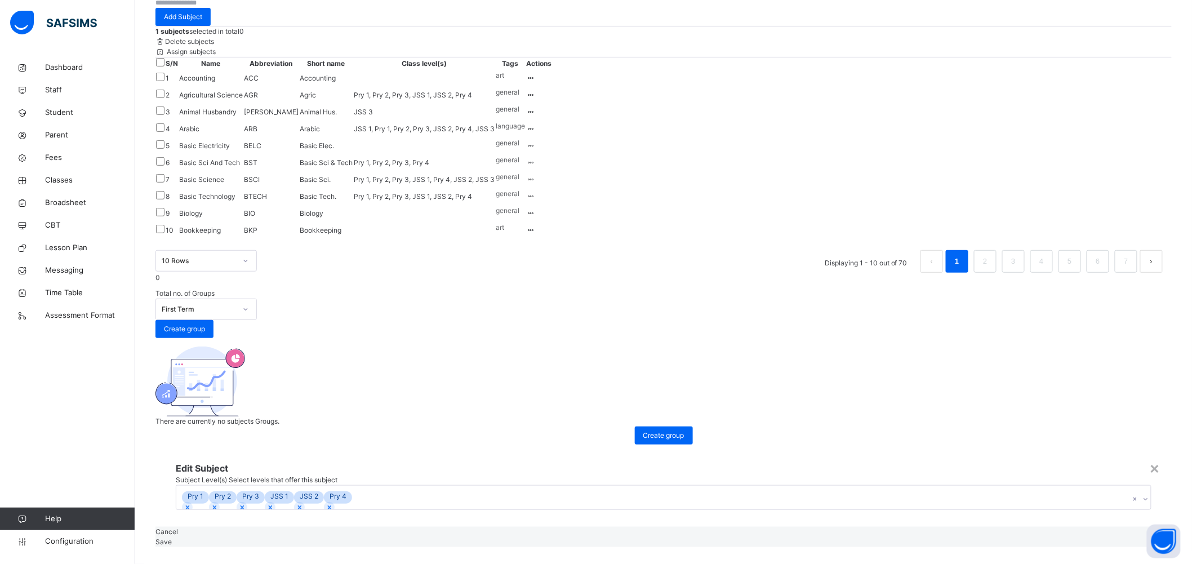
click at [714, 486] on div "Pry 1 Pry 2 Pry 3 JSS 1 JSS 2 Pry 4" at bounding box center [652, 498] width 953 height 24
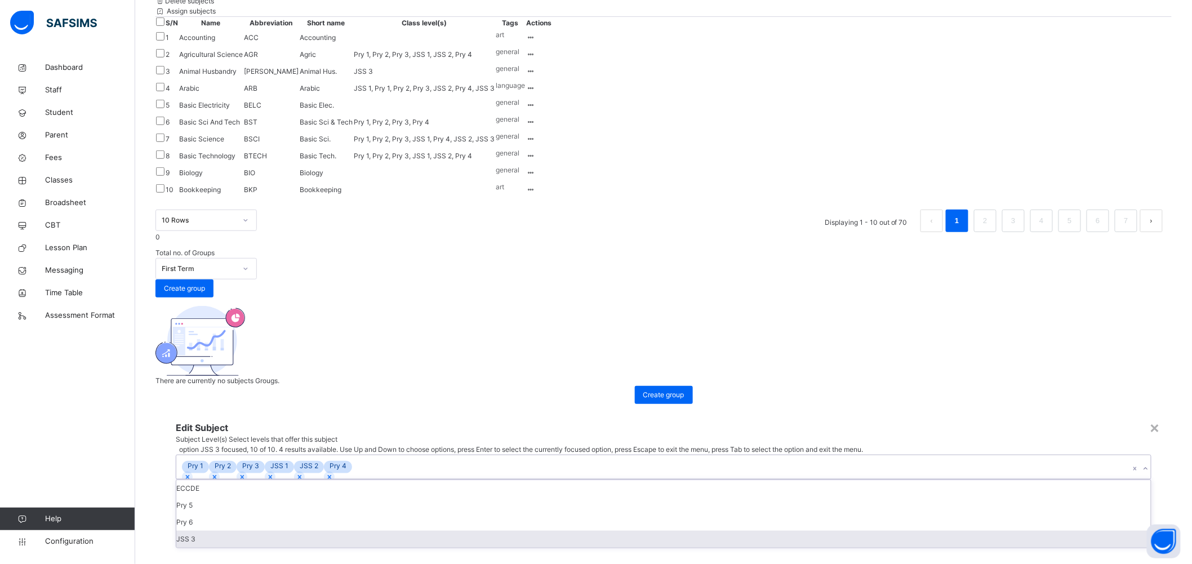
click at [517, 531] on div "JSS 3" at bounding box center [663, 539] width 975 height 17
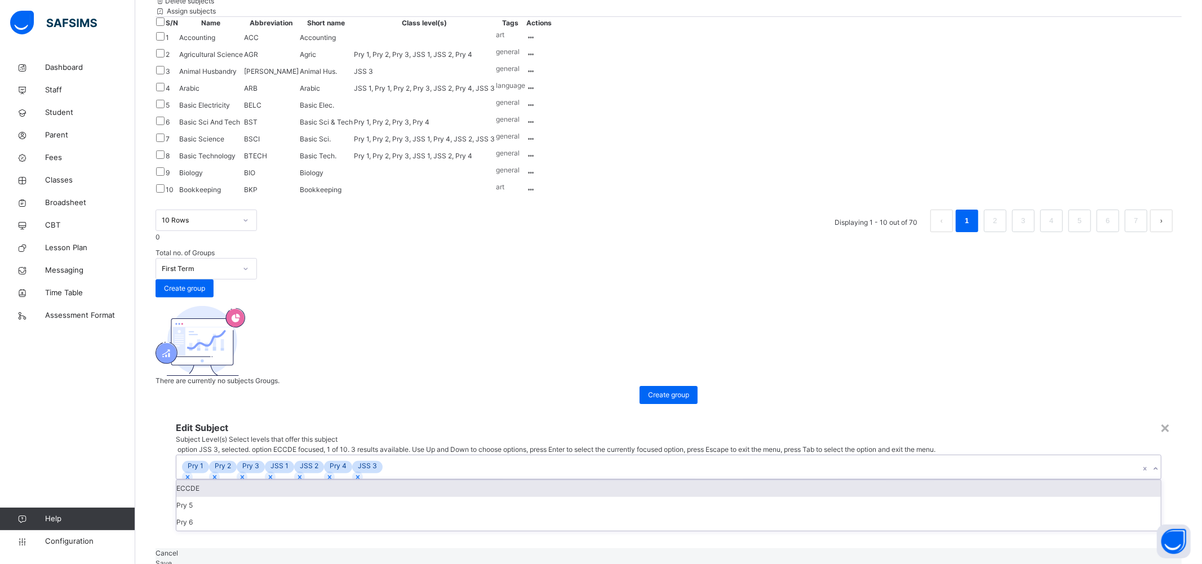
click at [864, 404] on div "× Edit Subject Subject Level(s) Select levels that offer this subject option JS…" at bounding box center [669, 486] width 1026 height 165
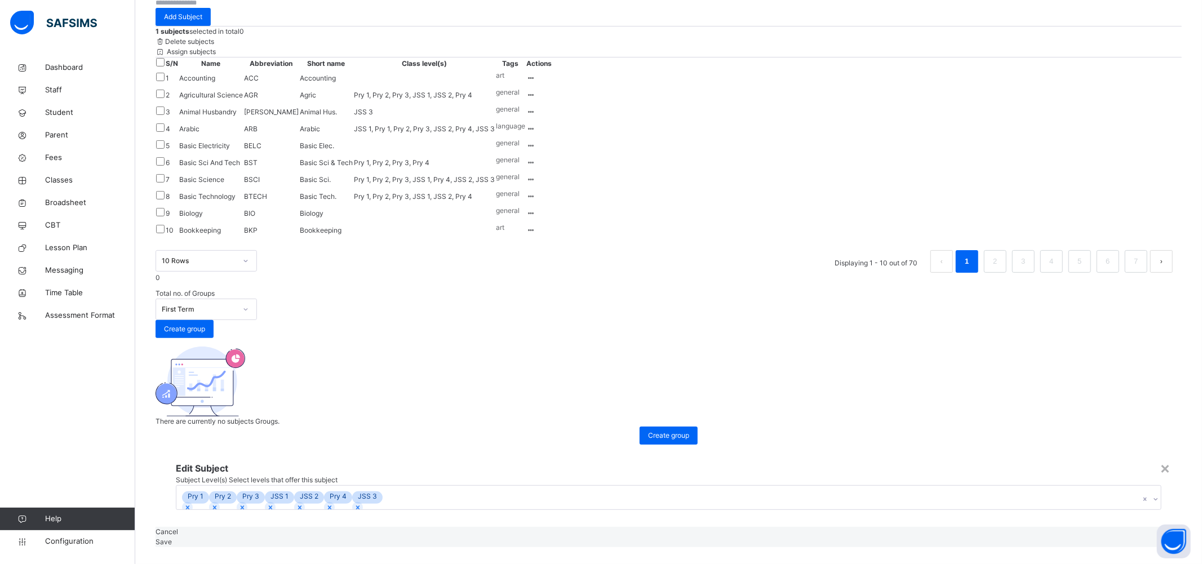
click at [172, 538] on span "Save" at bounding box center [164, 542] width 16 height 8
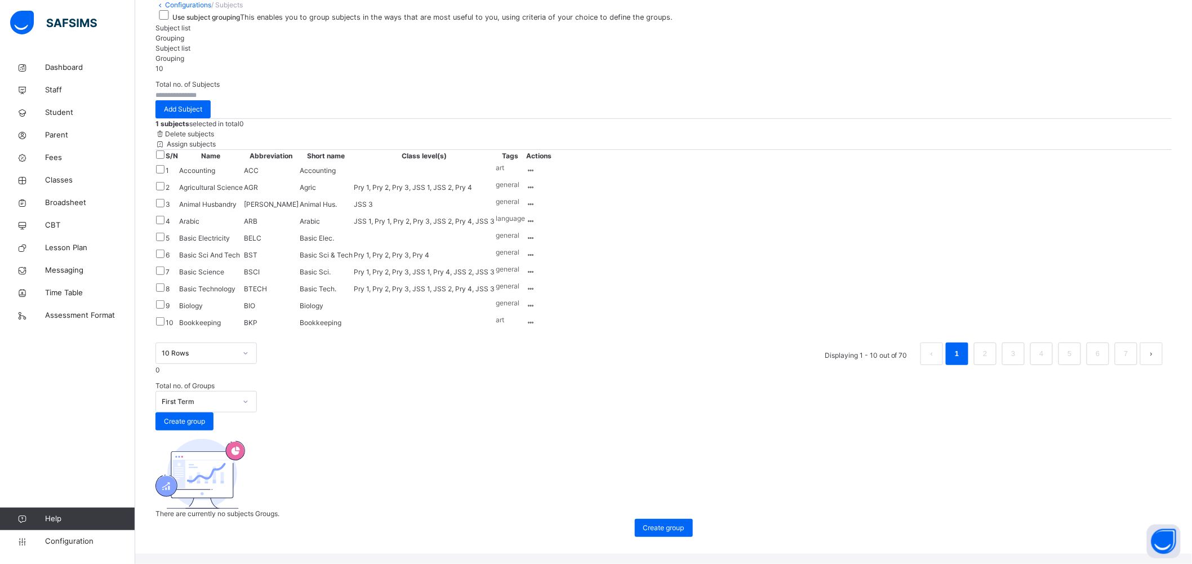
scroll to position [269, 0]
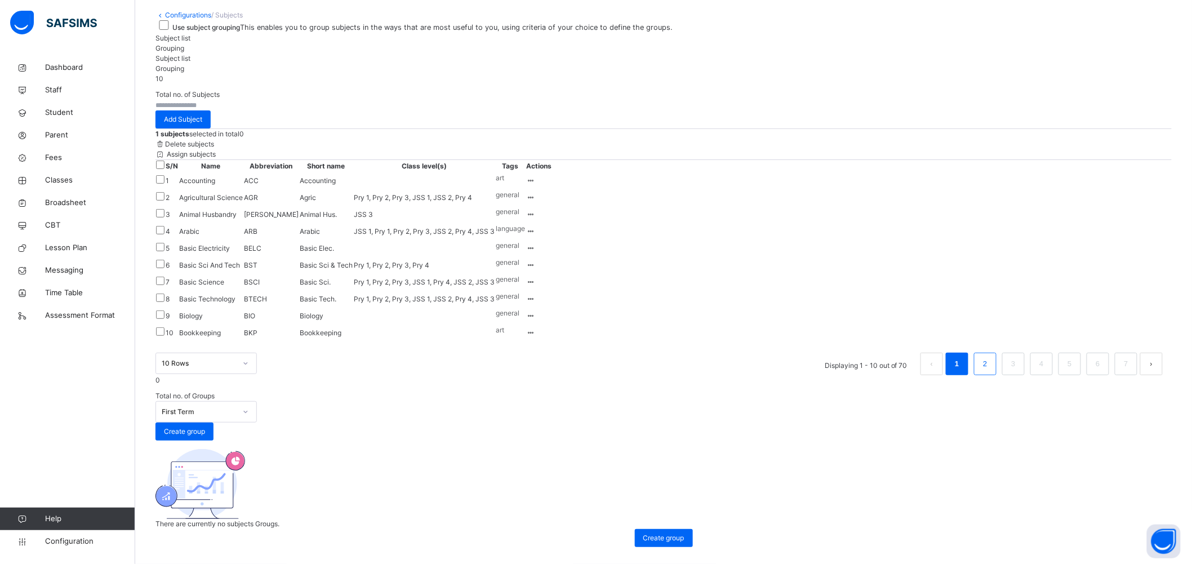
click at [991, 371] on link "2" at bounding box center [985, 364] width 11 height 15
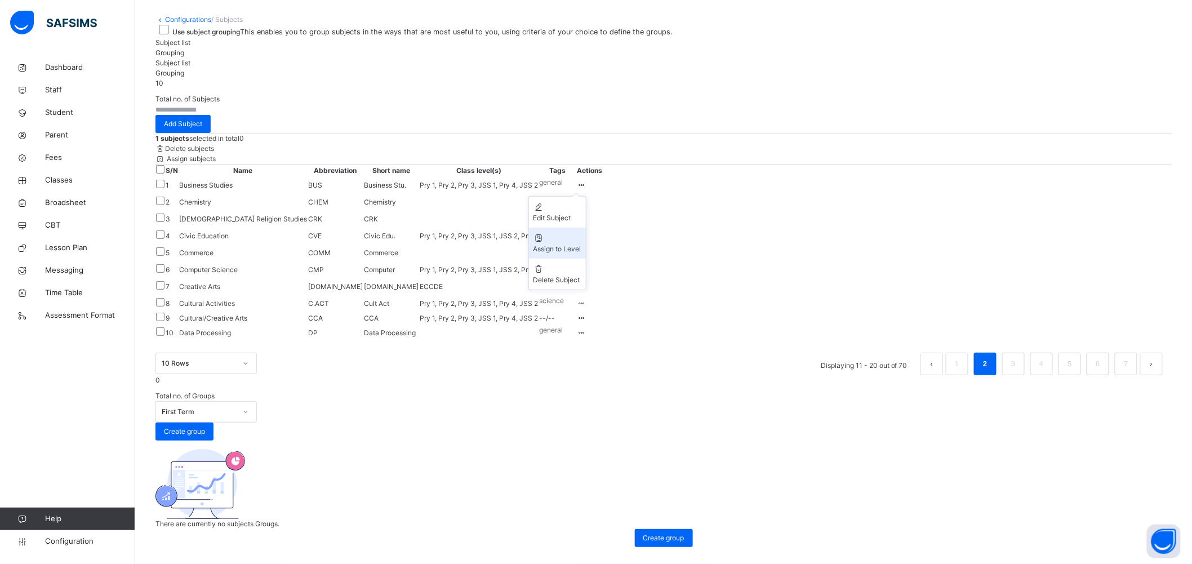
click at [581, 244] on div "Assign to Level" at bounding box center [558, 249] width 48 height 10
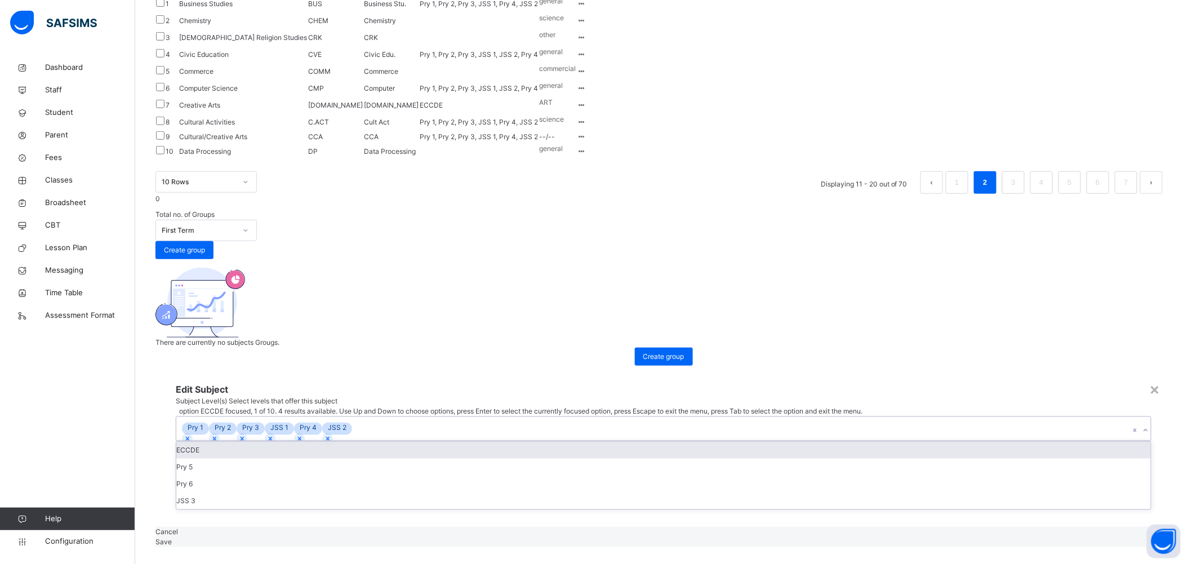
click at [698, 417] on div "Pry 1 Pry 2 Pry 3 JSS 1 Pry 4 JSS 2" at bounding box center [652, 429] width 953 height 24
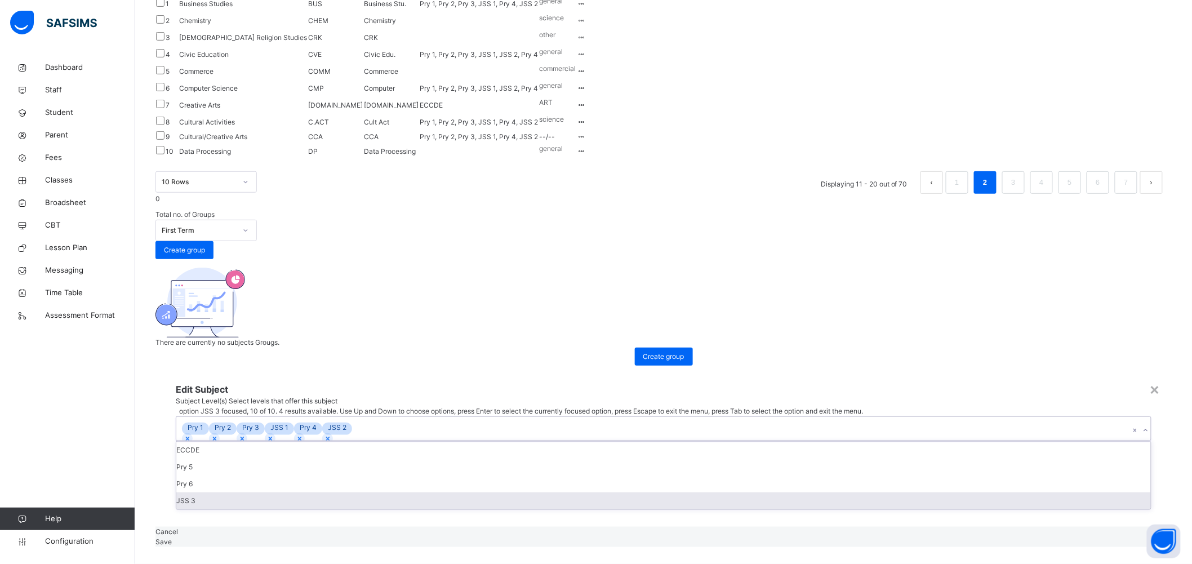
click at [597, 492] on div "JSS 3" at bounding box center [663, 500] width 975 height 17
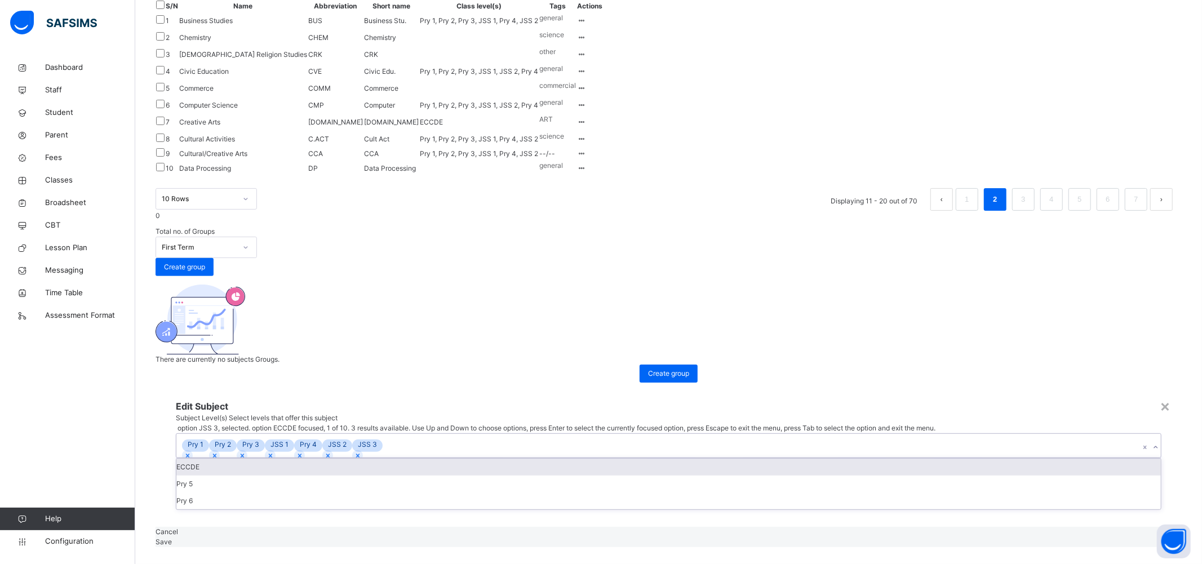
click at [836, 383] on div "× Edit Subject Subject Level(s) Select levels that offer this subject option JS…" at bounding box center [669, 465] width 1026 height 165
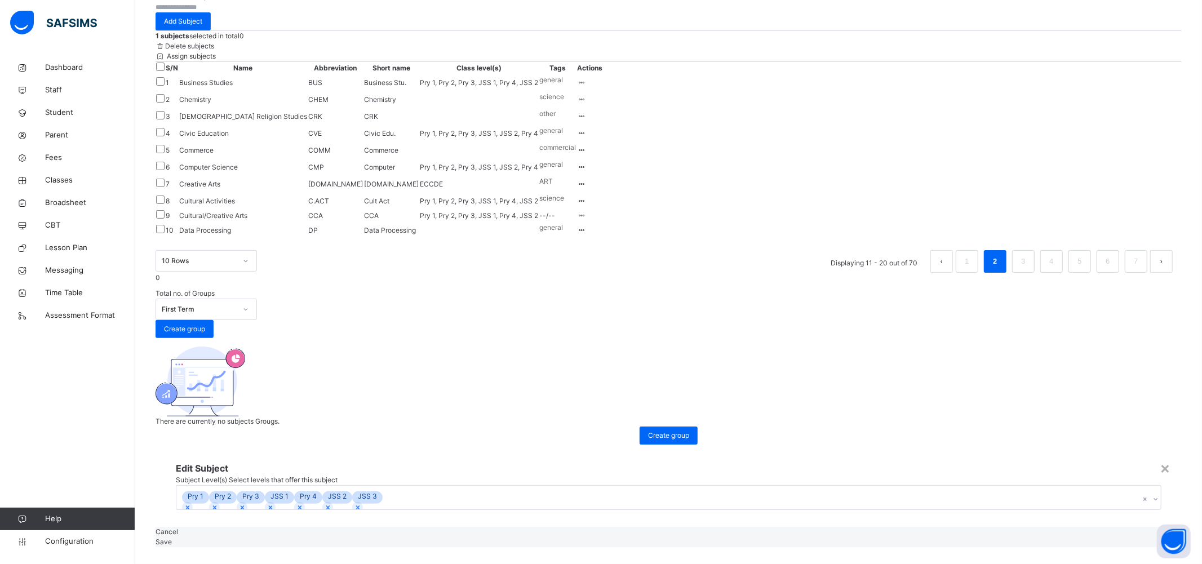
click at [172, 538] on span "Save" at bounding box center [164, 542] width 16 height 8
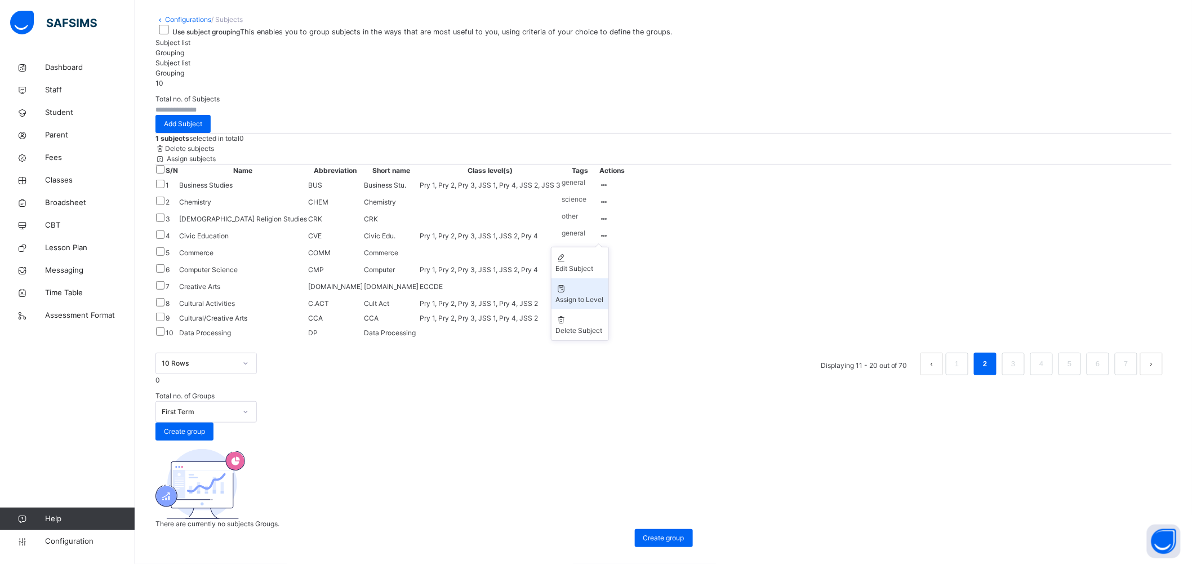
click at [604, 305] on div "Assign to Level" at bounding box center [580, 300] width 48 height 10
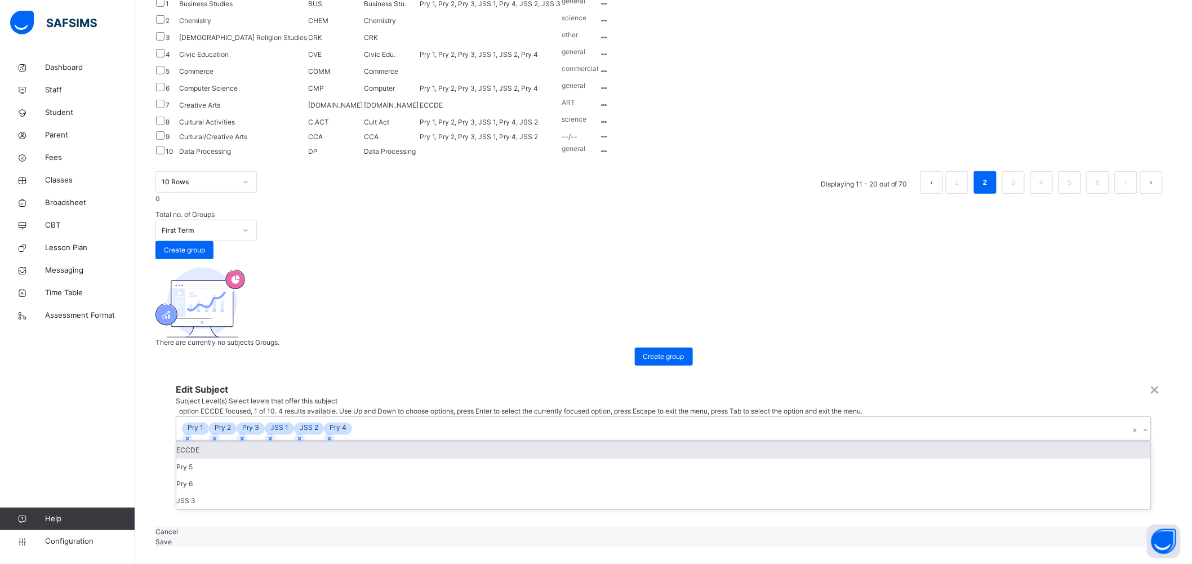
click at [712, 417] on div "Pry 1 Pry 2 Pry 3 JSS 1 JSS 2 Pry 4" at bounding box center [652, 429] width 953 height 24
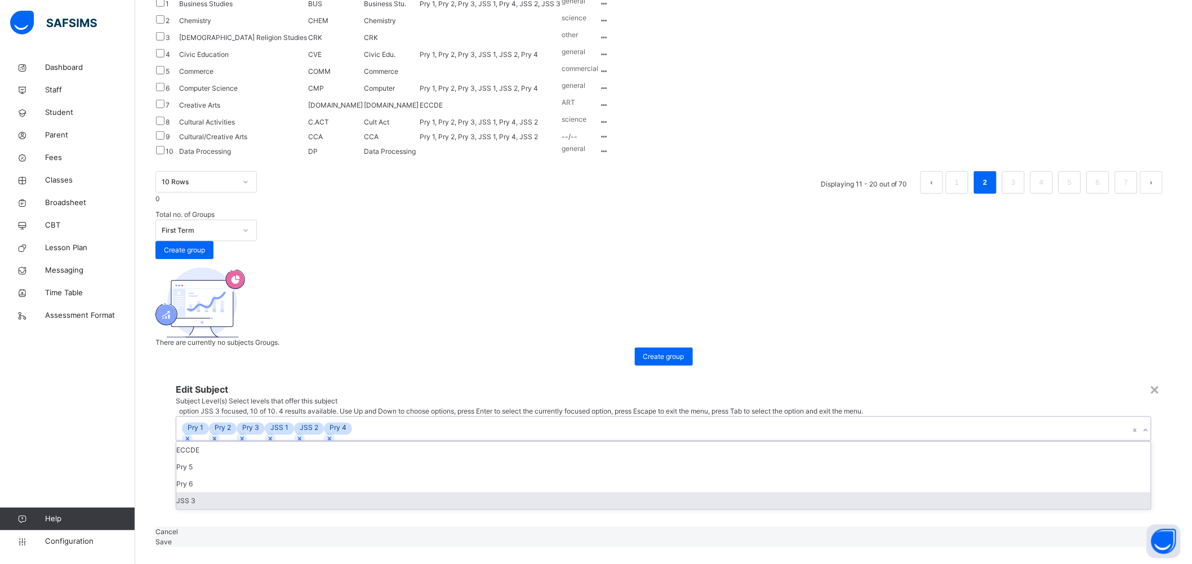
click at [556, 492] on div "JSS 3" at bounding box center [663, 500] width 975 height 17
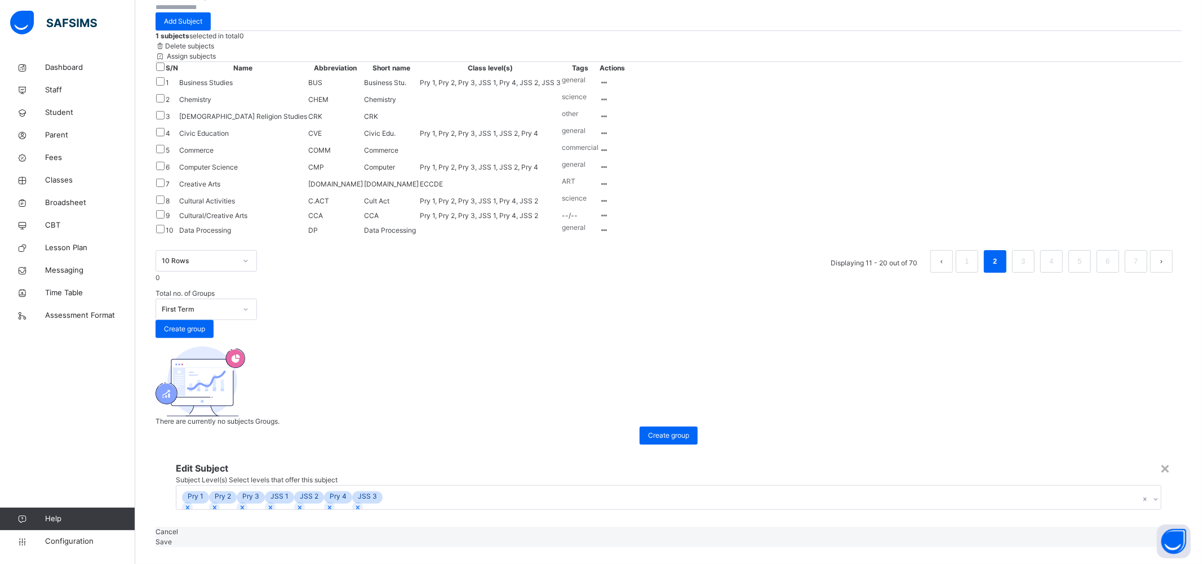
click at [891, 445] on div "× Edit Subject Subject Level(s) Select levels that offer this subject Pry 1 Pry…" at bounding box center [669, 496] width 1026 height 103
click at [172, 538] on span "Save" at bounding box center [164, 542] width 16 height 8
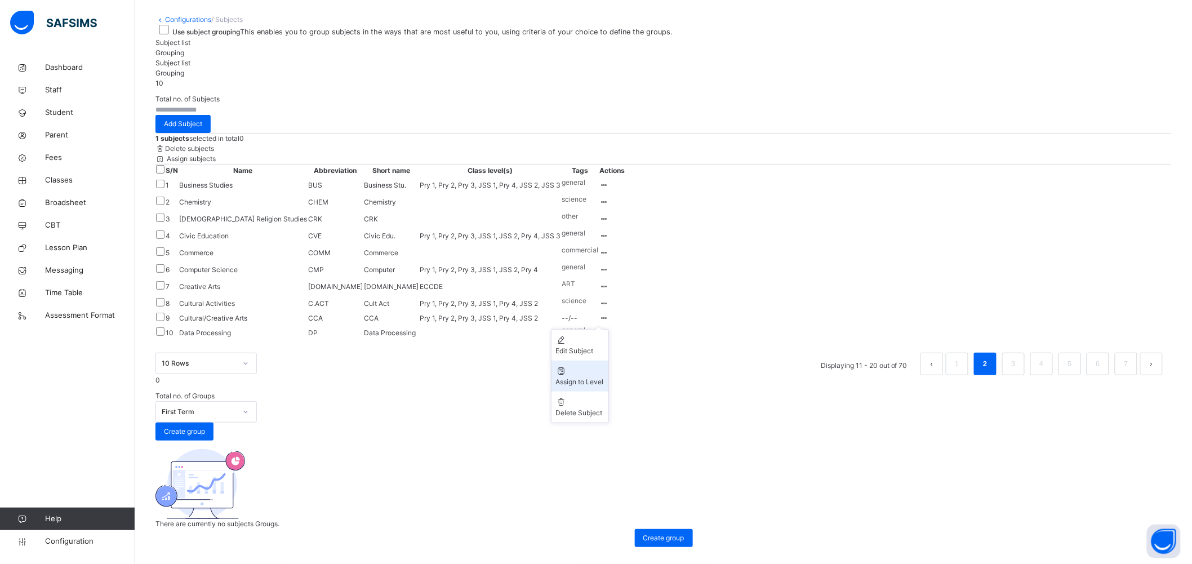
click at [604, 387] on div "Assign to Level" at bounding box center [580, 382] width 48 height 10
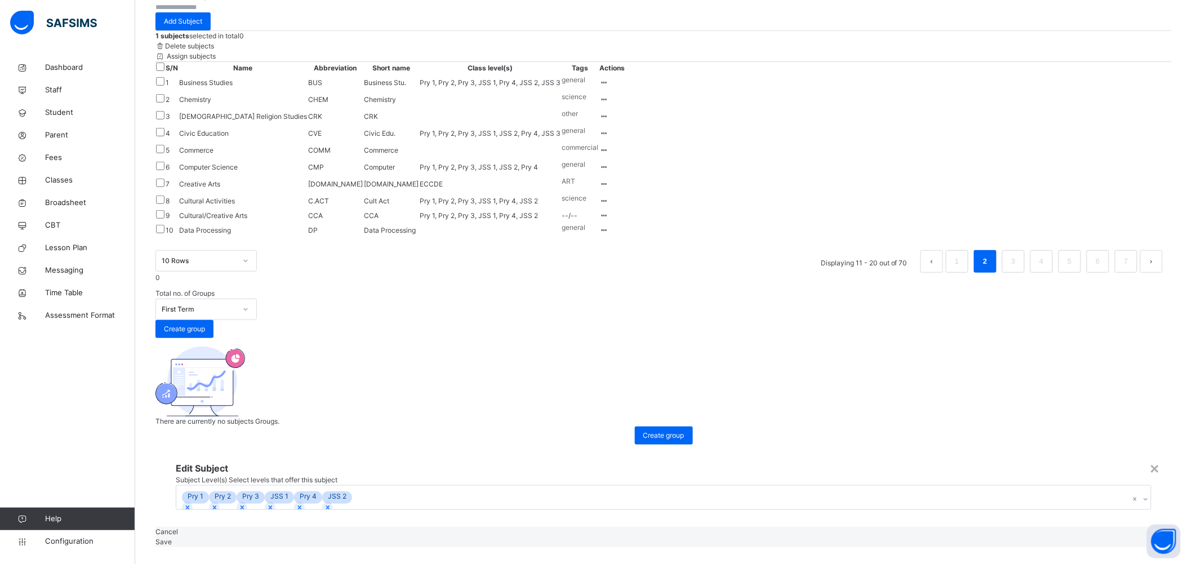
click at [705, 486] on div "Pry 1 Pry 2 Pry 3 JSS 1 Pry 4 JSS 2" at bounding box center [652, 498] width 953 height 24
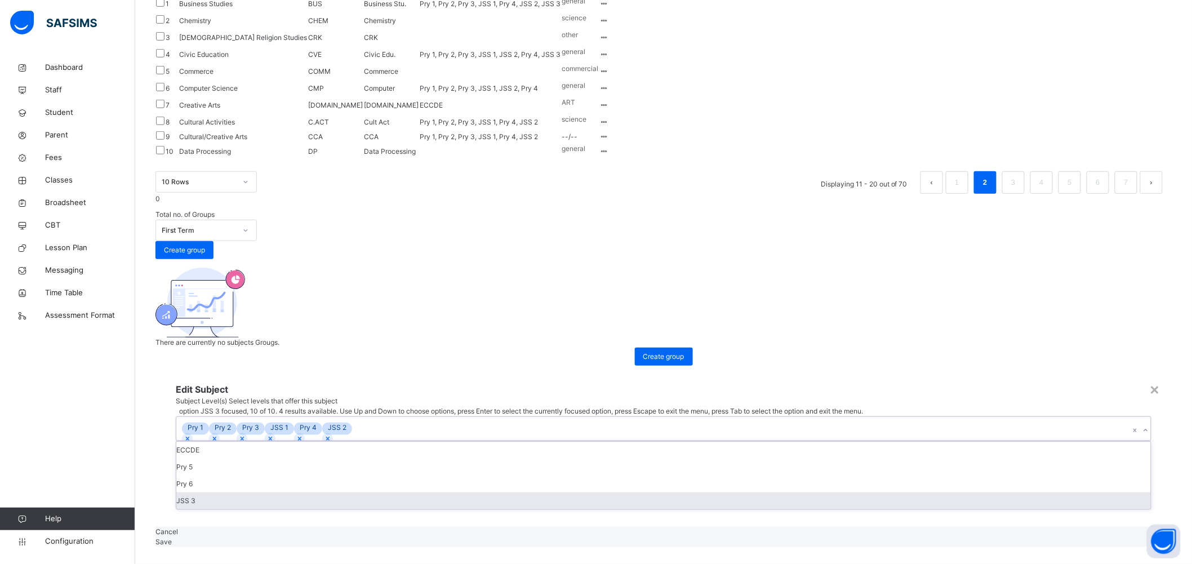
click at [593, 492] on div "JSS 3" at bounding box center [663, 500] width 975 height 17
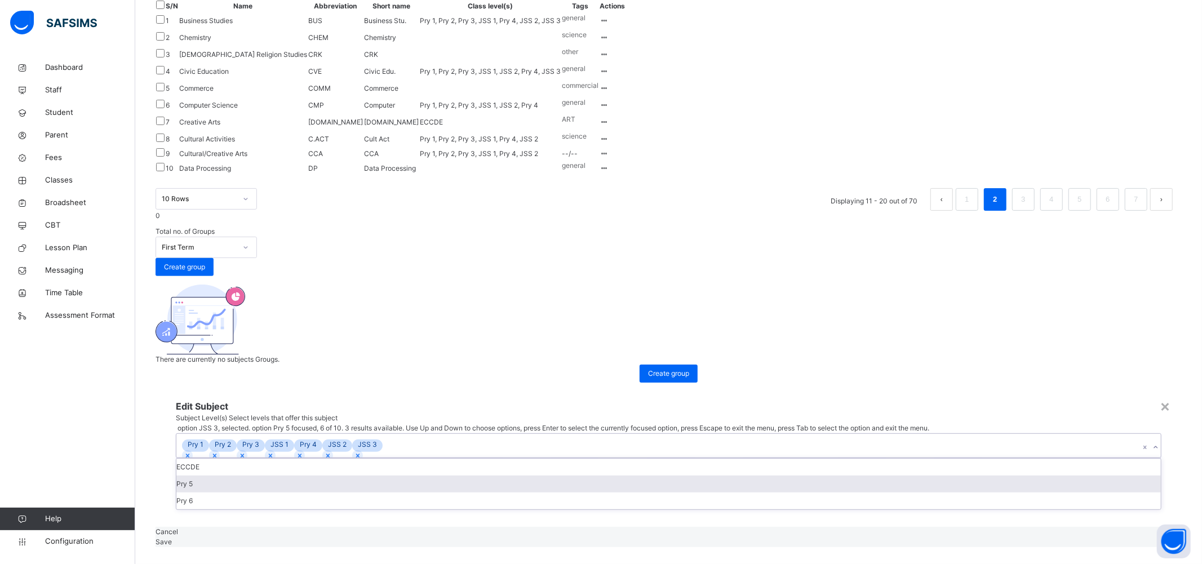
click at [866, 383] on div "× Edit Subject Subject Level(s) Select levels that offer this subject option JS…" at bounding box center [669, 465] width 1026 height 165
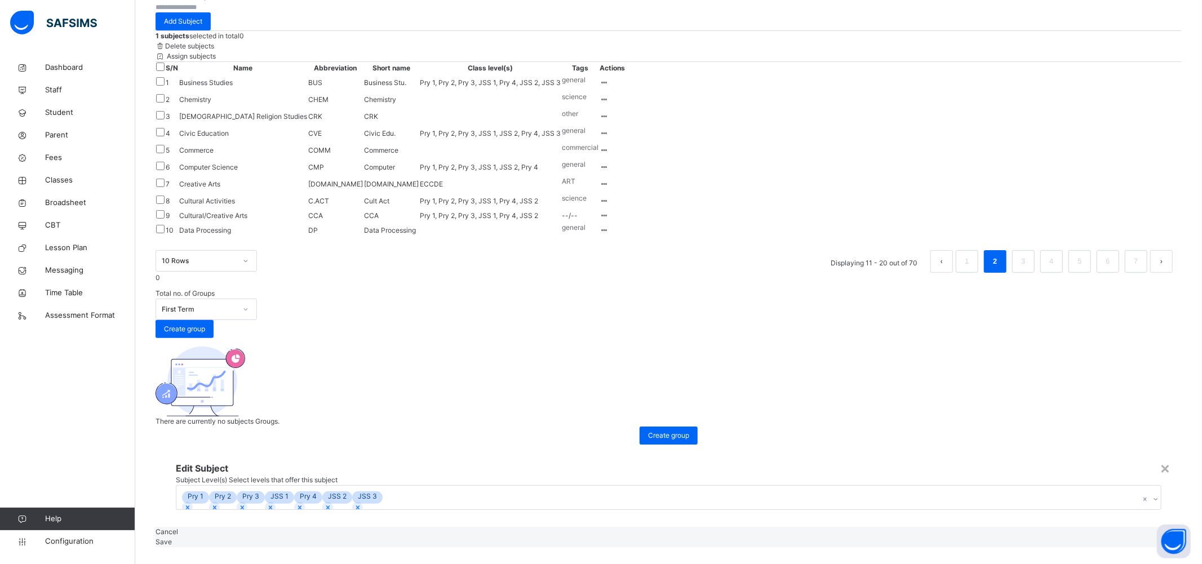
click at [172, 538] on span "Save" at bounding box center [164, 542] width 16 height 8
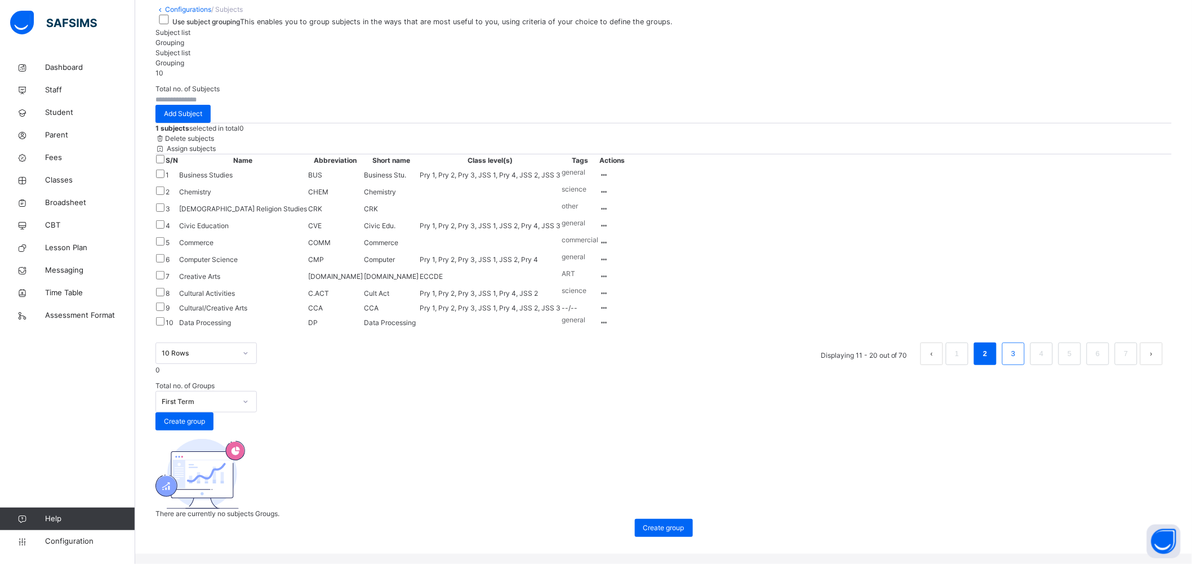
click at [1019, 361] on link "3" at bounding box center [1013, 354] width 11 height 15
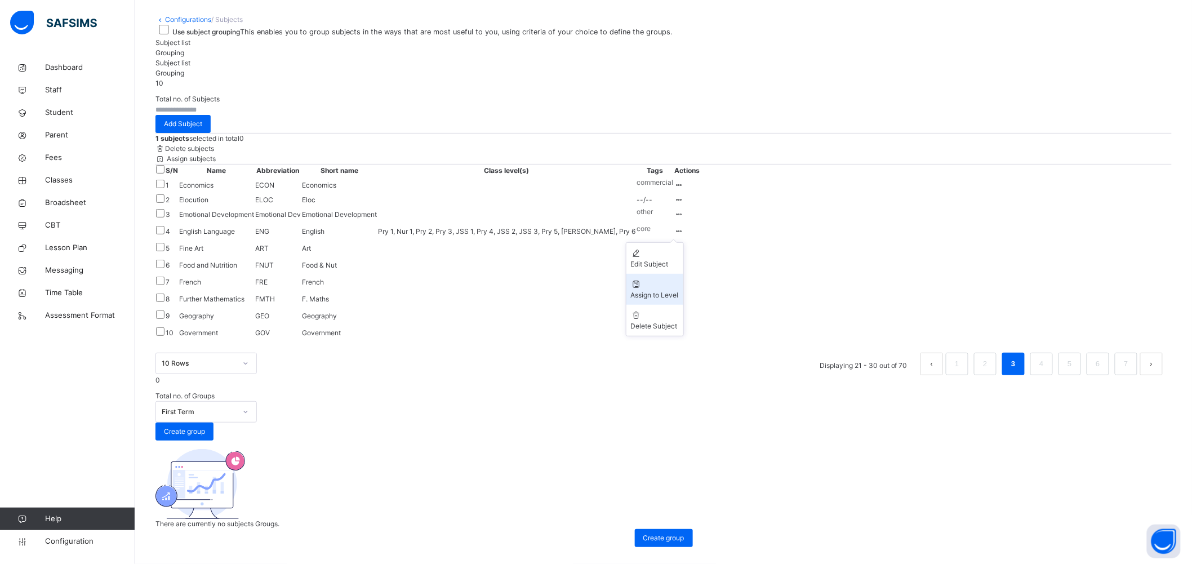
click at [679, 300] on div "Assign to Level" at bounding box center [655, 295] width 48 height 10
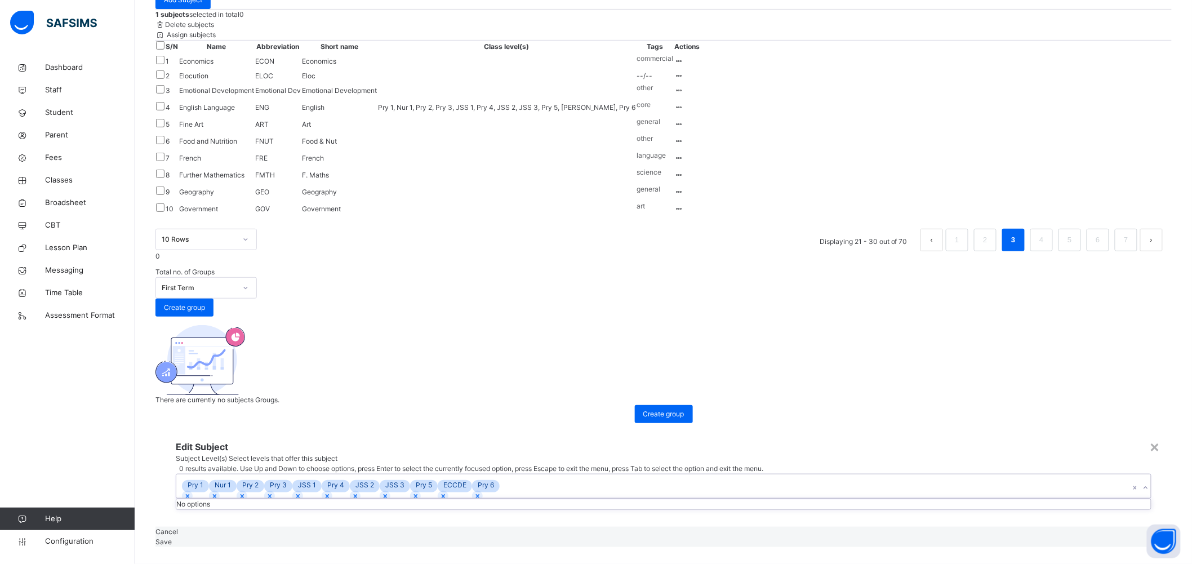
click at [661, 474] on div "Pry 1 Nur 1 Pry 2 Pry 3 JSS 1 Pry 4 JSS 2 JSS 3 Pry 5 ECCDE Pry 6" at bounding box center [652, 486] width 953 height 24
click at [708, 474] on div "Pry 1 Nur 1 Pry 2 Pry 3 JSS 1 Pry 4 JSS 2 JSS 3 Pry 5 ECCDE Pry 6" at bounding box center [652, 486] width 953 height 24
click at [639, 474] on div "Pry 1 Nur 1 Pry 2 Pry 3 JSS 1 Pry 4 JSS 2 JSS 3 Pry 5 ECCDE Pry 6" at bounding box center [652, 486] width 953 height 24
click at [482, 492] on icon at bounding box center [478, 496] width 8 height 8
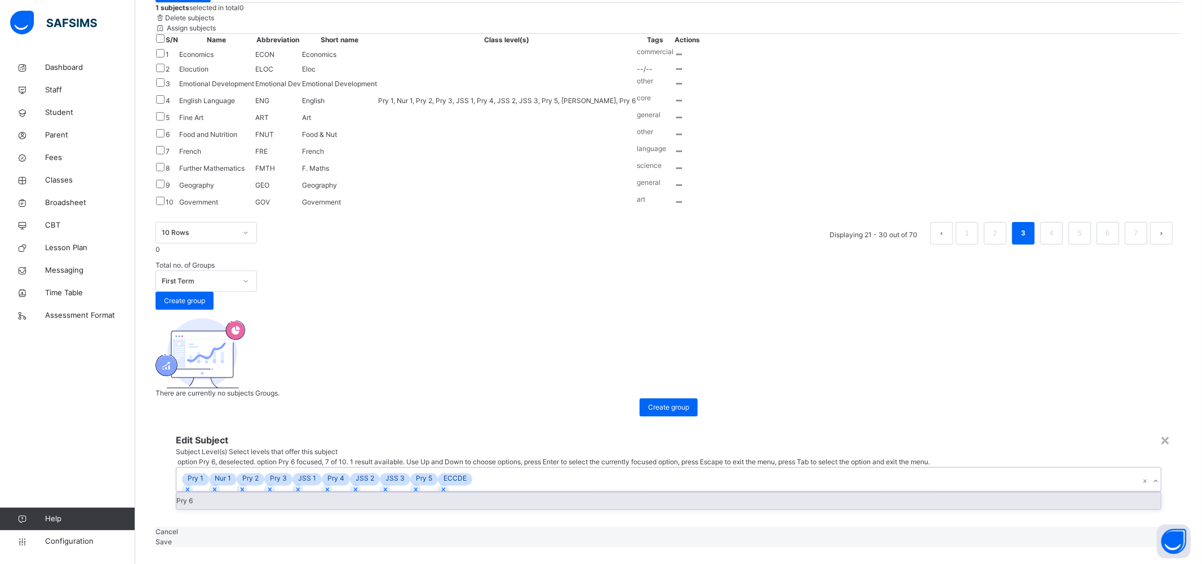
click at [614, 492] on div "Pry 6" at bounding box center [668, 500] width 984 height 17
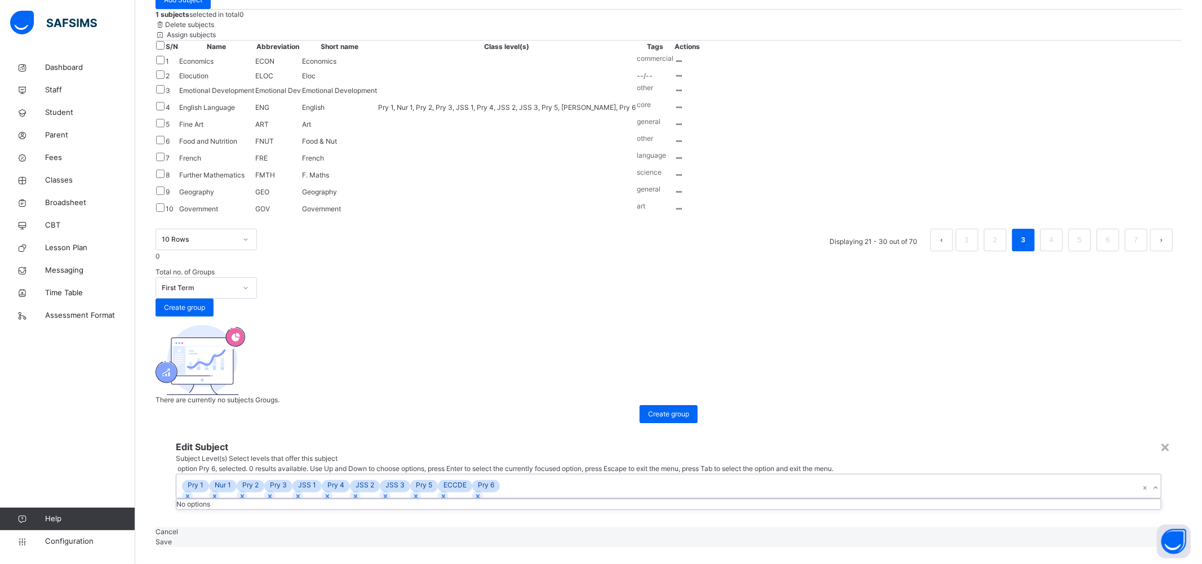
click at [614, 499] on div "No options" at bounding box center [668, 504] width 984 height 10
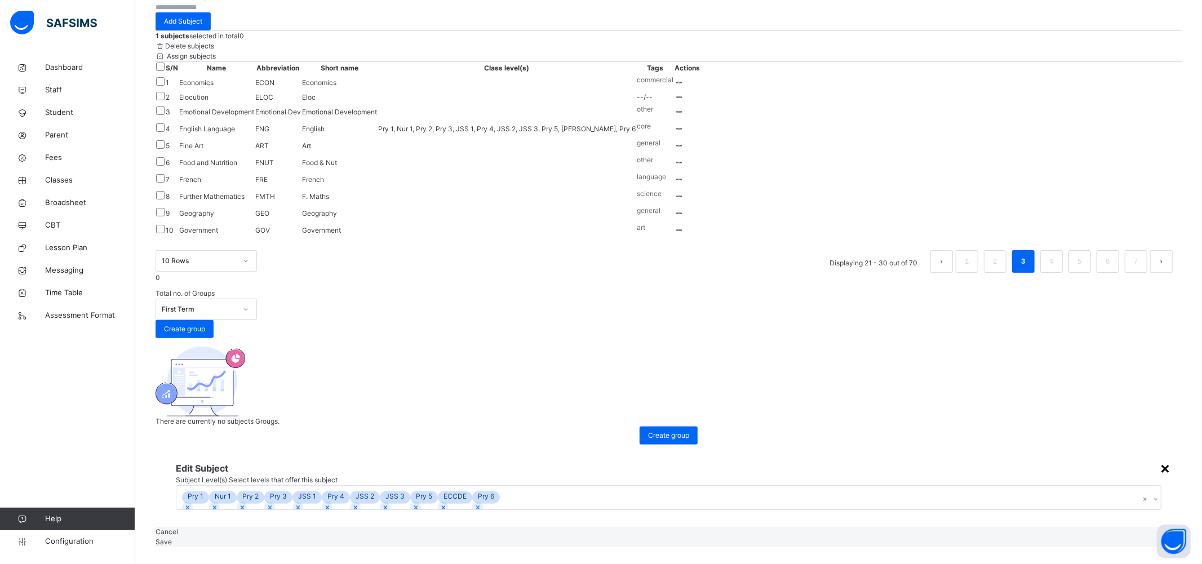
click at [1160, 456] on div "×" at bounding box center [1165, 468] width 11 height 24
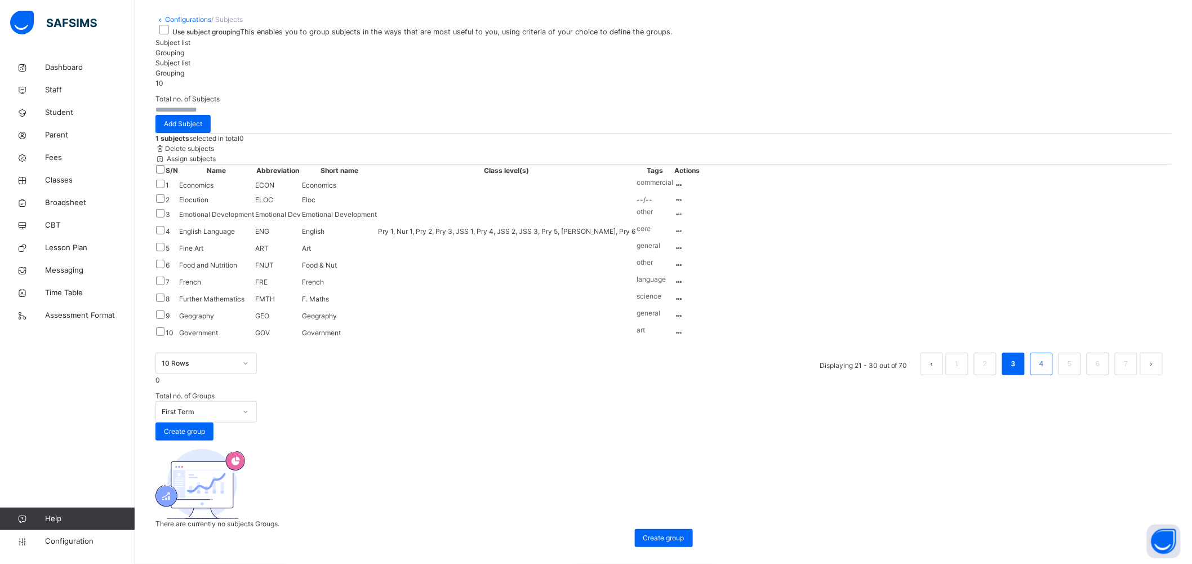
click at [1045, 375] on li "4" at bounding box center [1042, 364] width 23 height 23
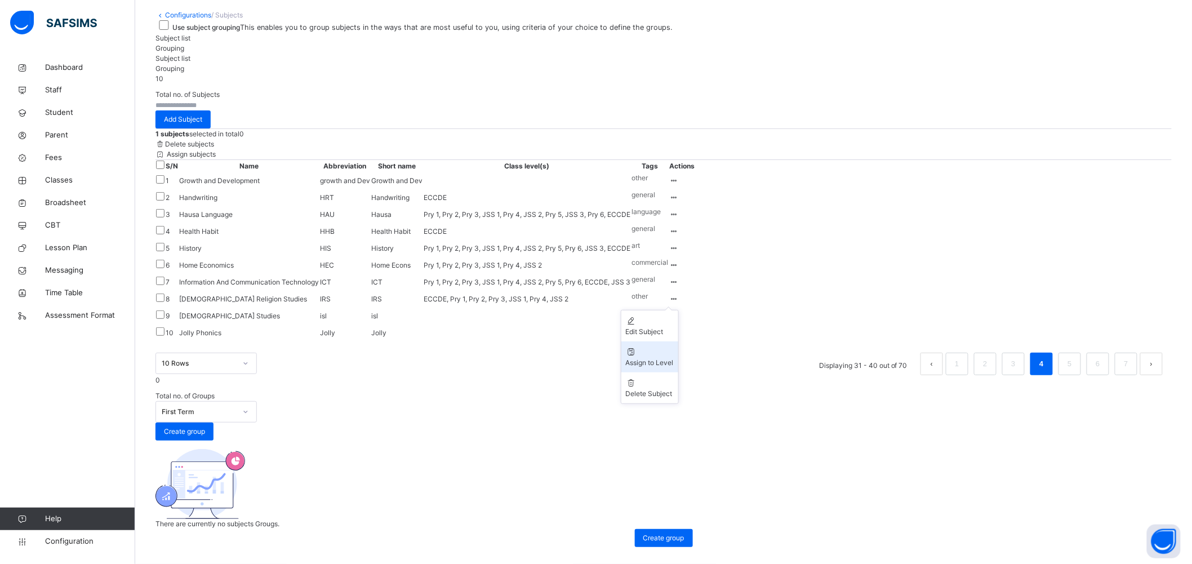
click at [674, 368] on div "Assign to Level" at bounding box center [650, 363] width 48 height 10
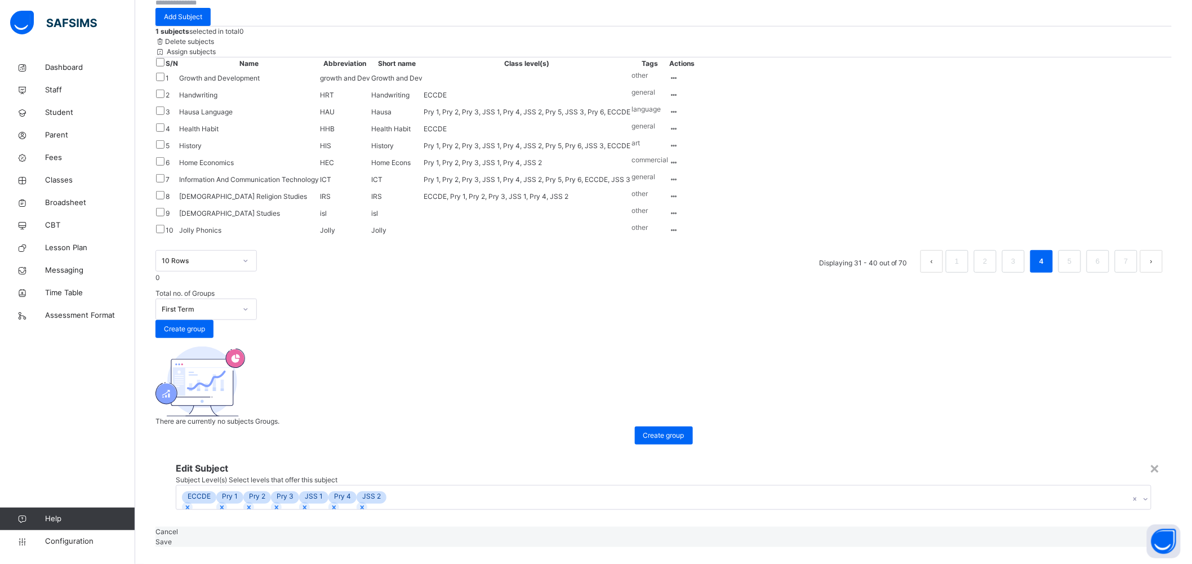
click at [733, 486] on div "ECCDE Pry 1 Pry 2 Pry 3 JSS 1 Pry 4 JSS 2" at bounding box center [652, 498] width 953 height 24
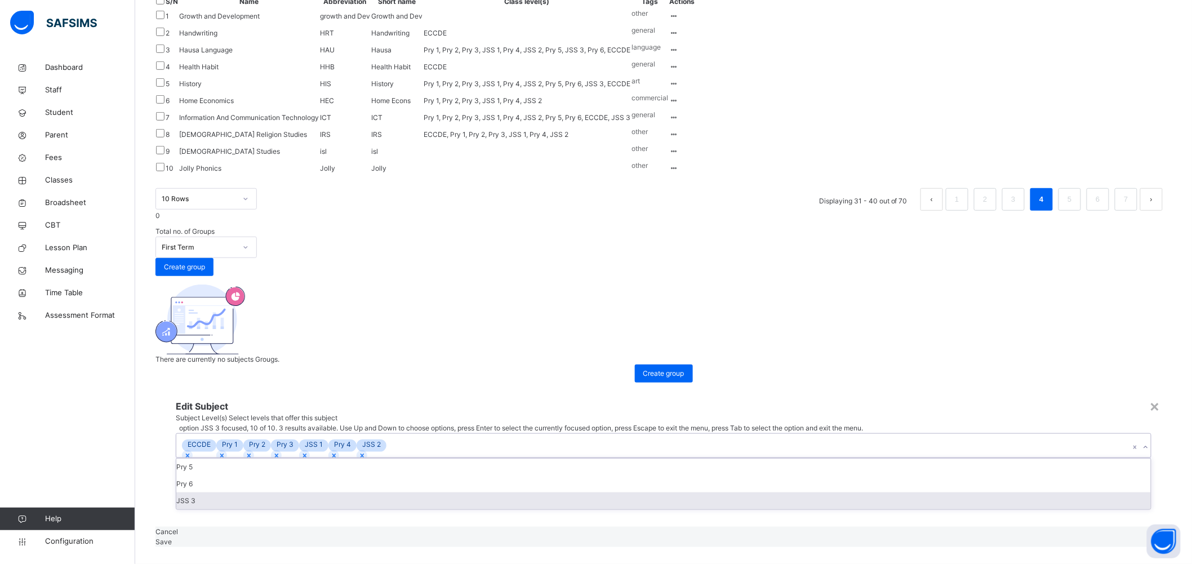
click at [642, 492] on div "JSS 3" at bounding box center [663, 500] width 975 height 17
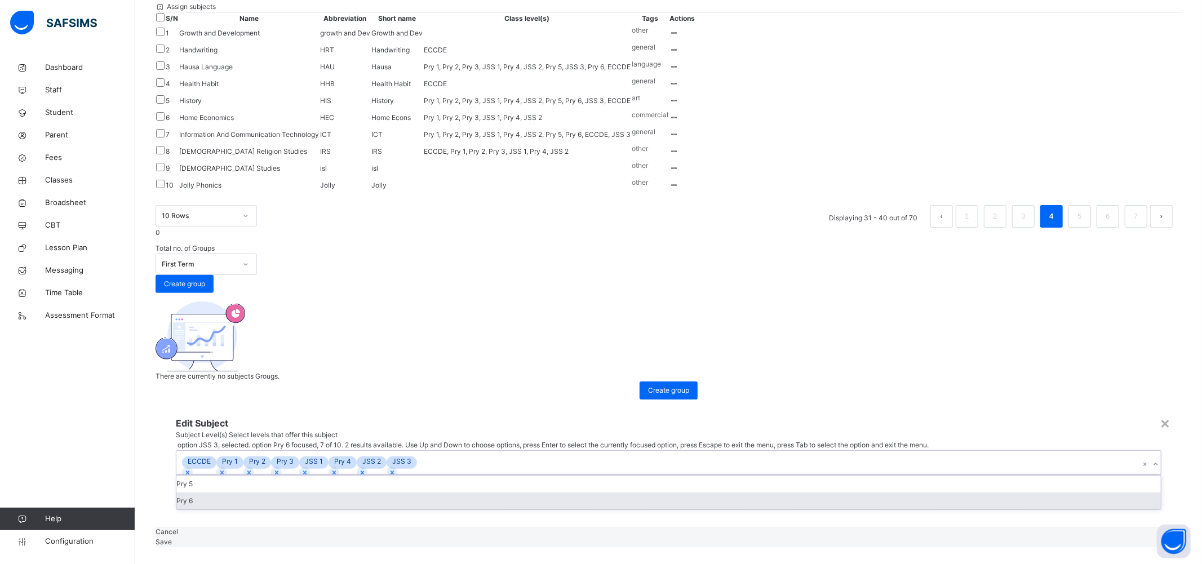
click at [831, 399] on div "× Edit Subject Subject Level(s) Select levels that offer this subject option JS…" at bounding box center [669, 473] width 1026 height 148
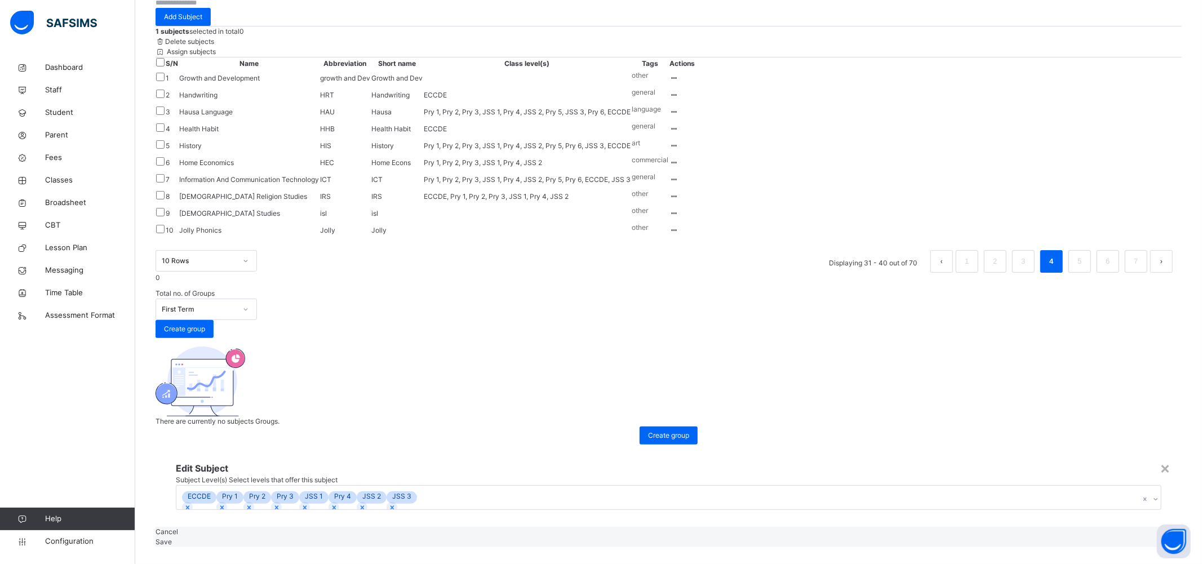
click at [172, 538] on span "Save" at bounding box center [164, 542] width 16 height 8
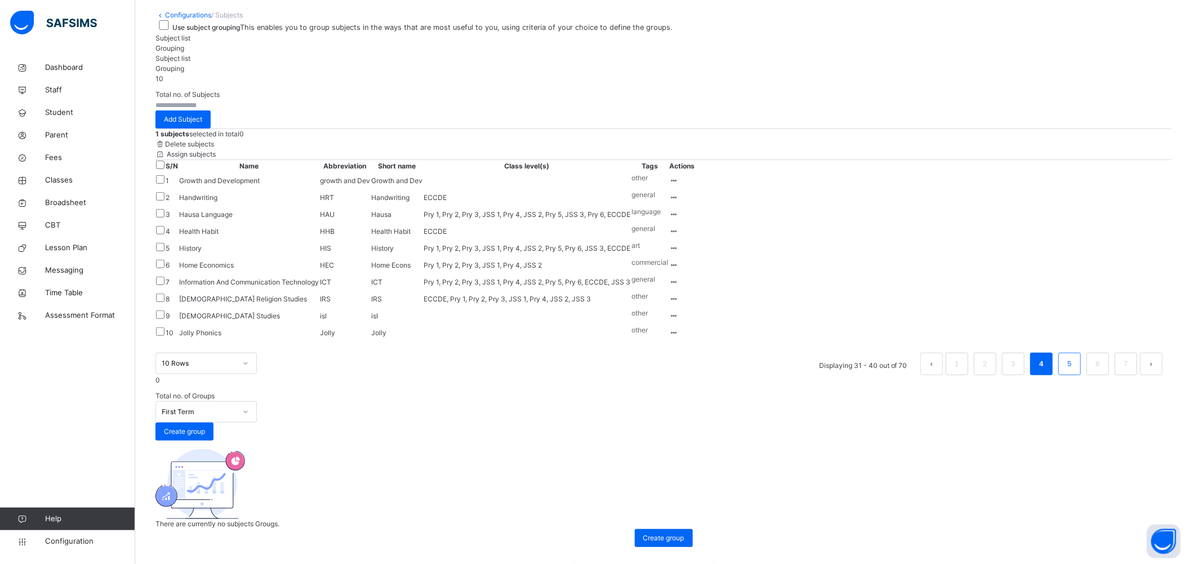
click at [1075, 371] on link "5" at bounding box center [1069, 364] width 11 height 15
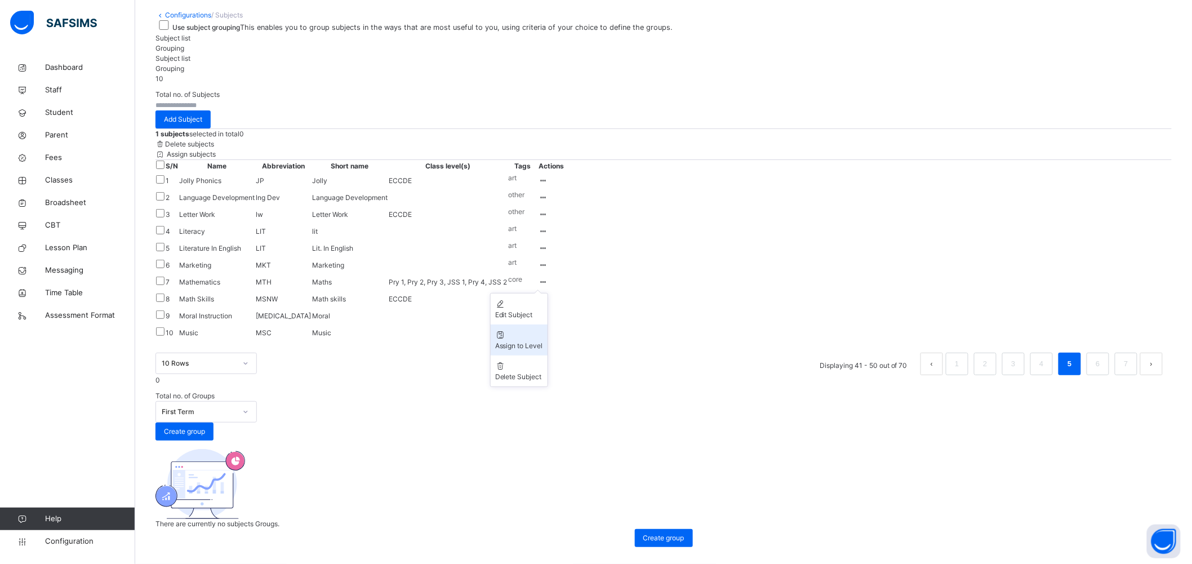
click at [543, 351] on div "Assign to Level" at bounding box center [519, 346] width 48 height 10
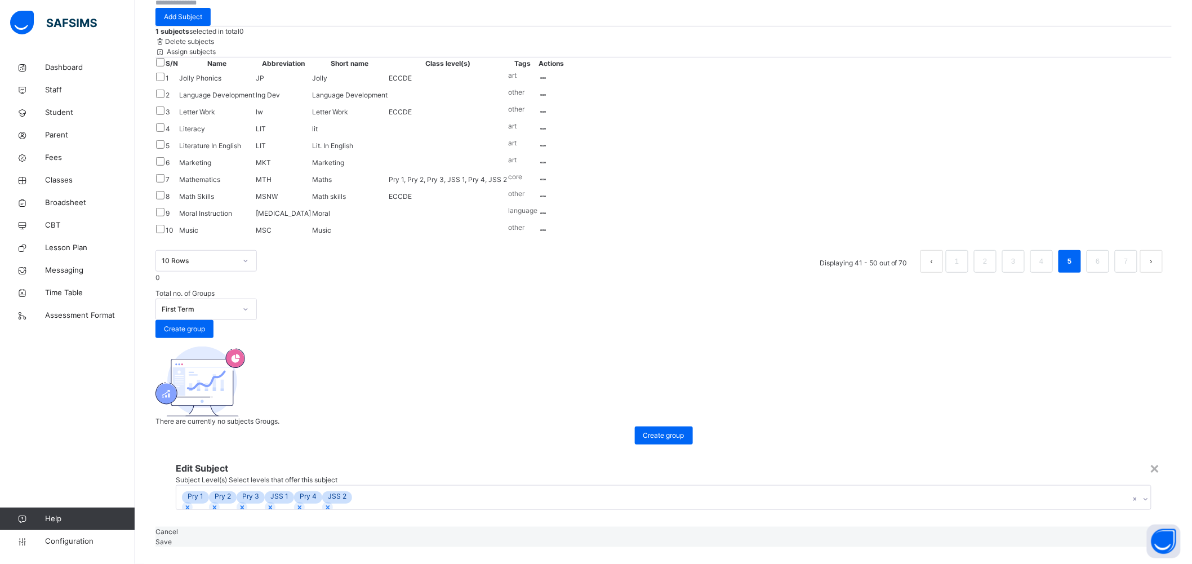
click at [714, 486] on div "Pry 1 Pry 2 Pry 3 JSS 1 Pry 4 JSS 2" at bounding box center [652, 498] width 953 height 24
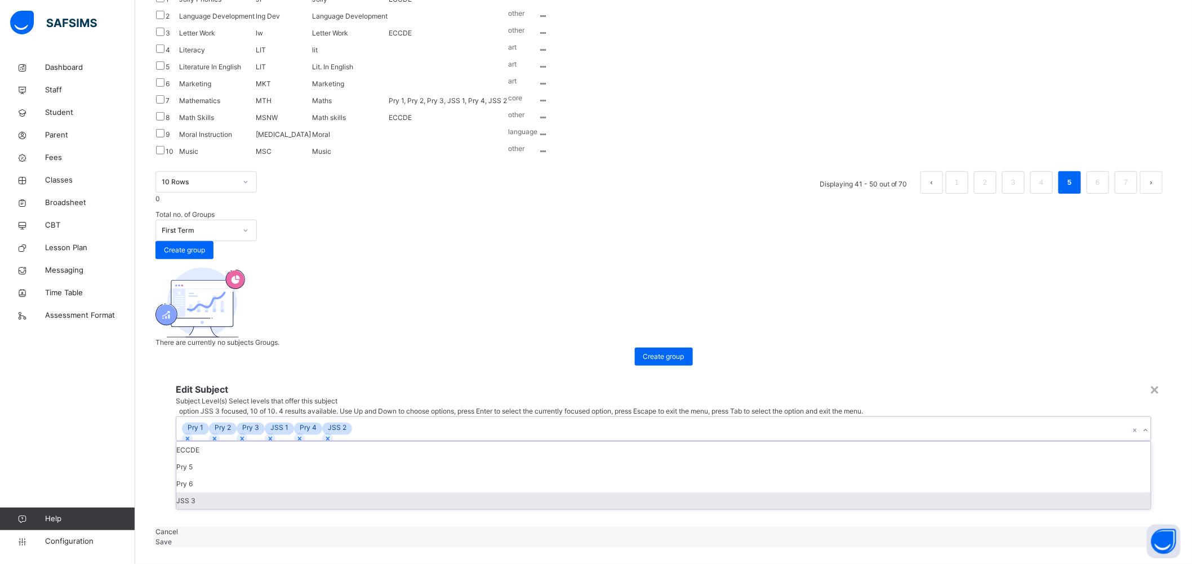
click at [637, 492] on div "JSS 3" at bounding box center [663, 500] width 975 height 17
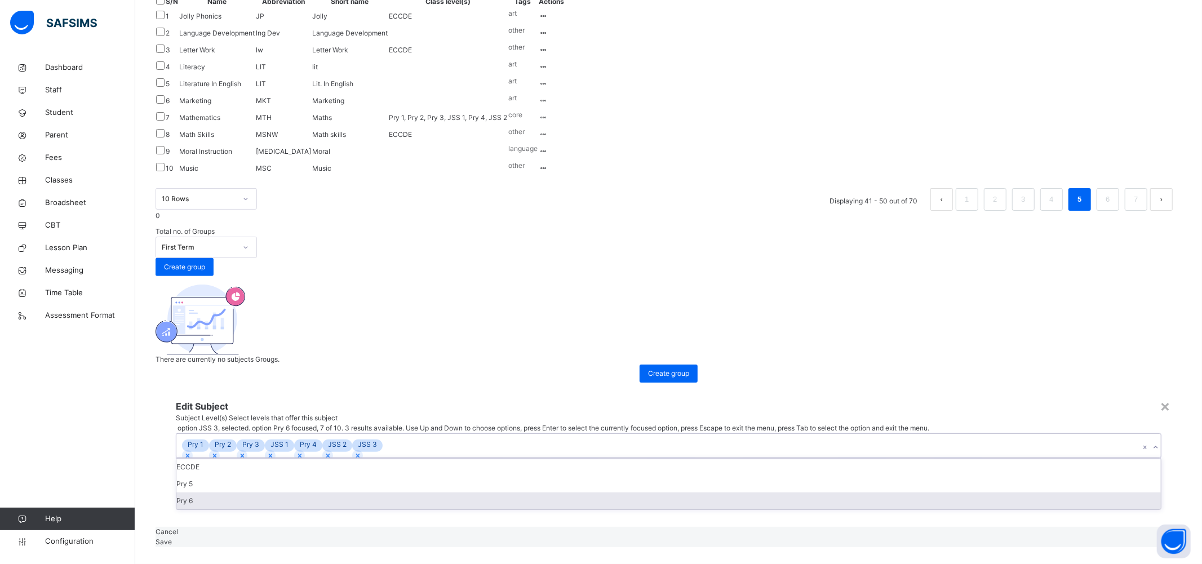
click at [926, 383] on div "× Edit Subject Subject Level(s) Select levels that offer this subject option JS…" at bounding box center [669, 465] width 1026 height 165
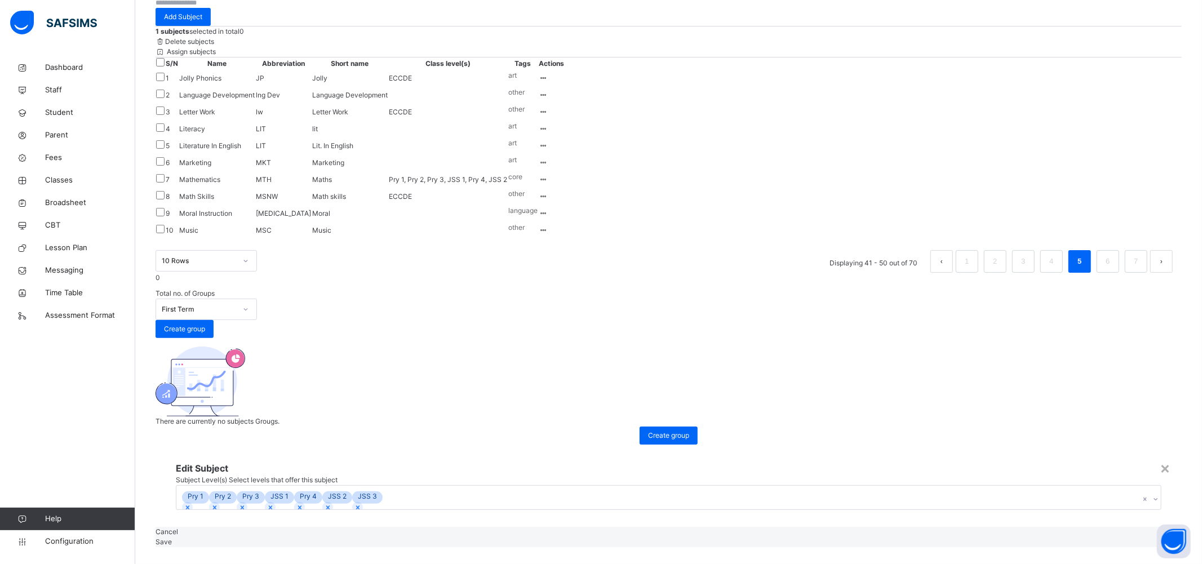
click at [757, 537] on div "Save" at bounding box center [669, 542] width 1026 height 10
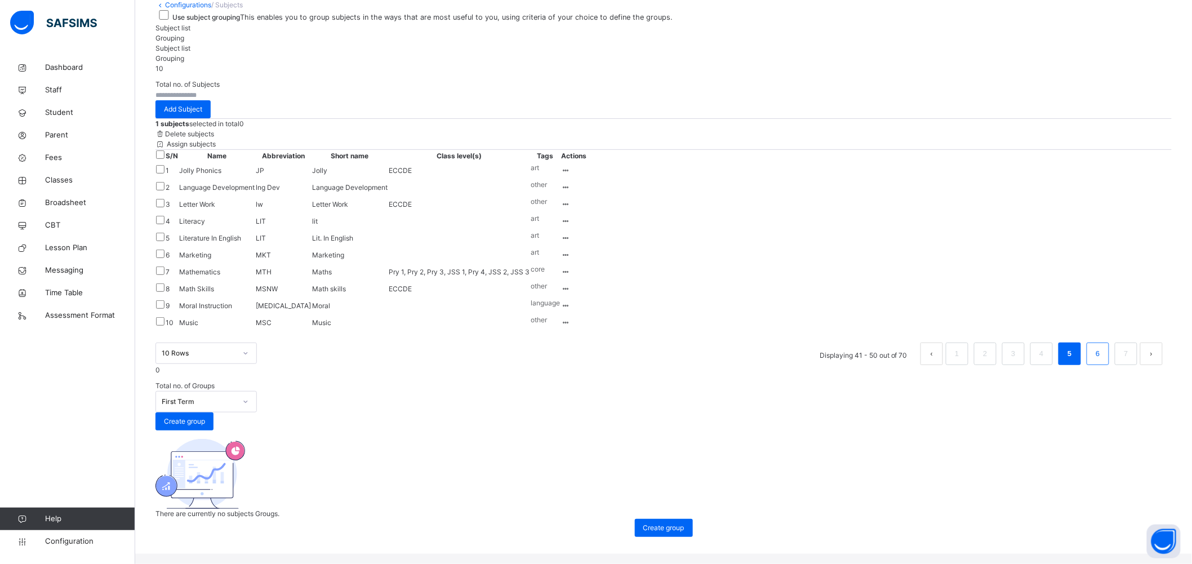
drag, startPoint x: 1102, startPoint y: 531, endPoint x: 1102, endPoint y: 537, distance: 5.7
click at [1102, 361] on link "6" at bounding box center [1098, 354] width 11 height 15
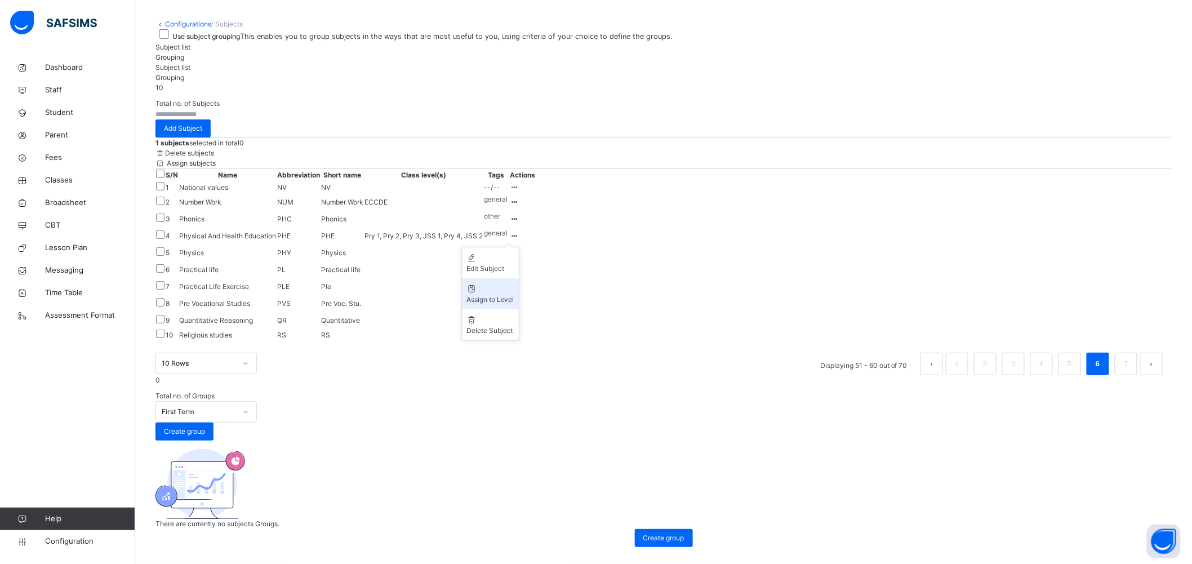
click at [519, 303] on li "Assign to Level" at bounding box center [490, 293] width 57 height 31
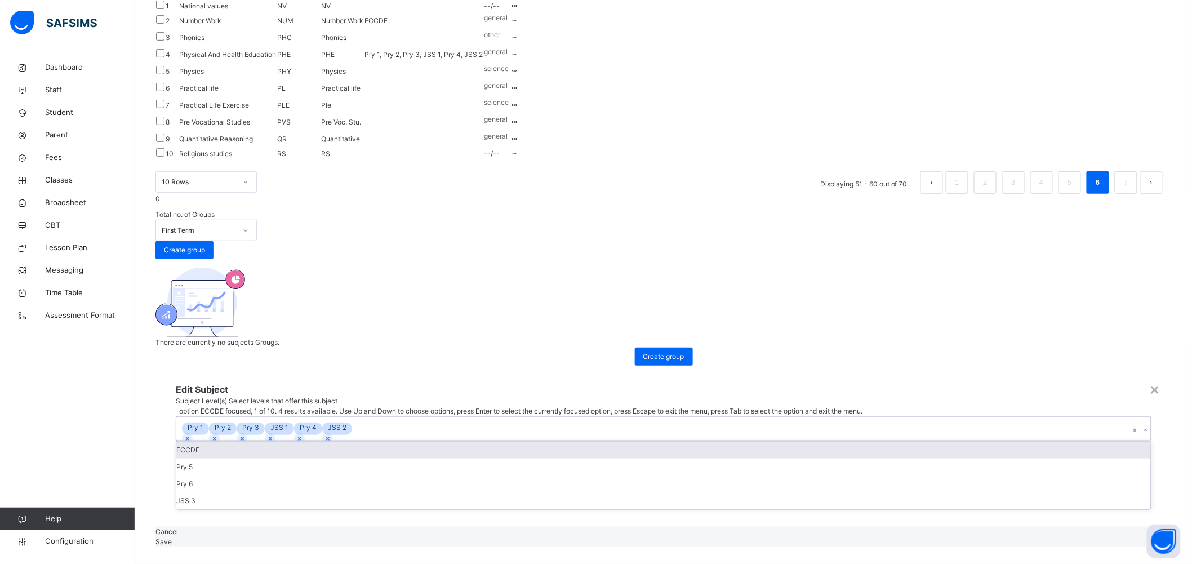
click at [693, 417] on div "Pry 1 Pry 2 Pry 3 JSS 1 Pry 4 JSS 2" at bounding box center [652, 429] width 953 height 24
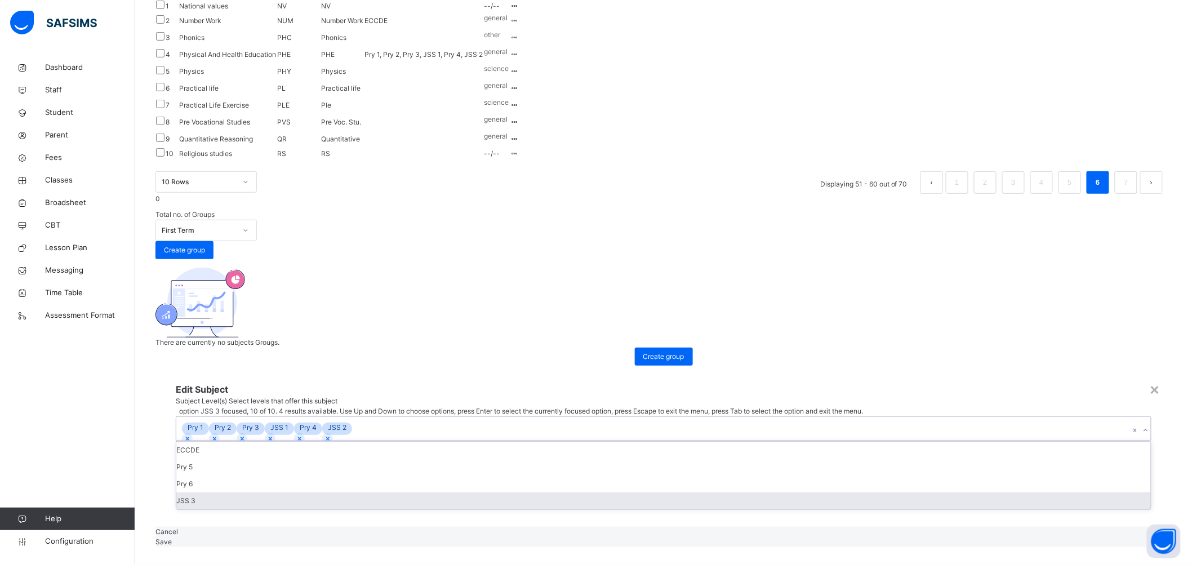
click at [498, 492] on div "JSS 3" at bounding box center [663, 500] width 975 height 17
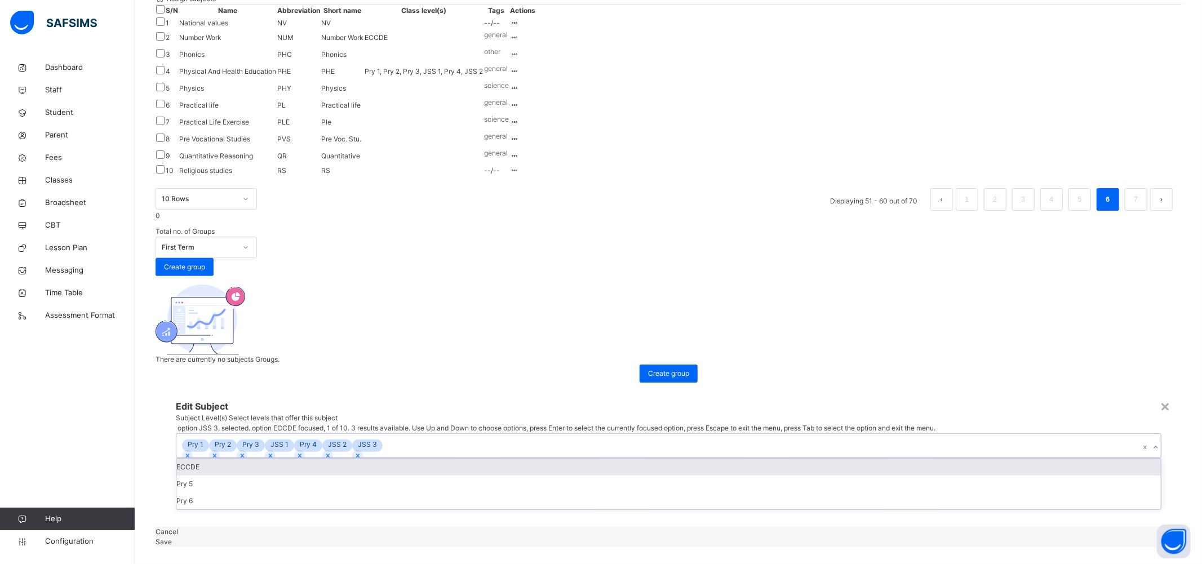
click at [833, 383] on div "× Edit Subject Subject Level(s) Select levels that offer this subject option JS…" at bounding box center [669, 465] width 1026 height 165
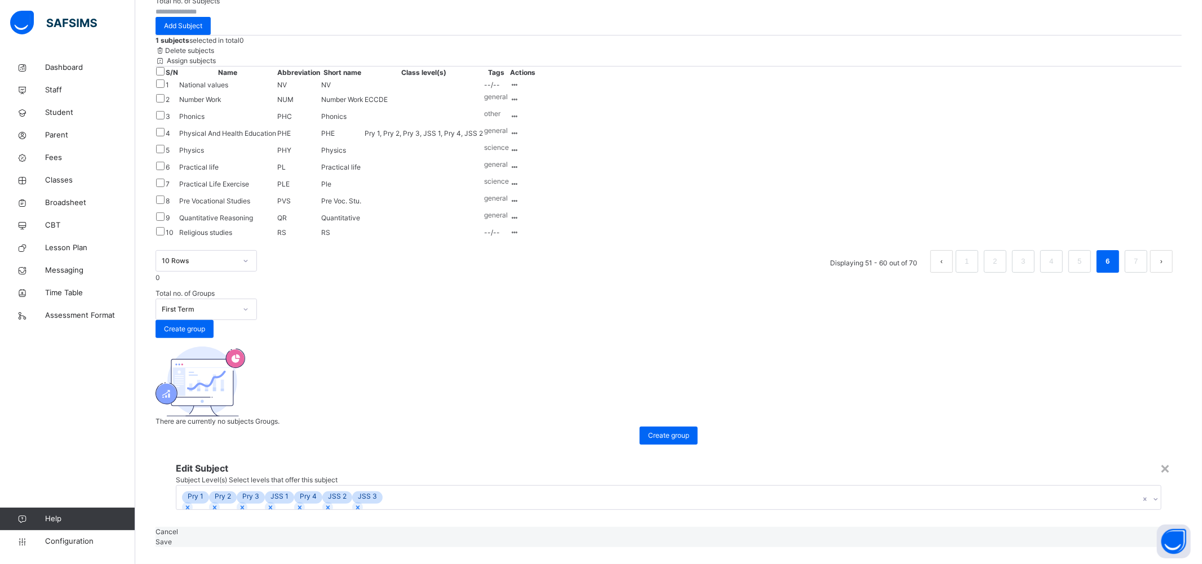
click at [172, 538] on span "Save" at bounding box center [164, 542] width 16 height 8
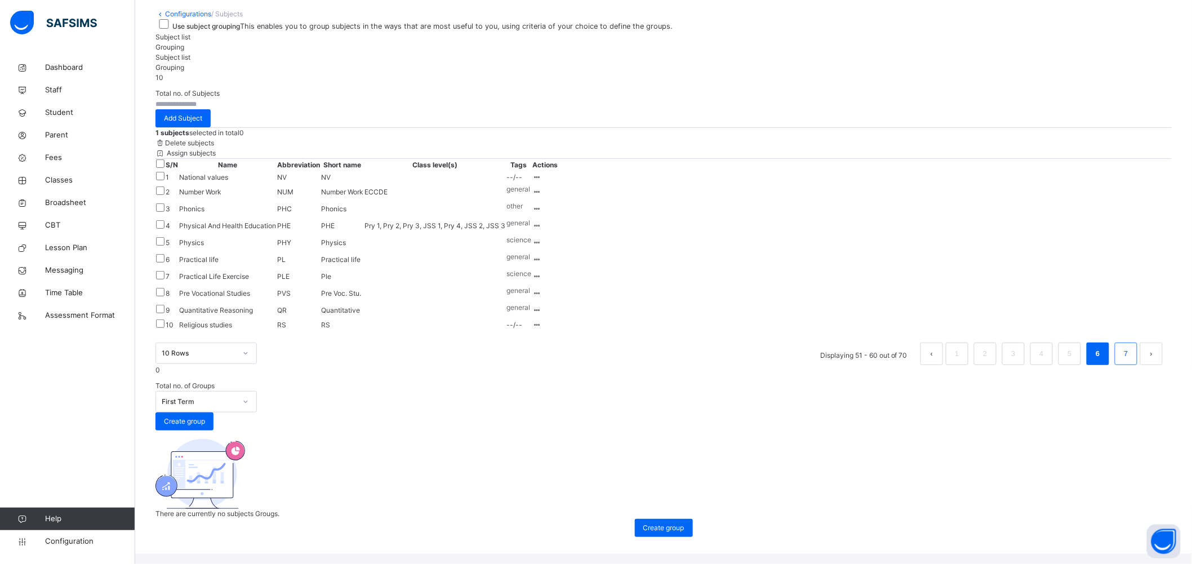
click at [1131, 361] on link "7" at bounding box center [1126, 354] width 11 height 15
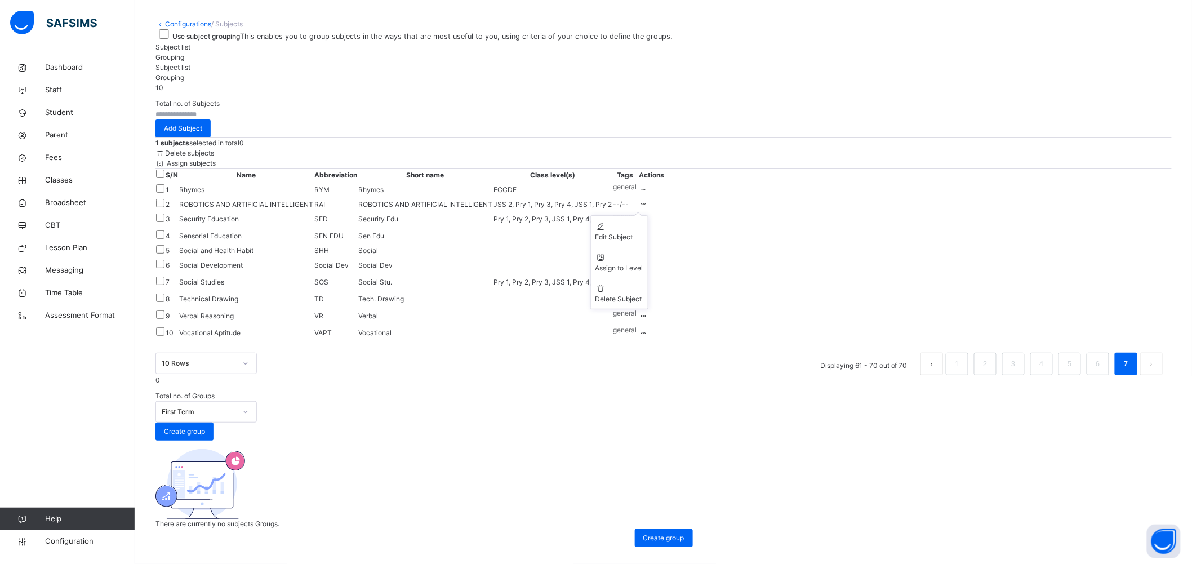
click at [649, 200] on icon at bounding box center [644, 204] width 10 height 8
click at [648, 247] on li "Assign to Level" at bounding box center [619, 262] width 57 height 31
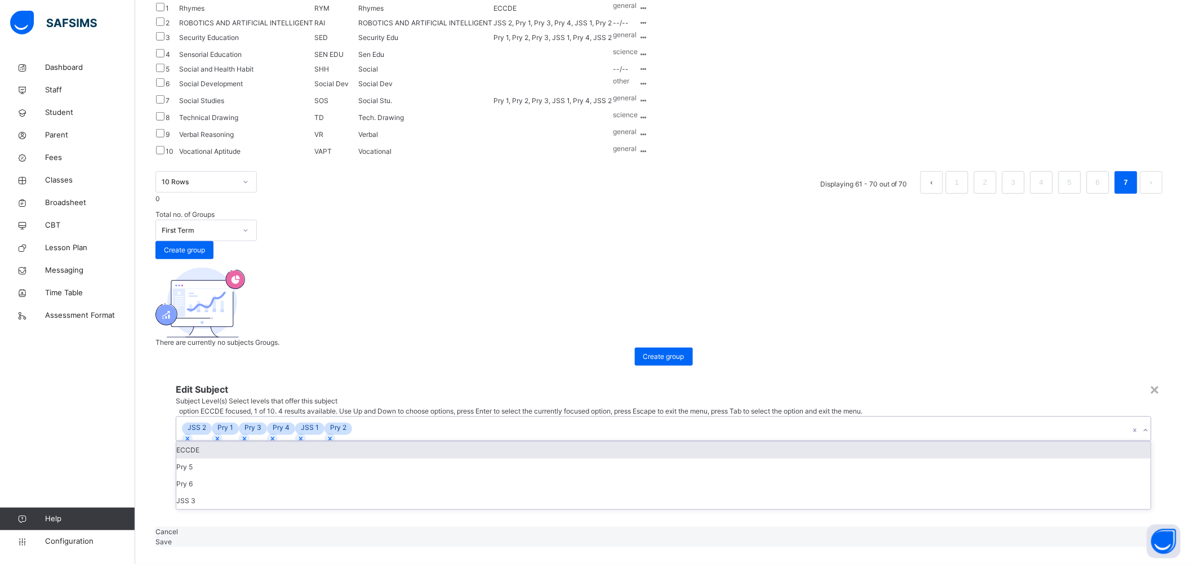
click at [708, 417] on div "JSS 2 Pry 1 Pry 3 Pry 4 JSS 1 Pry 2" at bounding box center [652, 429] width 953 height 24
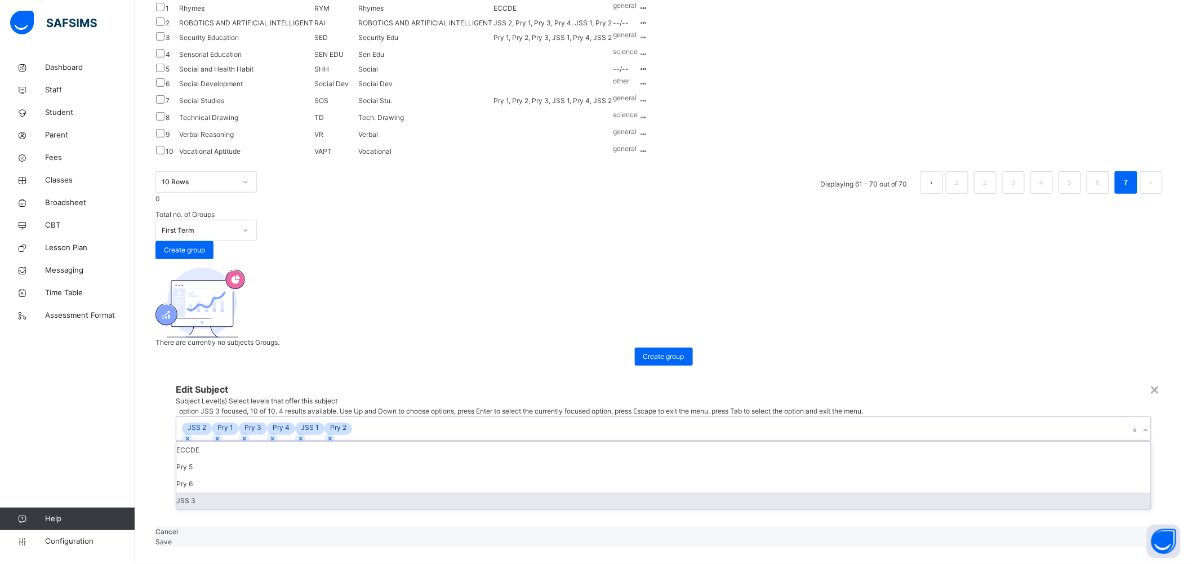
click at [535, 492] on div "JSS 3" at bounding box center [663, 500] width 975 height 17
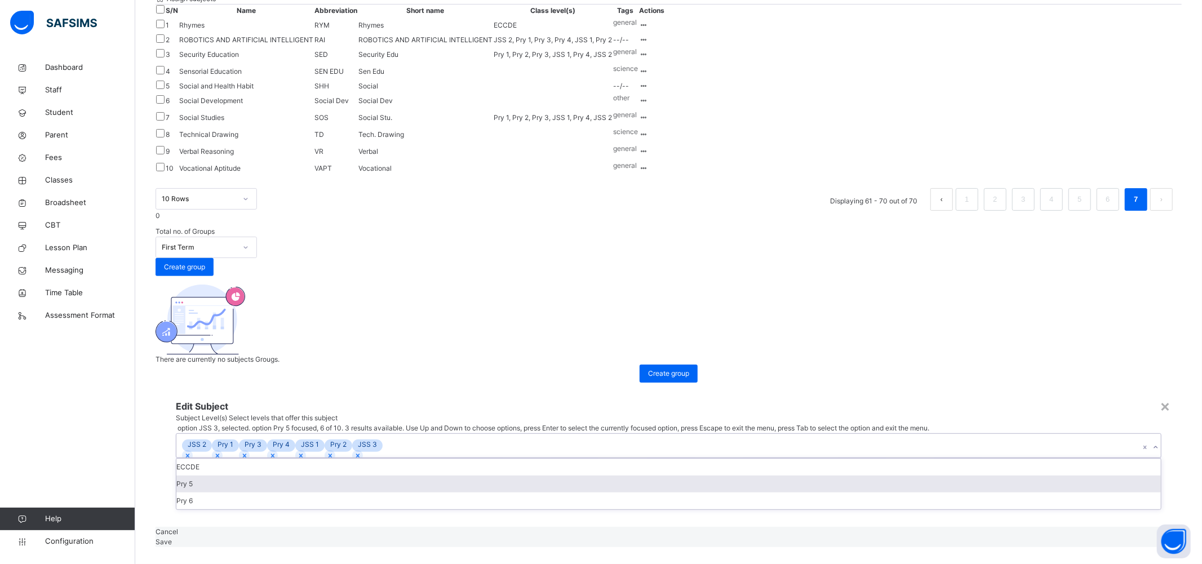
click at [842, 383] on div "× Edit Subject Subject Level(s) Select levels that offer this subject option JS…" at bounding box center [669, 465] width 1026 height 165
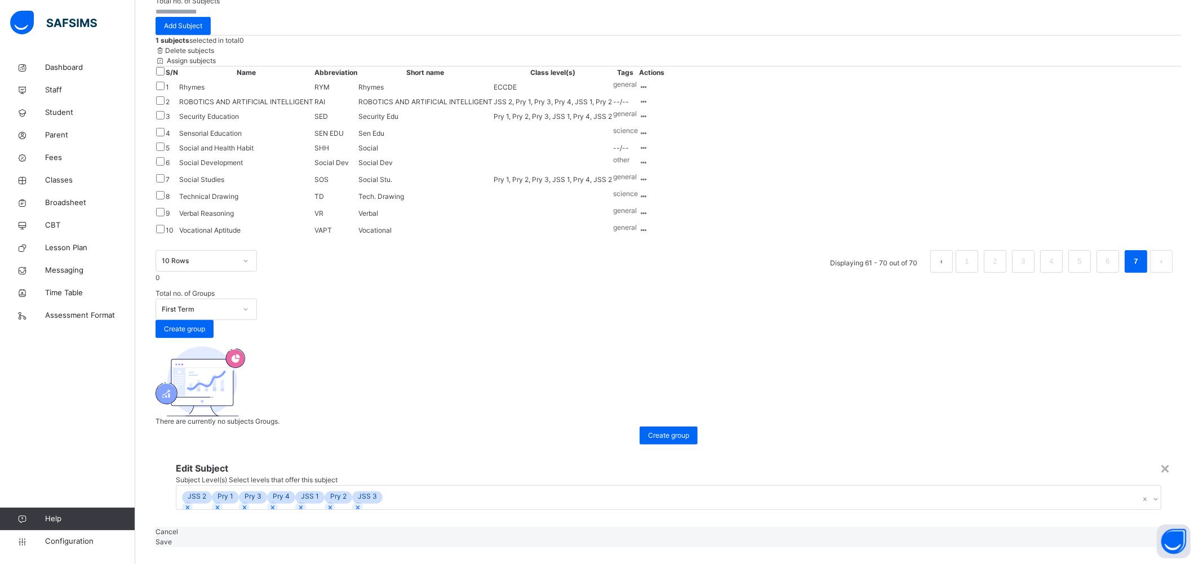
click at [172, 538] on span "Save" at bounding box center [164, 542] width 16 height 8
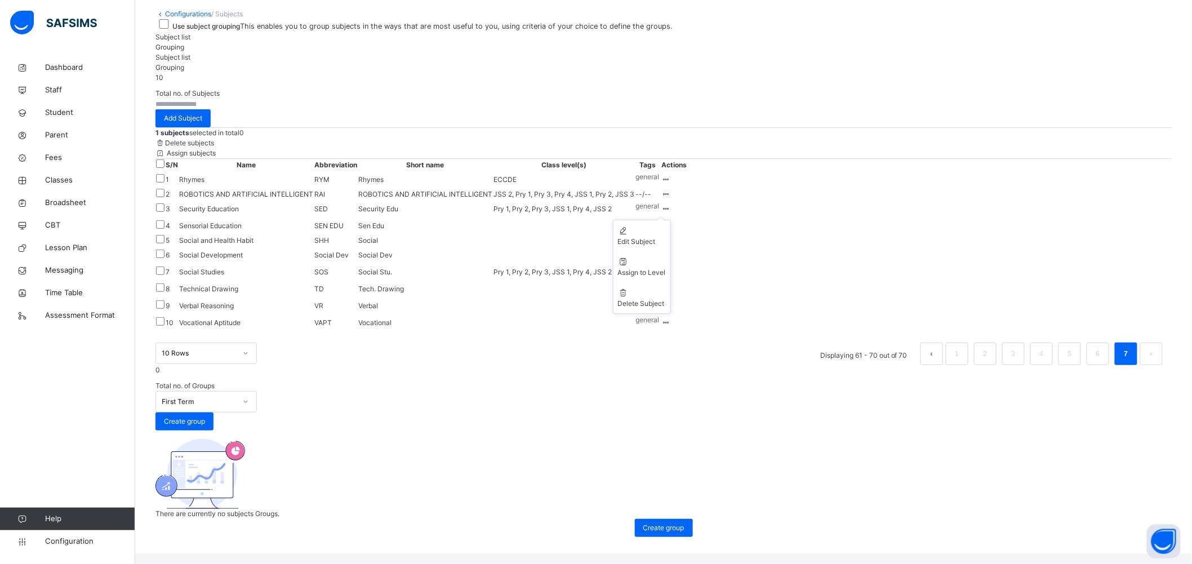
click at [671, 213] on icon at bounding box center [666, 209] width 10 height 8
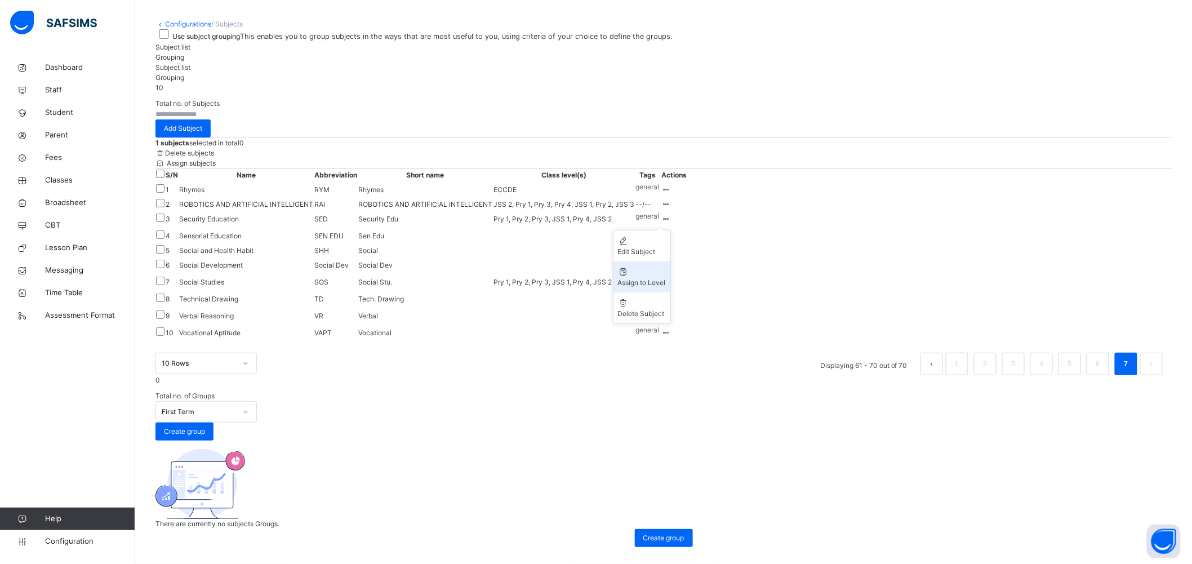
click at [670, 266] on li "Assign to Level" at bounding box center [642, 276] width 57 height 31
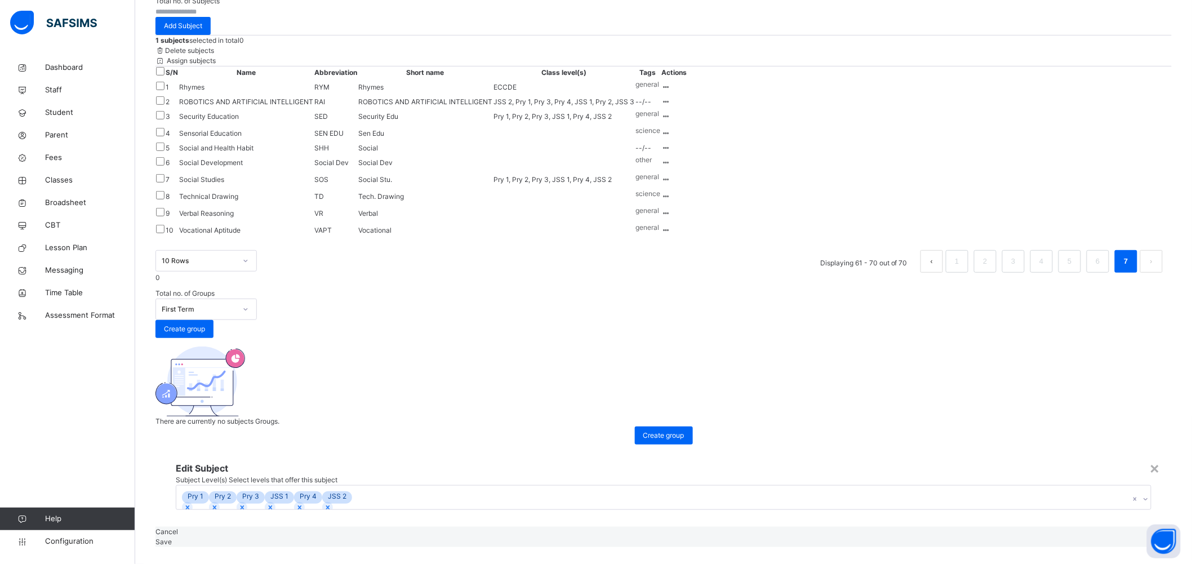
click at [710, 486] on div "Pry 1 Pry 2 Pry 3 JSS 1 Pry 4 JSS 2" at bounding box center [652, 498] width 953 height 24
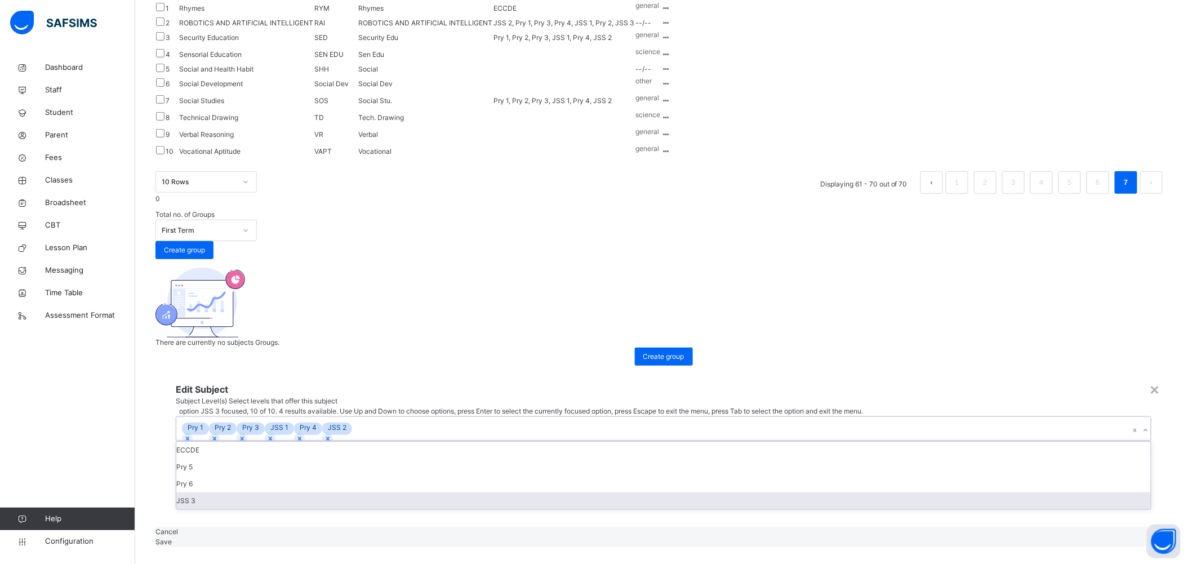
click at [497, 492] on div "JSS 3" at bounding box center [663, 500] width 975 height 17
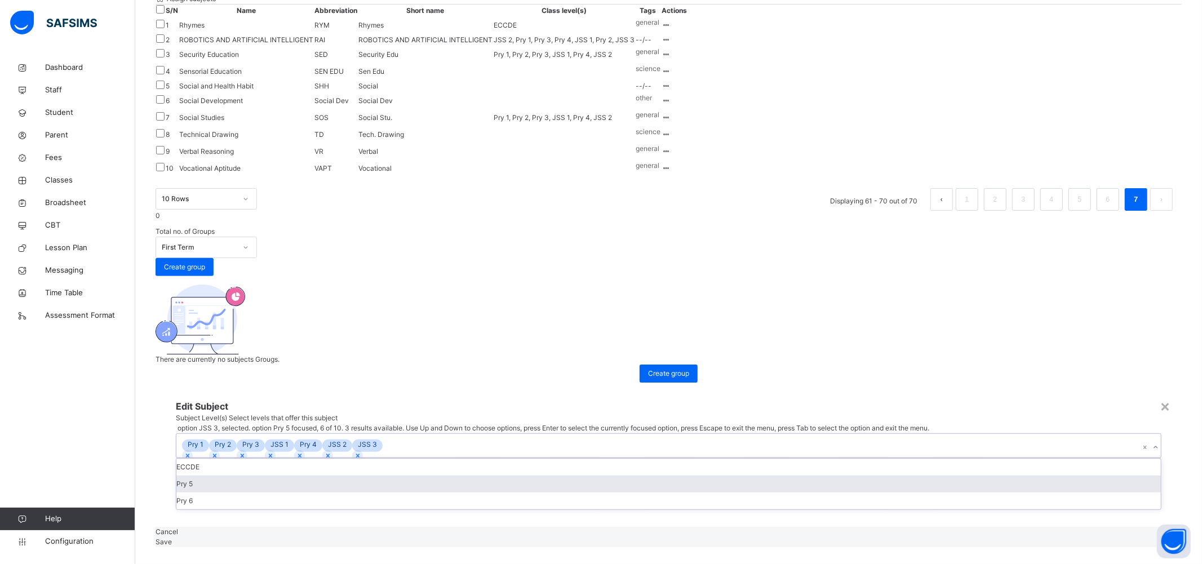
click at [837, 383] on div "× Edit Subject Subject Level(s) Select levels that offer this subject option JS…" at bounding box center [669, 465] width 1026 height 165
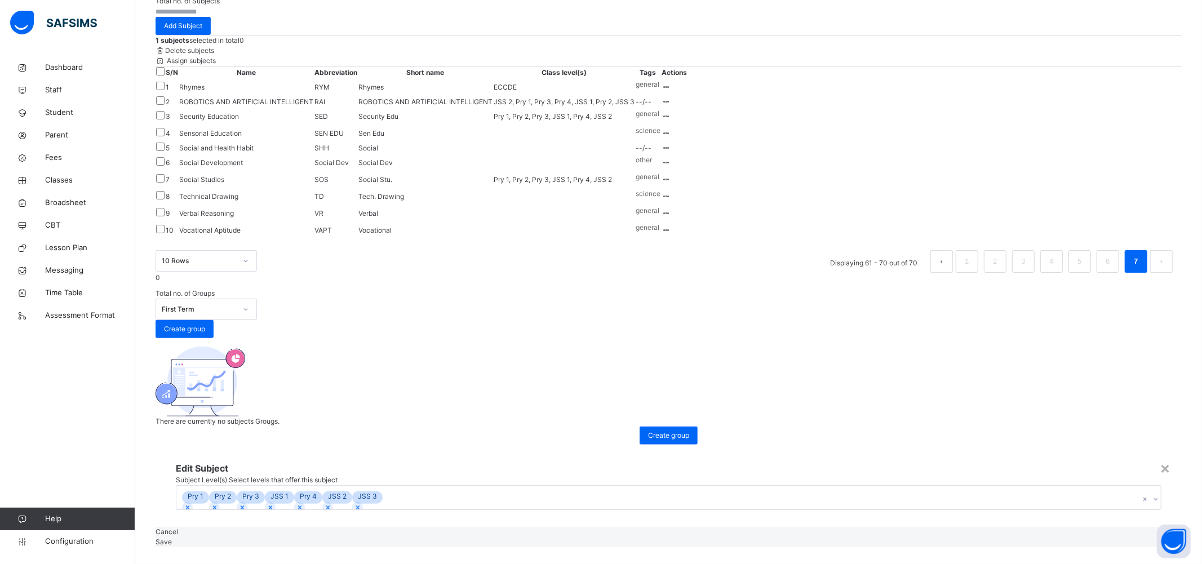
click at [739, 527] on div "Cancel Save" at bounding box center [669, 537] width 1026 height 20
click at [172, 538] on span "Save" at bounding box center [164, 542] width 16 height 8
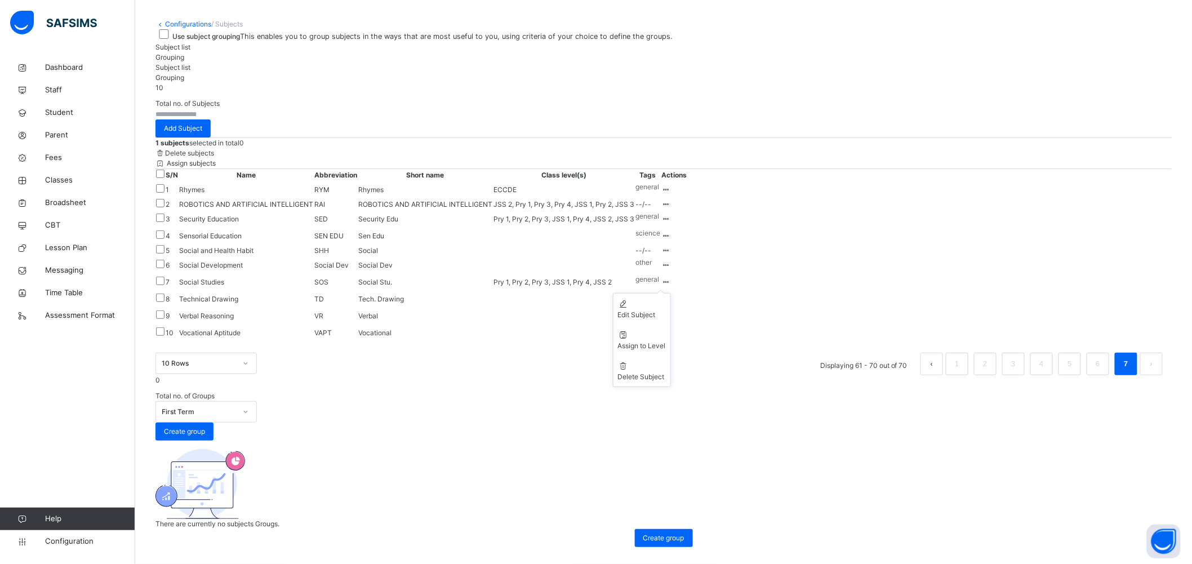
click at [671, 286] on icon at bounding box center [666, 282] width 10 height 8
click at [666, 351] on div "Assign to Level" at bounding box center [642, 346] width 48 height 10
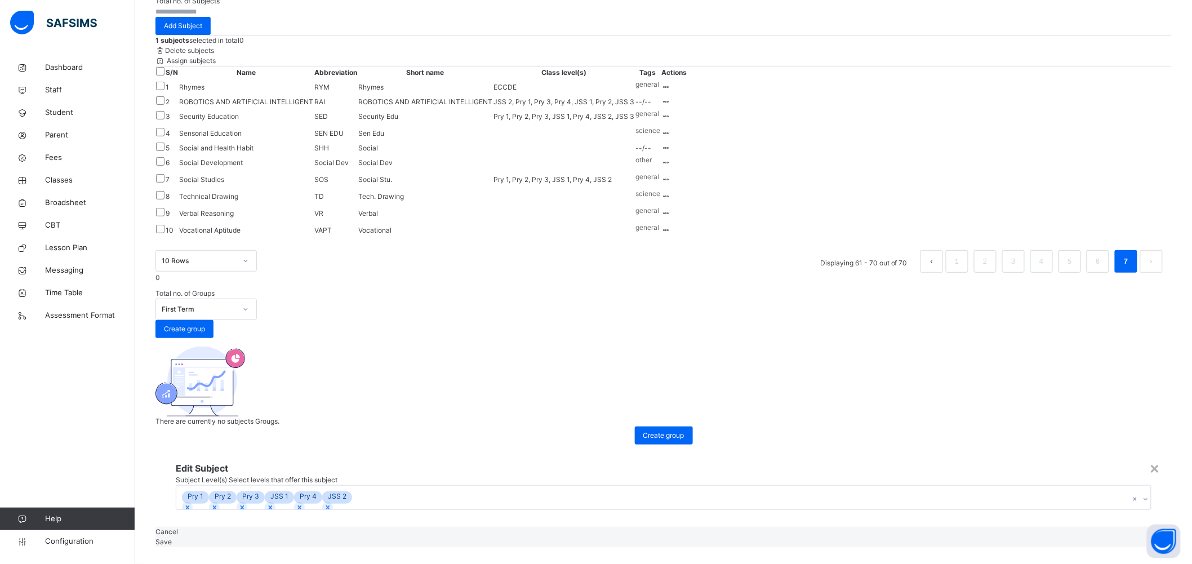
click at [172, 538] on span "Save" at bounding box center [164, 542] width 16 height 8
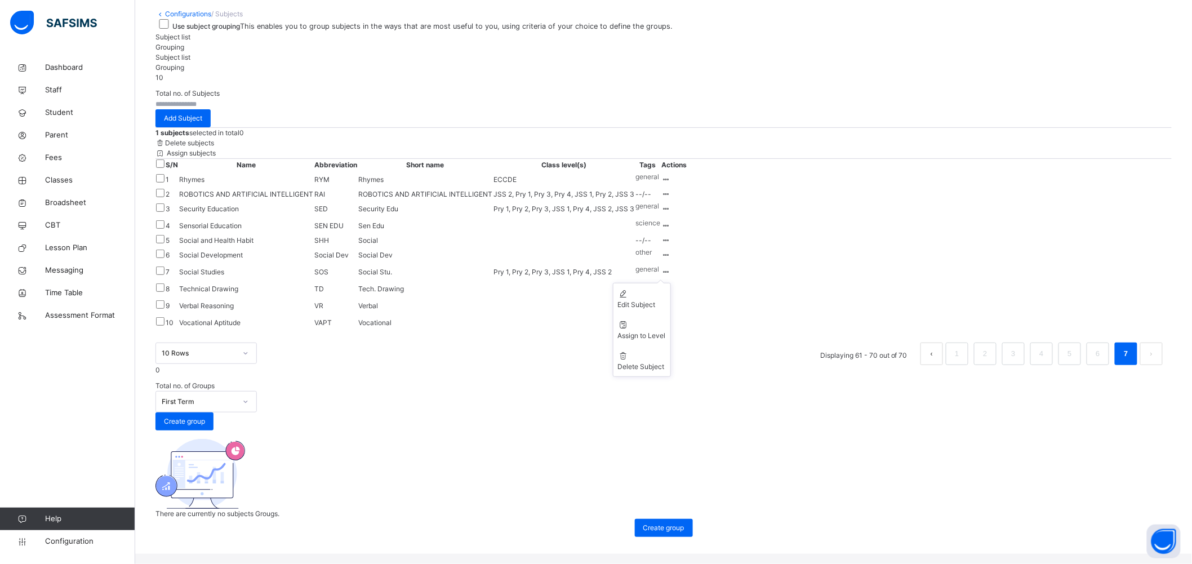
click at [671, 377] on ul "Edit Subject Assign to Level Delete Subject" at bounding box center [642, 330] width 58 height 94
click at [666, 341] on div "Assign to Level" at bounding box center [642, 336] width 48 height 10
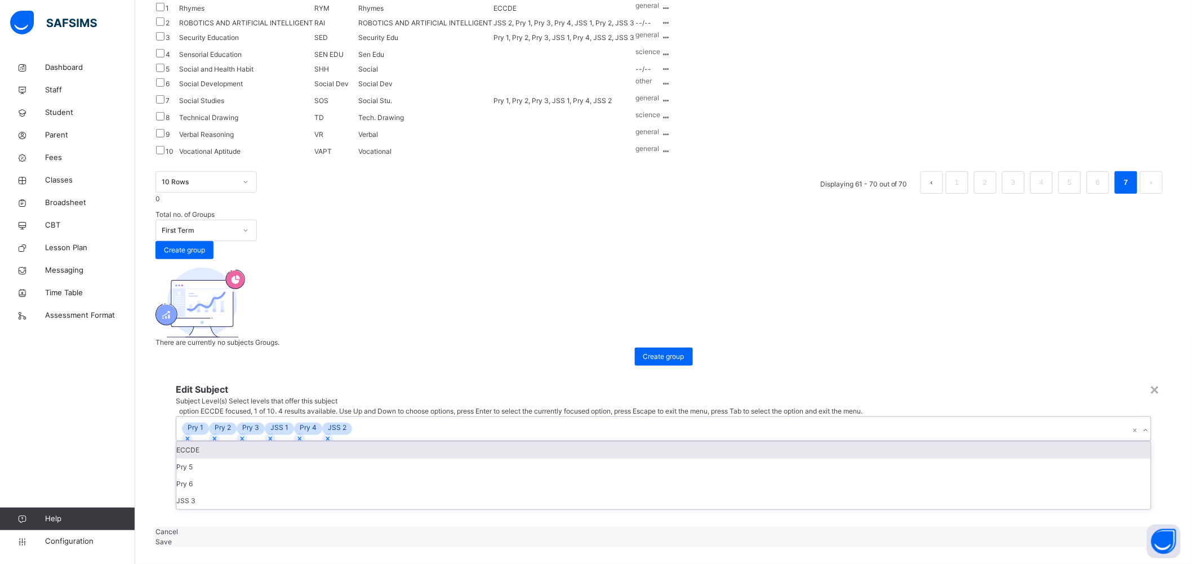
click at [719, 417] on div "Pry 1 Pry 2 Pry 3 JSS 1 Pry 4 JSS 2" at bounding box center [652, 429] width 953 height 24
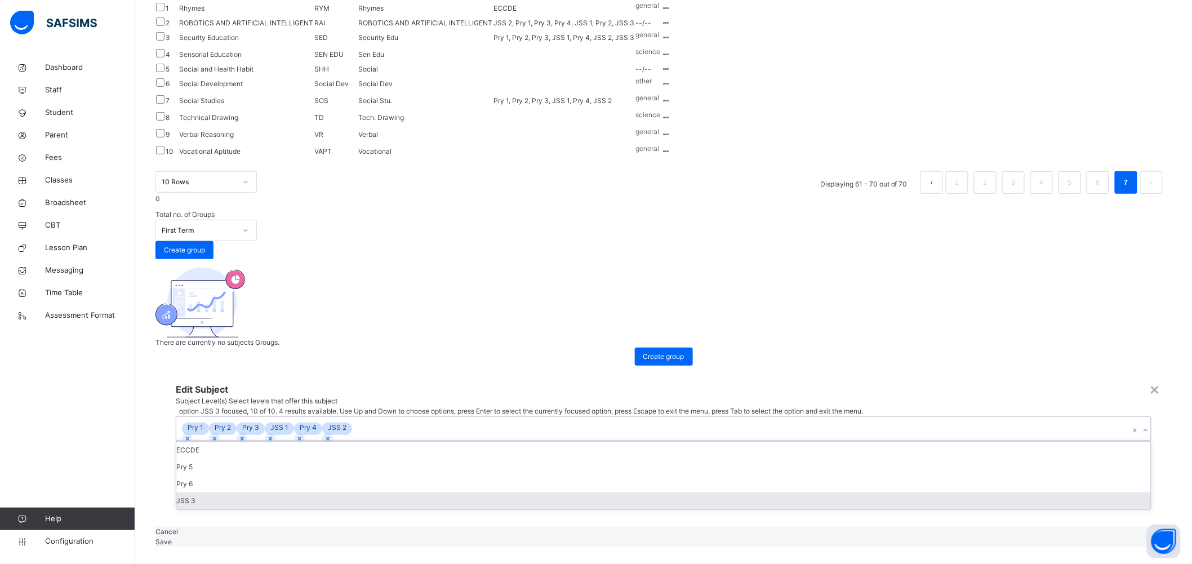
click at [566, 492] on div "JSS 3" at bounding box center [663, 500] width 975 height 17
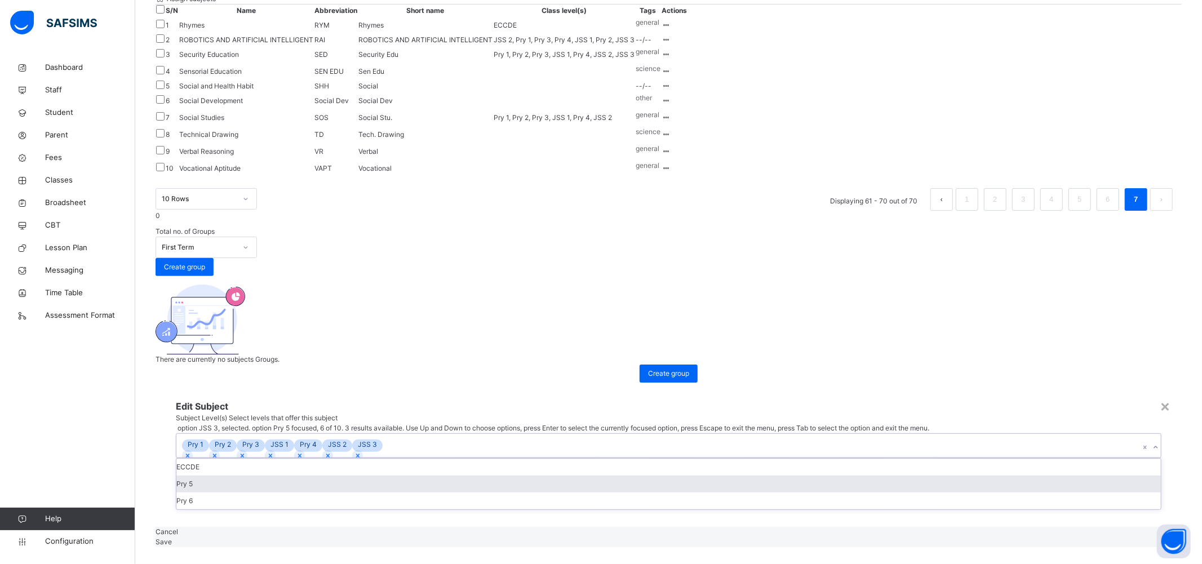
click at [952, 383] on div "× Edit Subject Subject Level(s) Select levels that offer this subject option JS…" at bounding box center [669, 465] width 1026 height 165
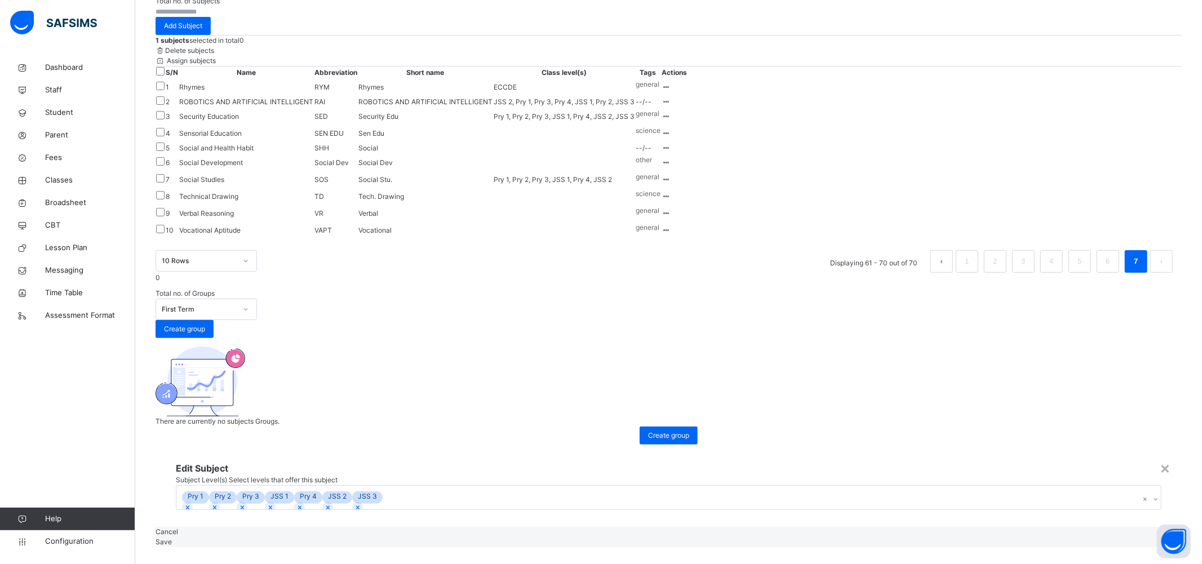
click at [172, 538] on span "Save" at bounding box center [164, 542] width 16 height 8
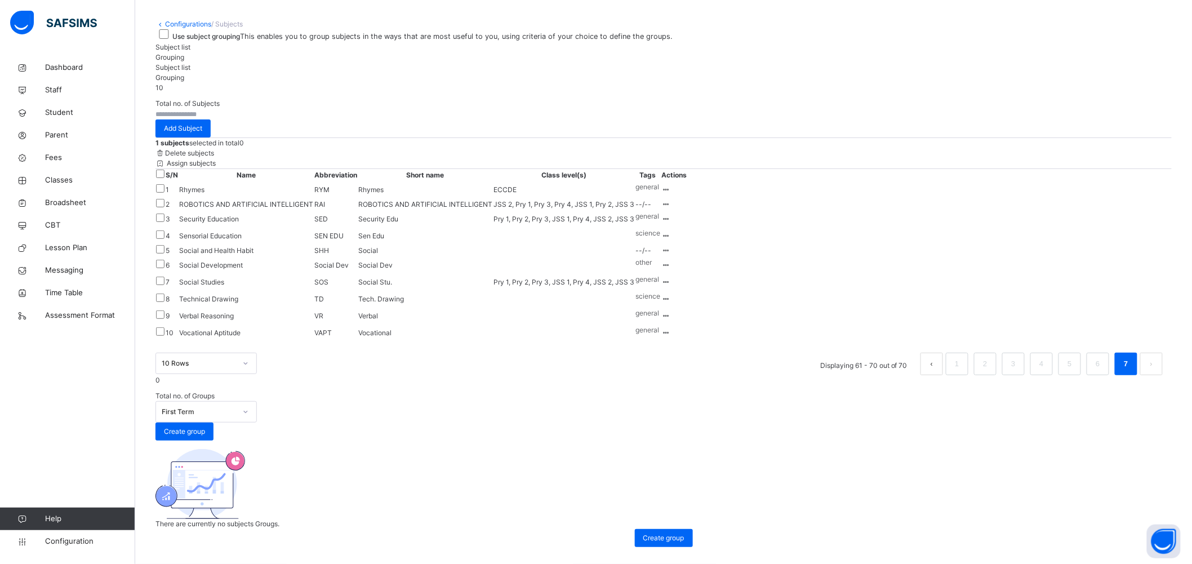
click at [936, 375] on button "prev page" at bounding box center [932, 364] width 23 height 23
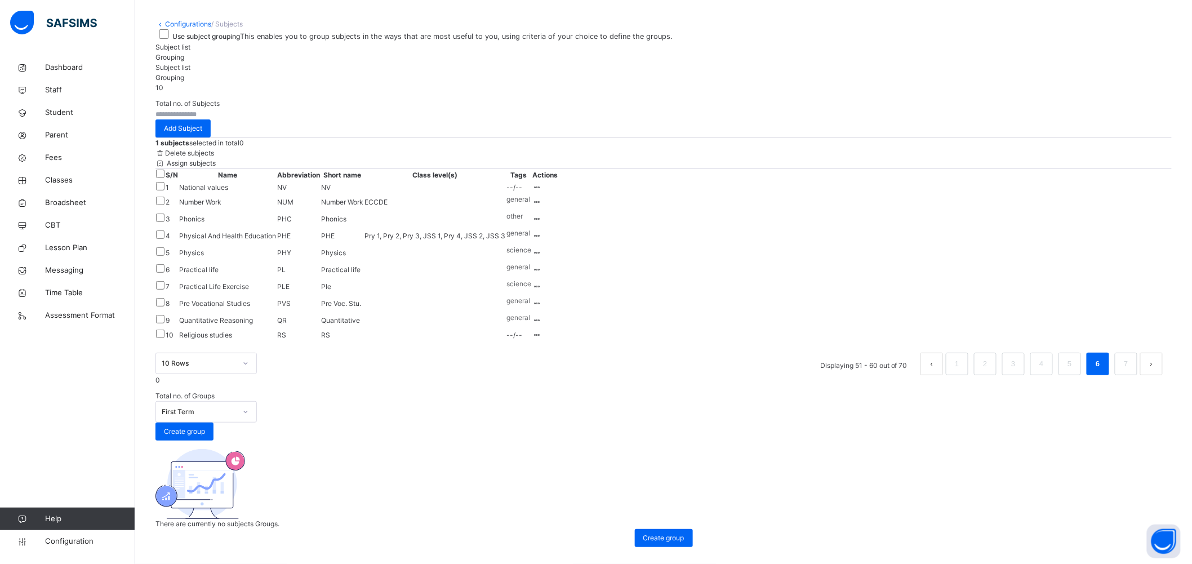
click at [216, 159] on span "Assign subjects" at bounding box center [190, 163] width 51 height 8
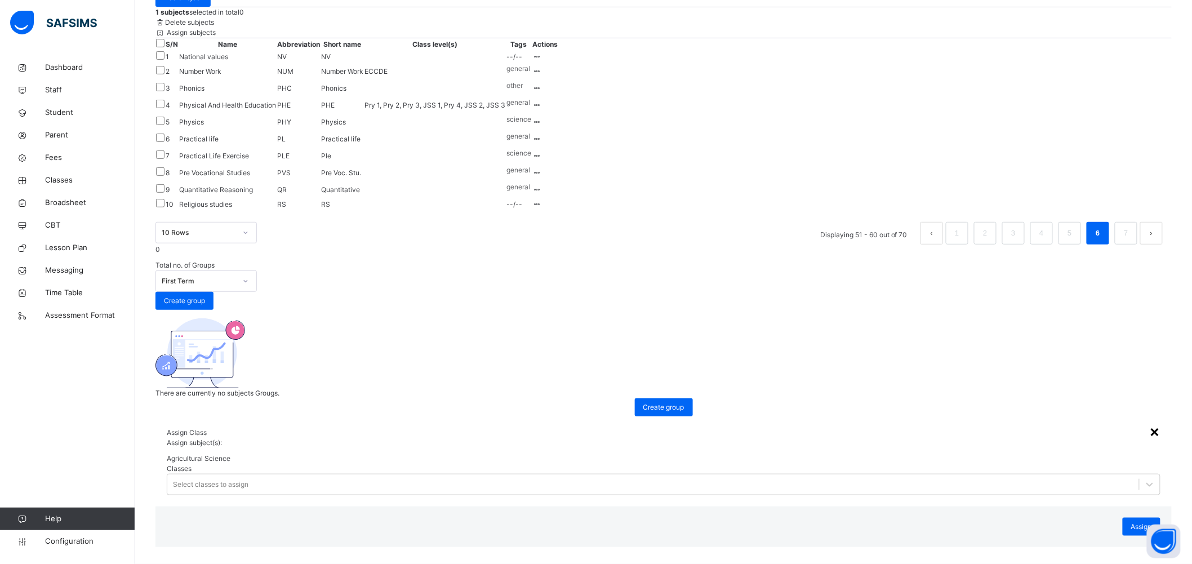
click at [1150, 419] on div "×" at bounding box center [1155, 431] width 11 height 24
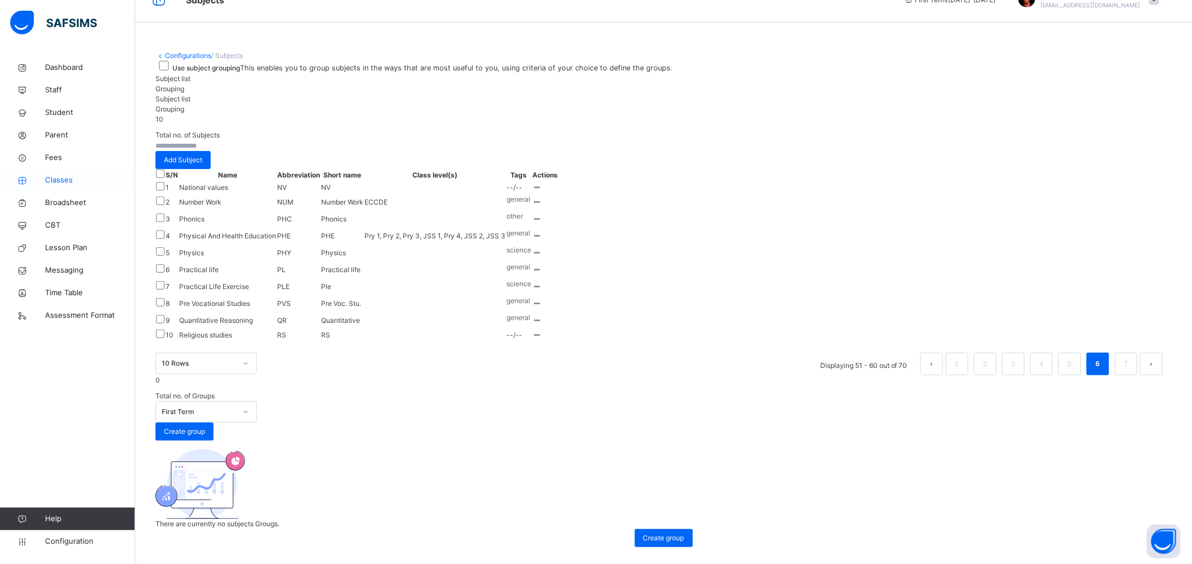
click at [60, 180] on span "Classes" at bounding box center [90, 180] width 90 height 11
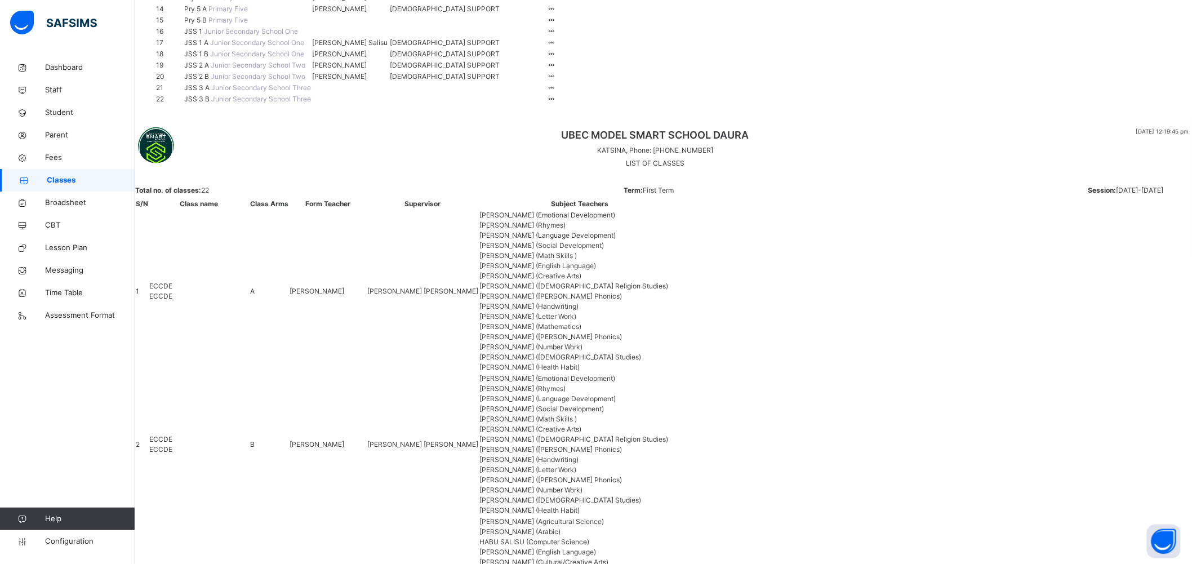
scroll to position [356, 0]
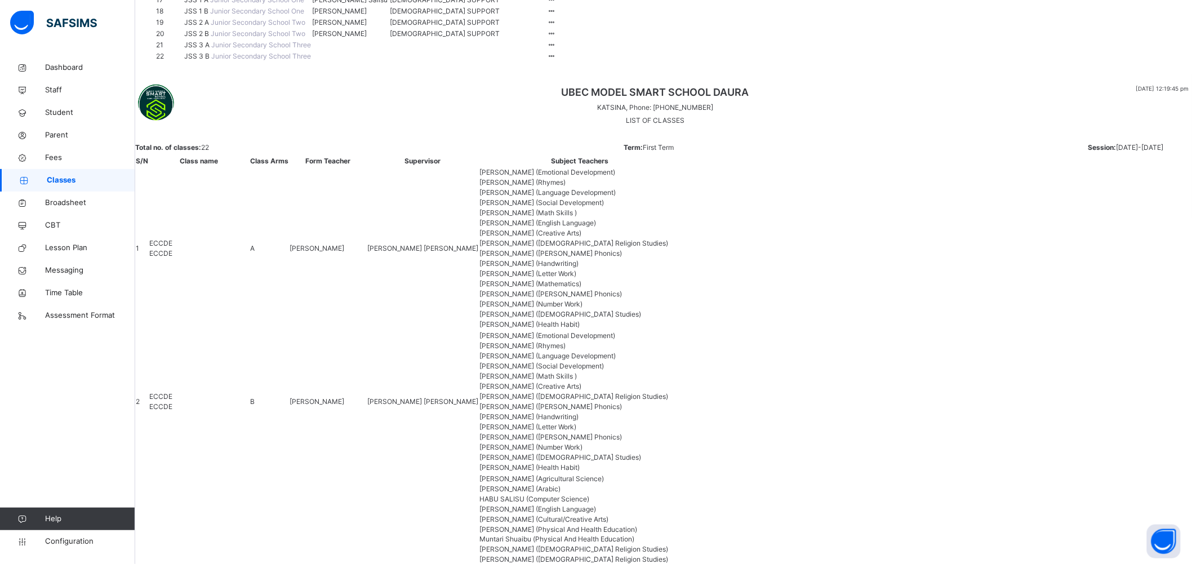
click at [202, 60] on span "JSS 3 B" at bounding box center [197, 56] width 27 height 8
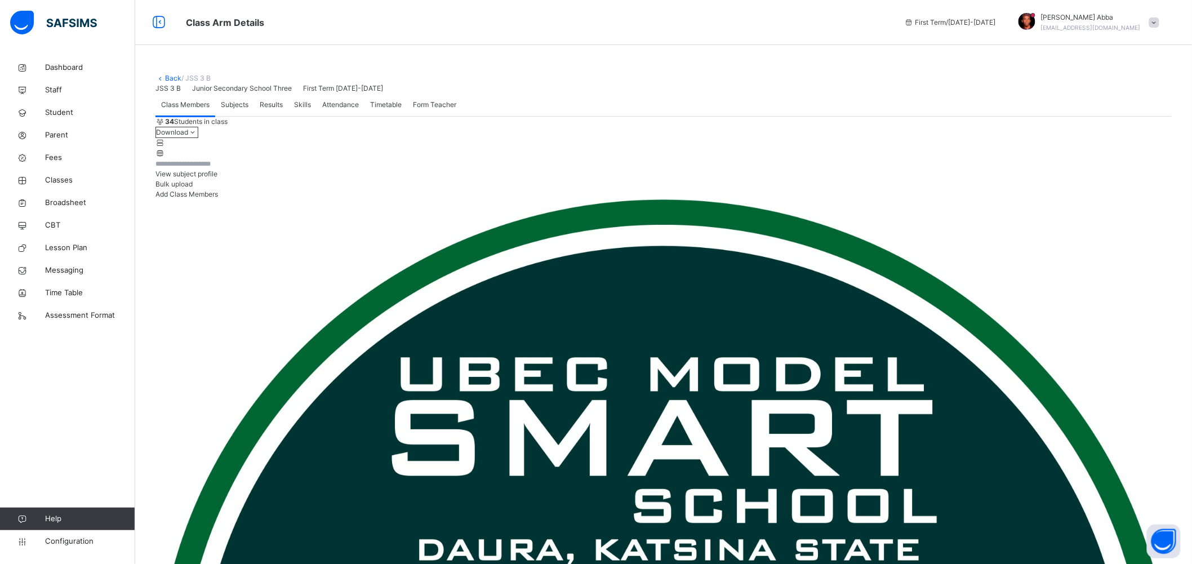
click at [237, 110] on span "Subjects" at bounding box center [235, 105] width 28 height 10
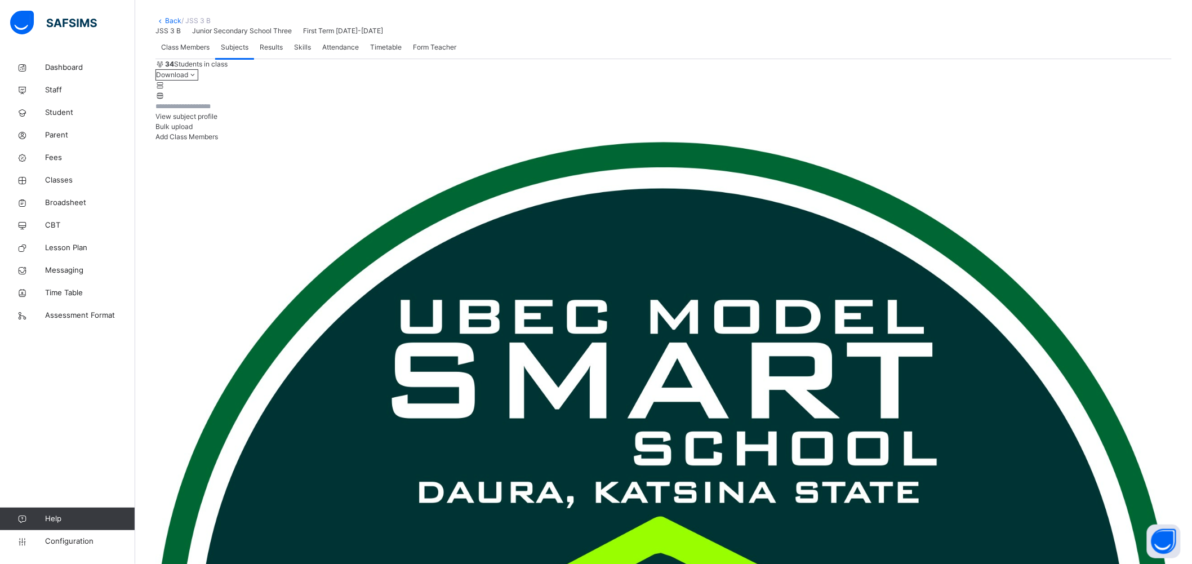
scroll to position [54, 0]
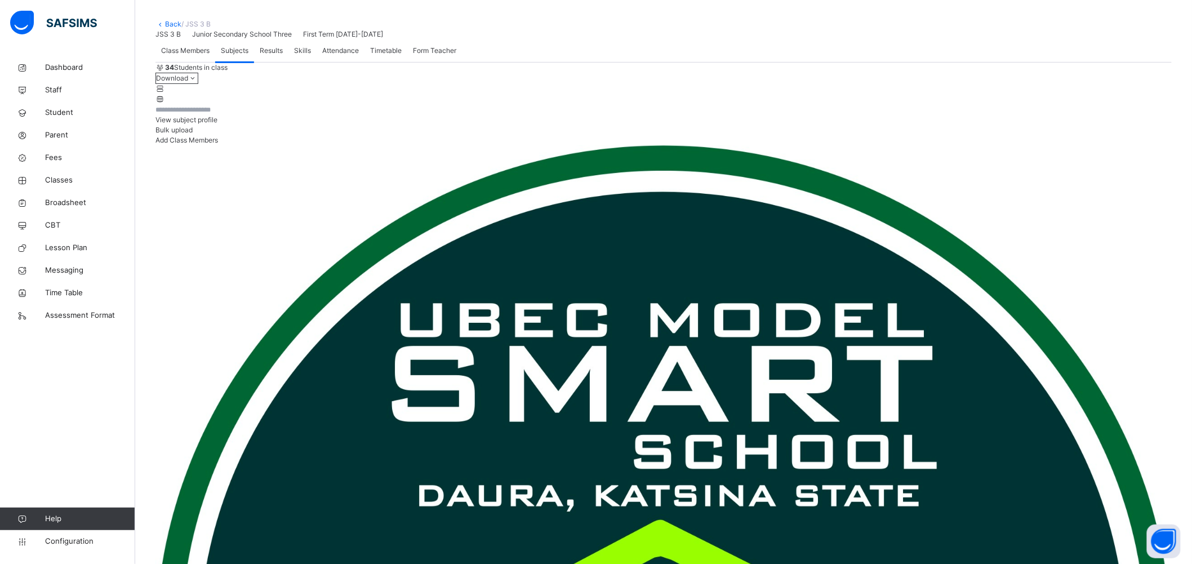
click at [268, 56] on span "Results" at bounding box center [271, 51] width 23 height 10
click at [166, 21] on link "Back" at bounding box center [173, 24] width 16 height 8
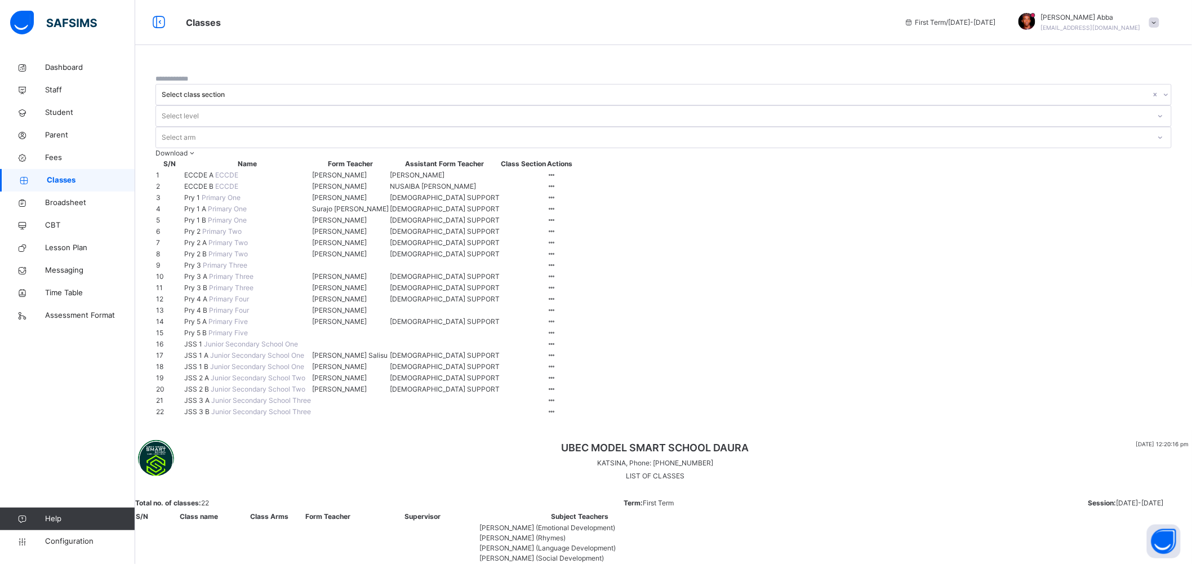
click at [65, 177] on span "Classes" at bounding box center [91, 180] width 88 height 11
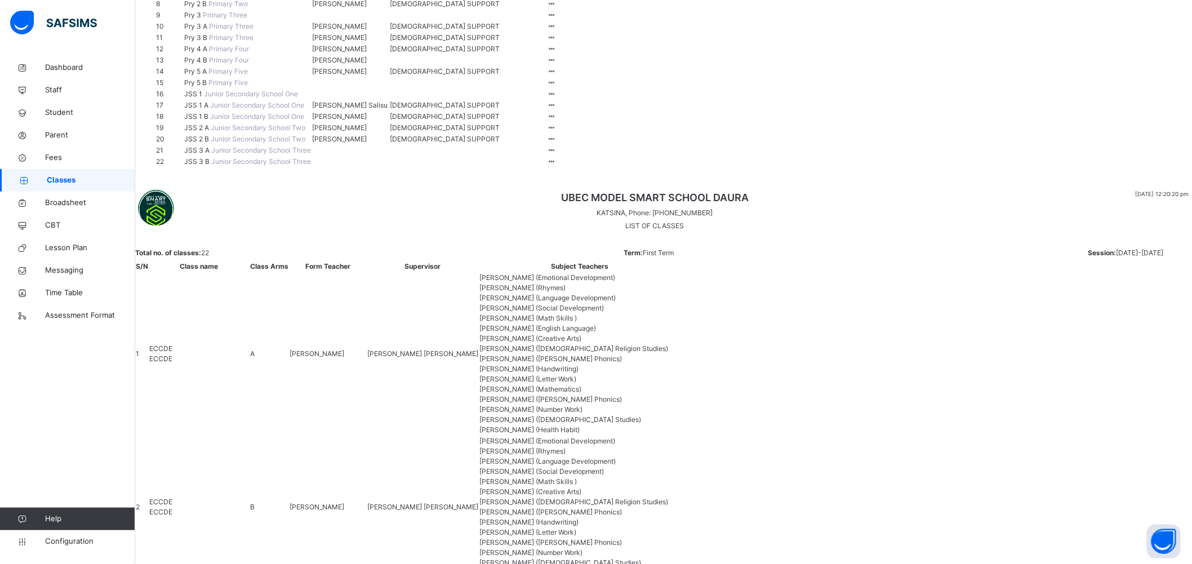
scroll to position [356, 0]
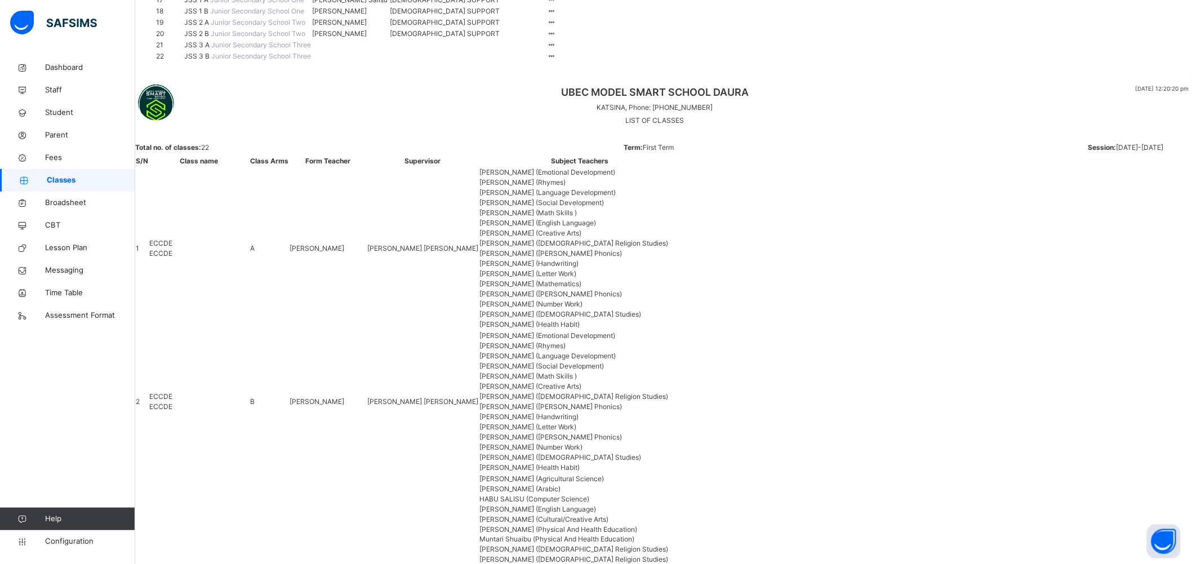
click at [211, 49] on span "JSS 3 A" at bounding box center [197, 45] width 27 height 8
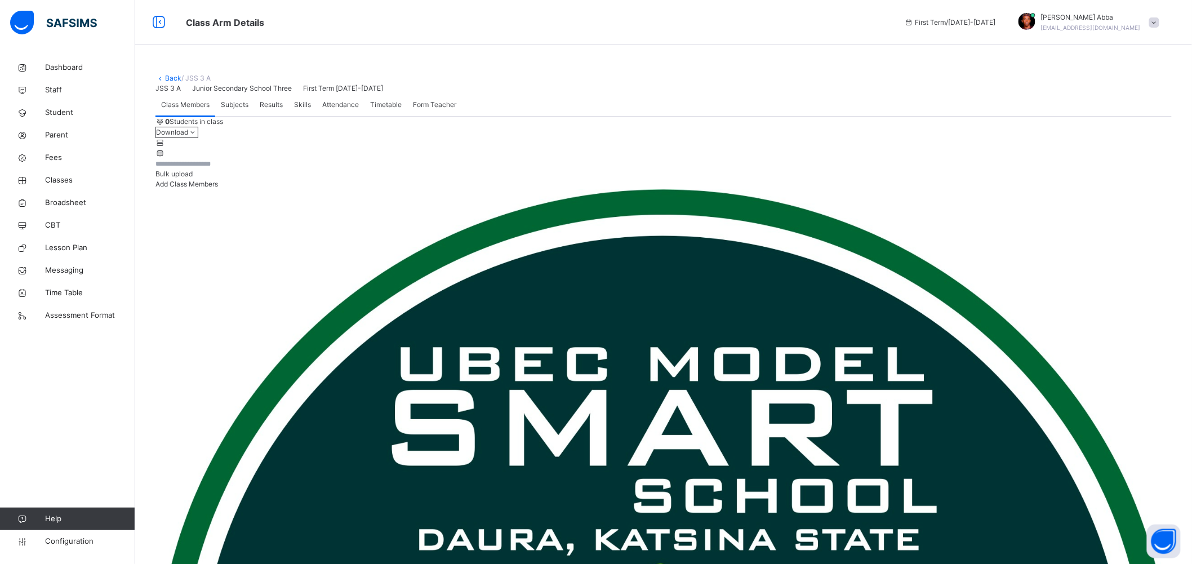
click at [242, 110] on span "Subjects" at bounding box center [235, 105] width 28 height 10
click at [183, 110] on span "Class Members" at bounding box center [185, 105] width 48 height 10
